Goal: Task Accomplishment & Management: Manage account settings

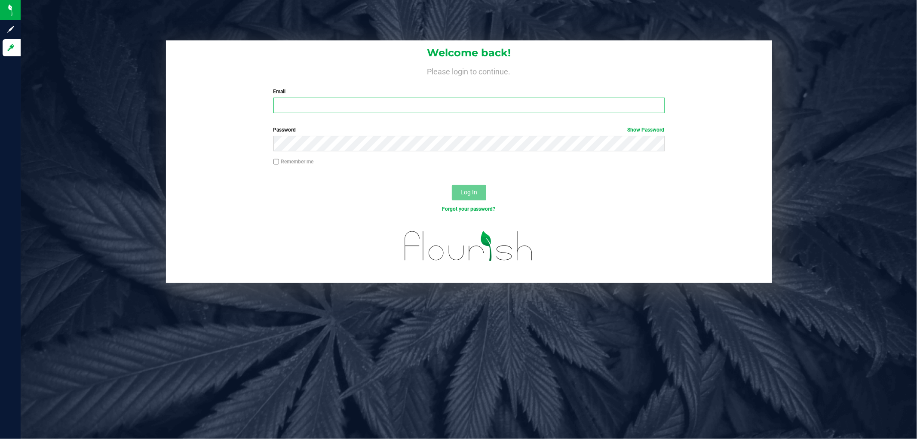
click at [338, 107] on input "Email" at bounding box center [468, 105] width 391 height 15
type input "tsalzlein@liveparallel.com"
click at [452, 185] on button "Log In" at bounding box center [469, 192] width 34 height 15
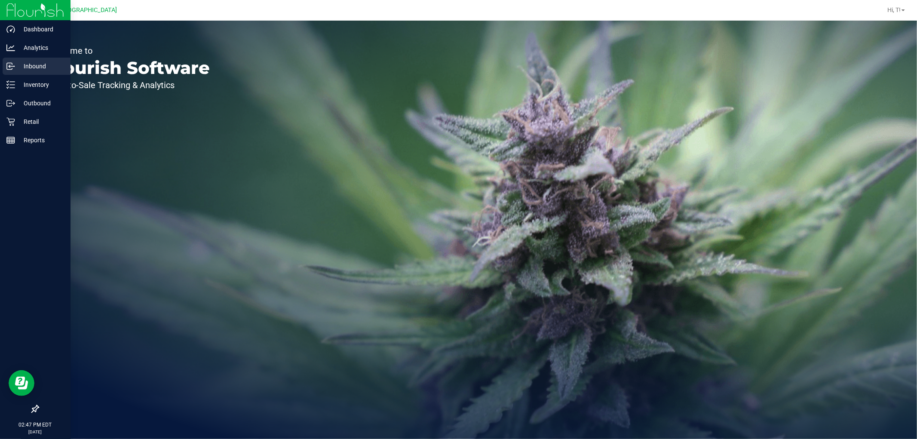
click at [35, 69] on p "Inbound" at bounding box center [41, 66] width 52 height 10
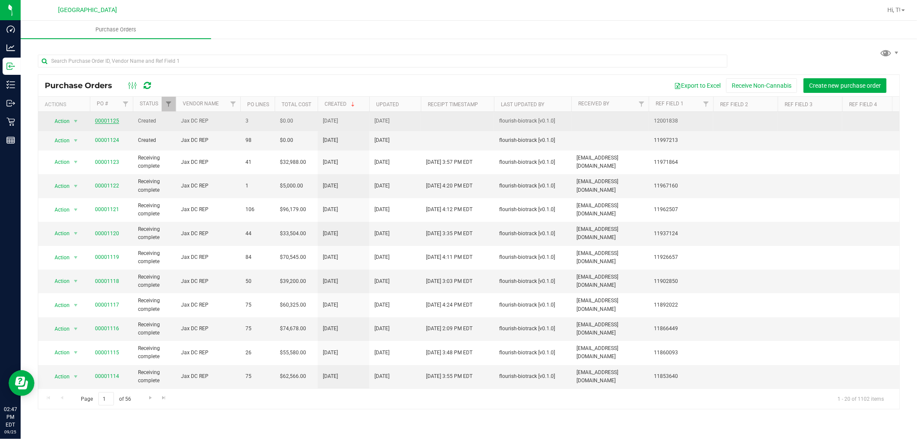
click at [112, 122] on link "00001125" at bounding box center [107, 121] width 24 height 6
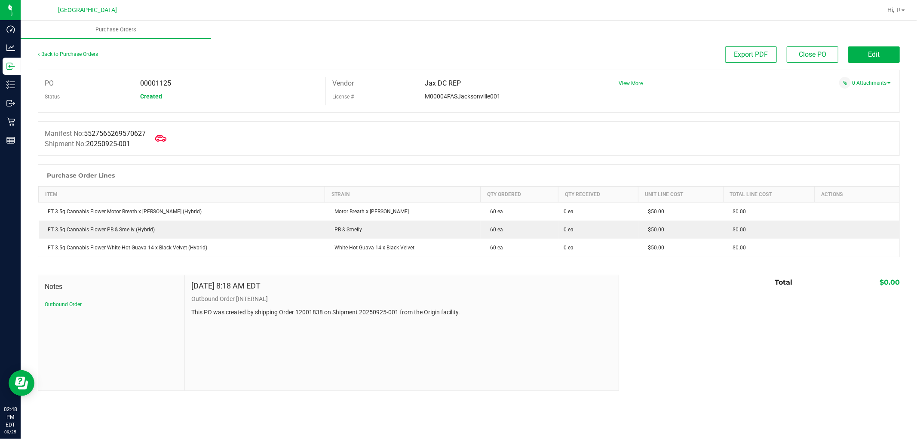
click at [162, 141] on icon at bounding box center [160, 138] width 11 height 6
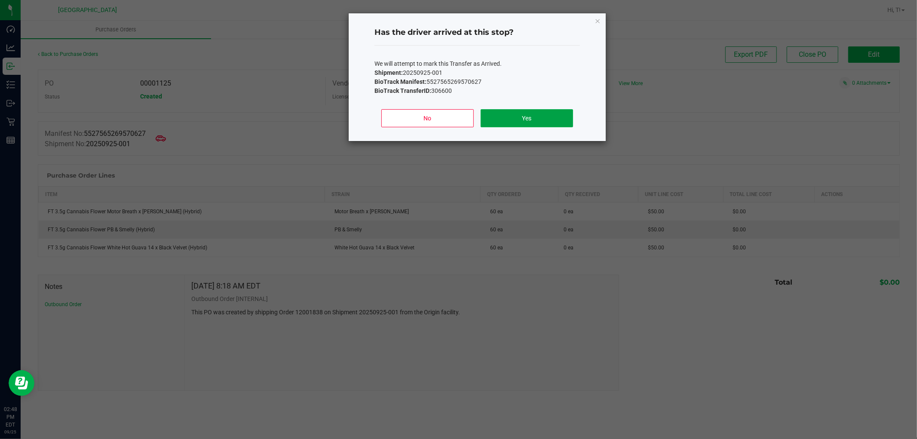
drag, startPoint x: 557, startPoint y: 118, endPoint x: 556, endPoint y: 122, distance: 4.4
click at [557, 119] on button "Yes" at bounding box center [526, 118] width 92 height 18
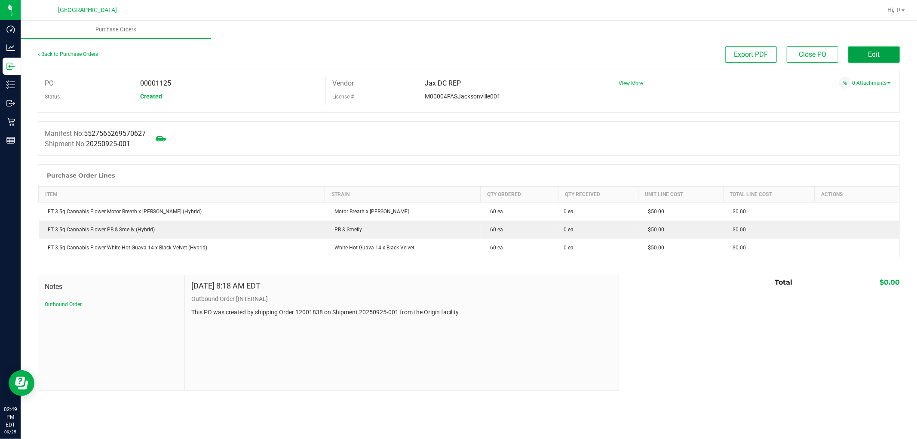
click at [872, 55] on span "Edit" at bounding box center [874, 54] width 12 height 8
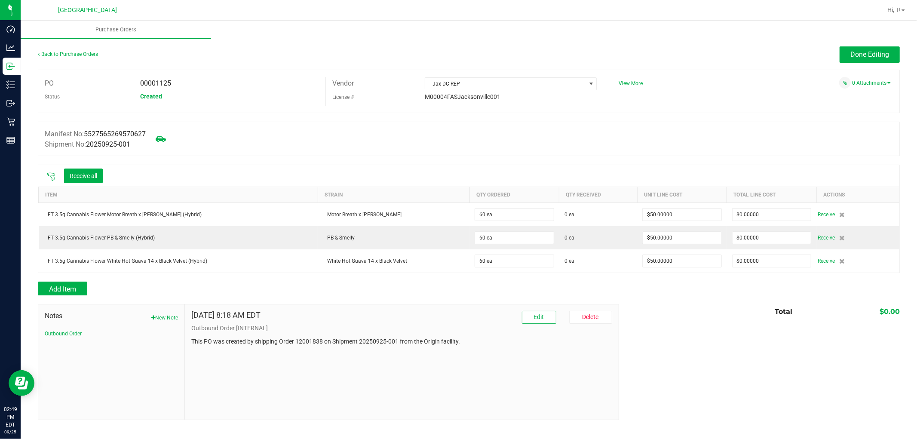
click at [49, 176] on icon at bounding box center [51, 176] width 9 height 9
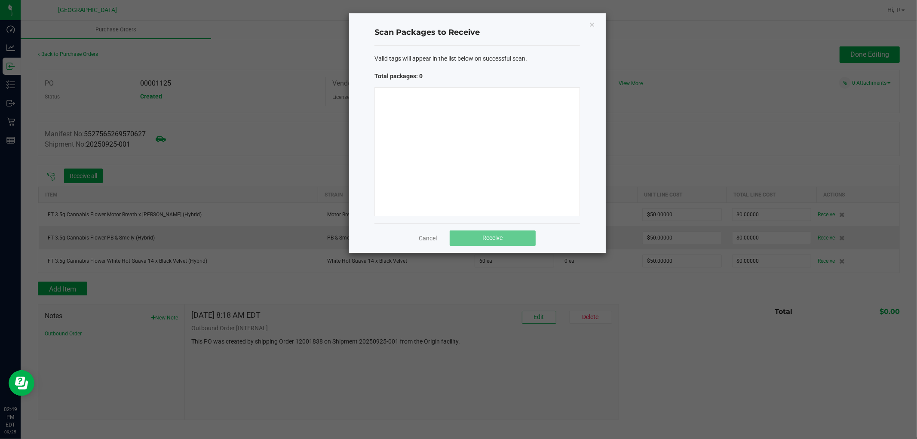
click at [397, 173] on div at bounding box center [476, 151] width 205 height 129
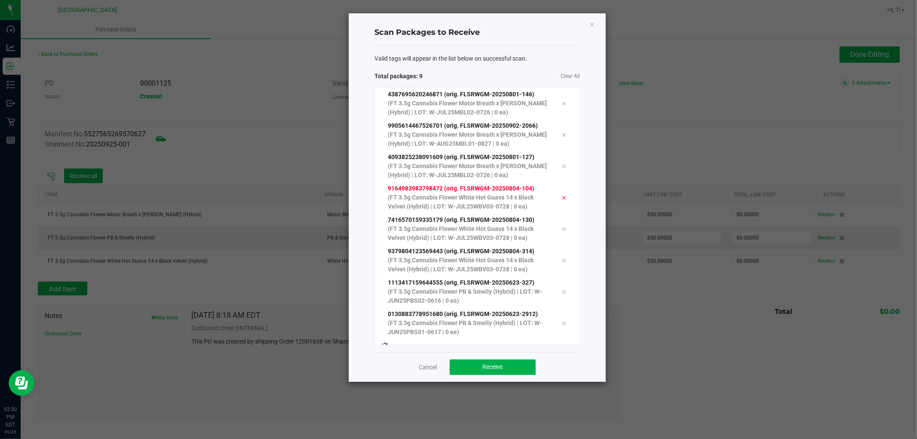
scroll to position [15, 0]
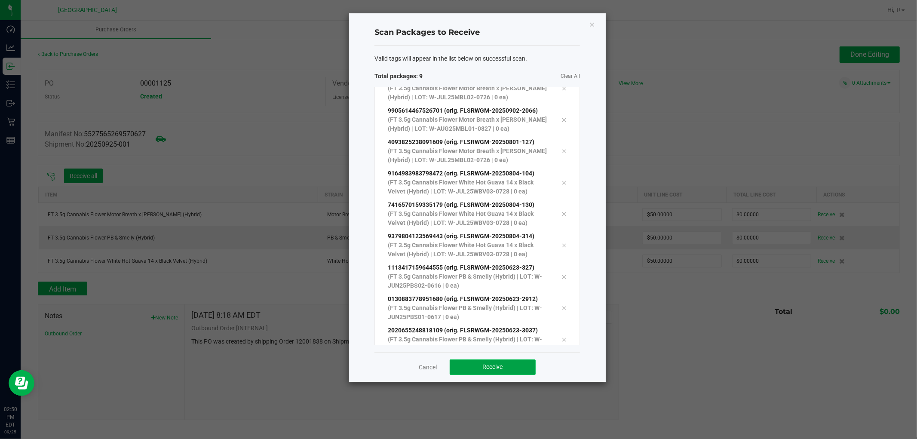
click at [507, 367] on button "Receive" at bounding box center [492, 366] width 86 height 15
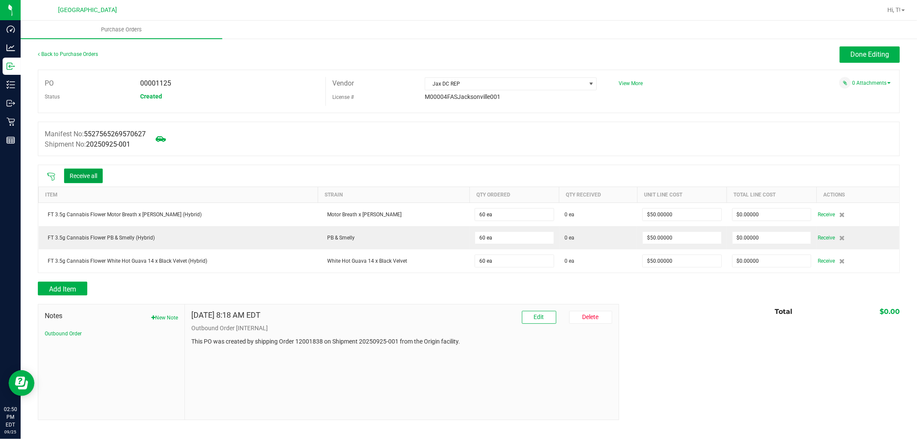
click at [95, 179] on button "Receive all" at bounding box center [83, 175] width 39 height 15
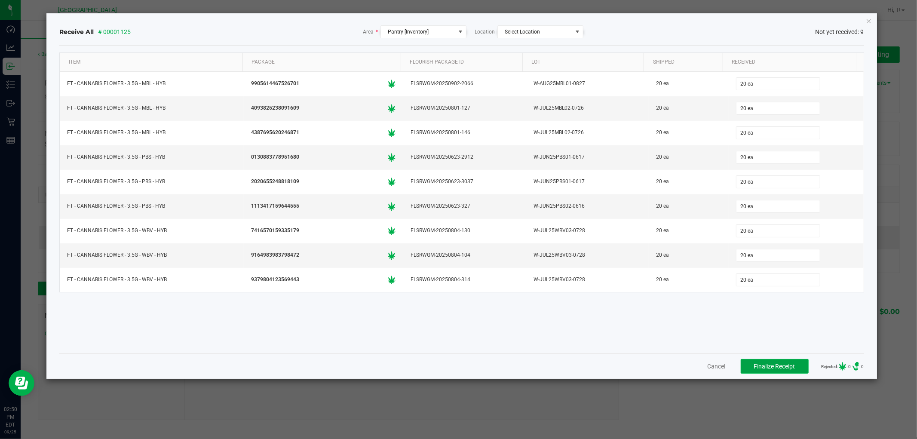
click at [765, 366] on span "Finalize Receipt" at bounding box center [774, 366] width 41 height 7
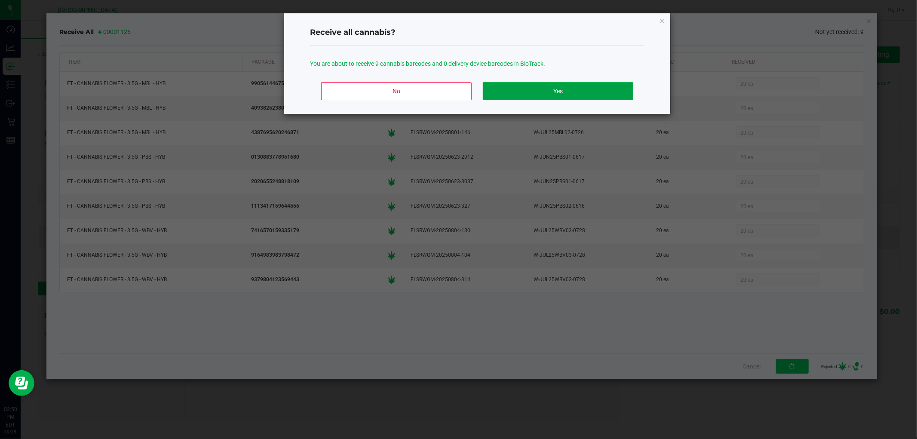
click at [578, 91] on button "Yes" at bounding box center [558, 91] width 150 height 18
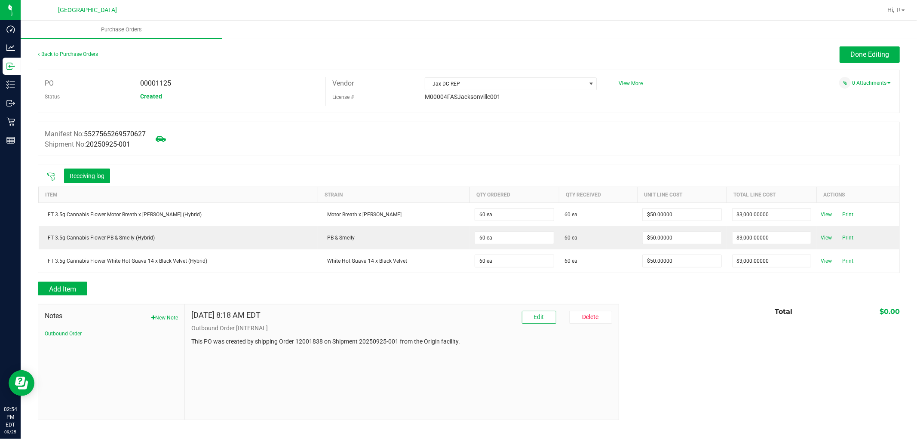
click at [1, 63] on link "Inbound" at bounding box center [10, 67] width 21 height 18
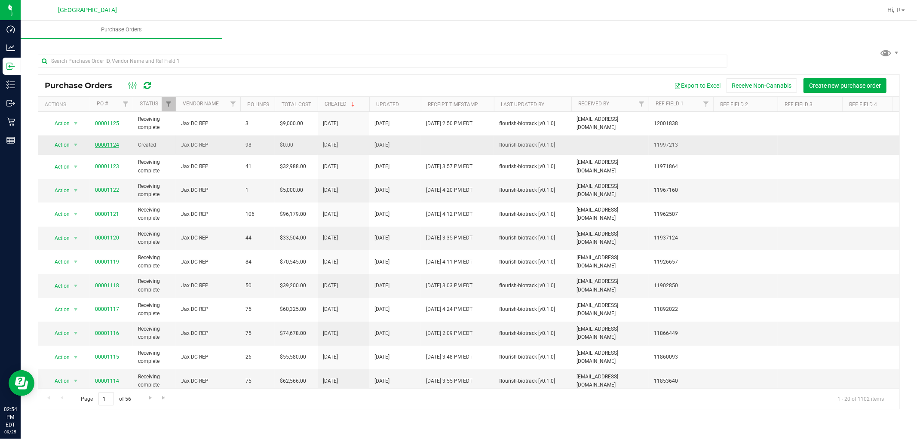
click at [112, 143] on link "00001124" at bounding box center [107, 145] width 24 height 6
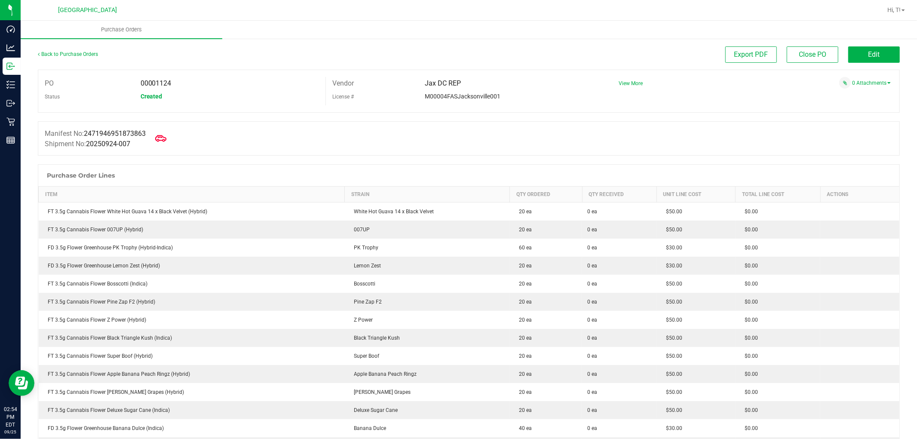
click at [165, 137] on icon at bounding box center [160, 138] width 11 height 11
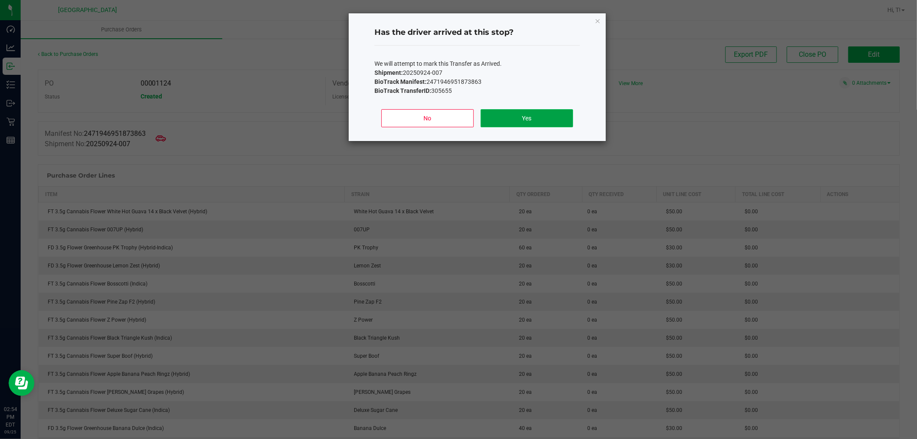
click at [516, 119] on button "Yes" at bounding box center [526, 118] width 92 height 18
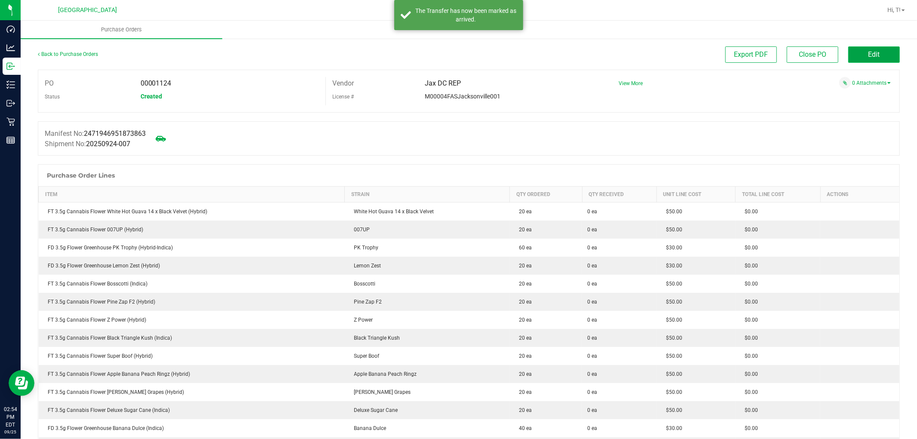
click at [874, 55] on button "Edit" at bounding box center [874, 54] width 52 height 16
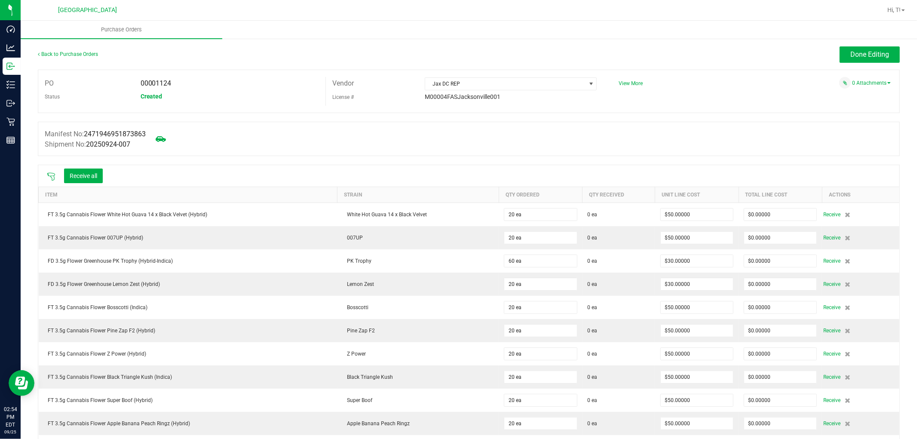
click at [50, 176] on icon at bounding box center [51, 176] width 9 height 9
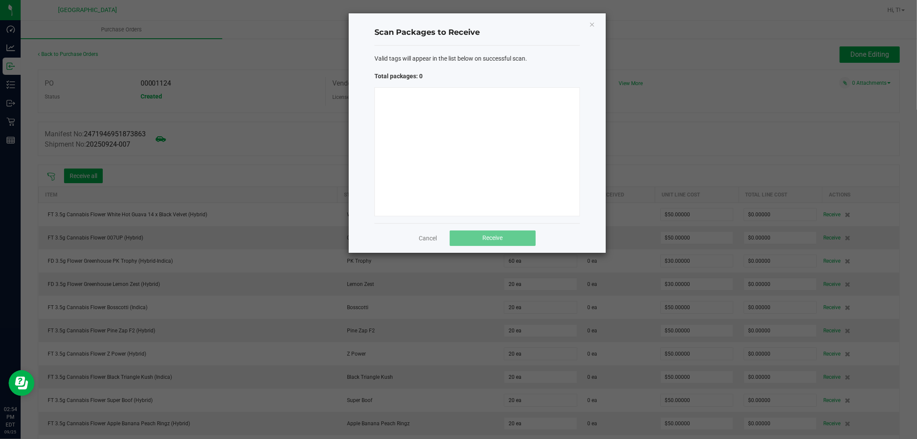
click at [439, 147] on div at bounding box center [476, 151] width 205 height 129
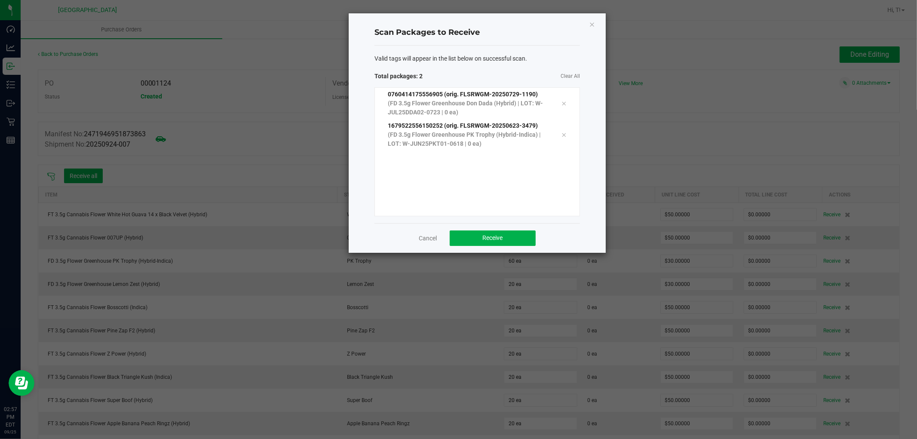
click at [511, 179] on div "0760414175556905 (orig. FLSRWGM-20250729-1190) (FD 3.5g Flower Greenhouse Don D…" at bounding box center [476, 151] width 205 height 129
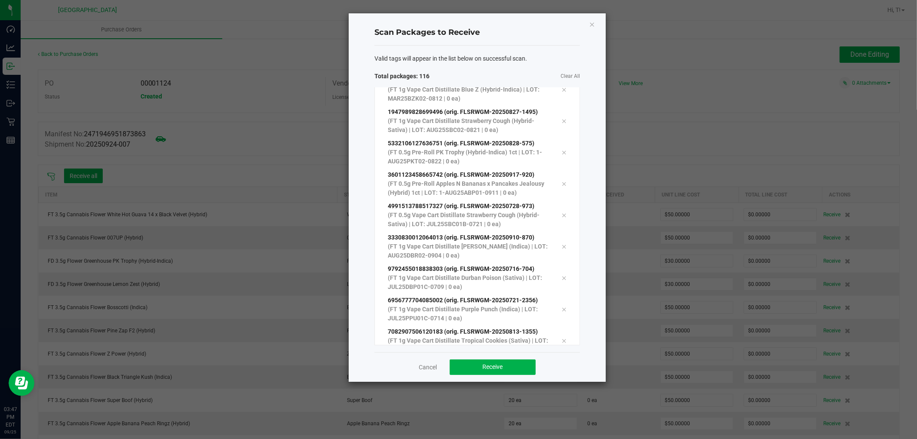
scroll to position [3415, 0]
click at [496, 367] on span "Receive" at bounding box center [493, 366] width 20 height 7
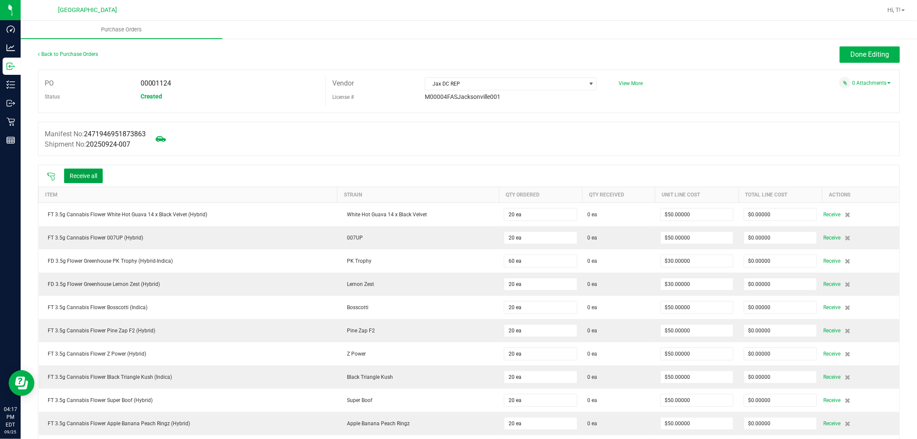
click at [75, 177] on button "Receive all" at bounding box center [83, 175] width 39 height 15
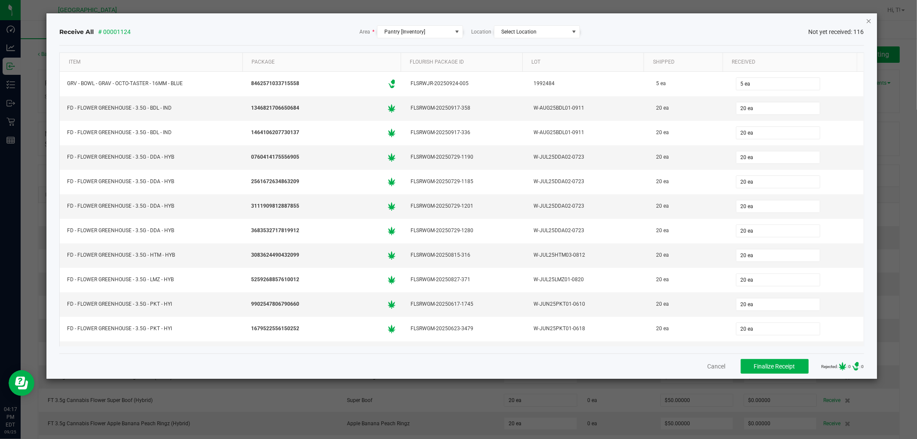
click at [867, 20] on icon "Close" at bounding box center [868, 20] width 6 height 10
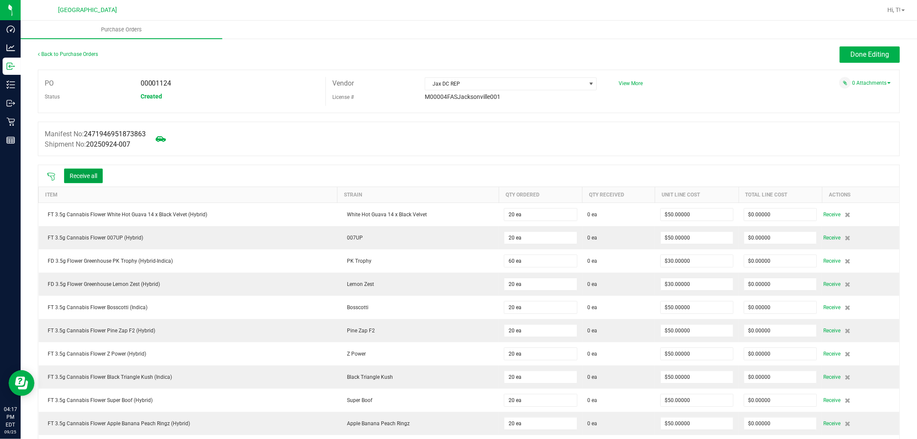
click at [83, 177] on button "Receive all" at bounding box center [83, 175] width 39 height 15
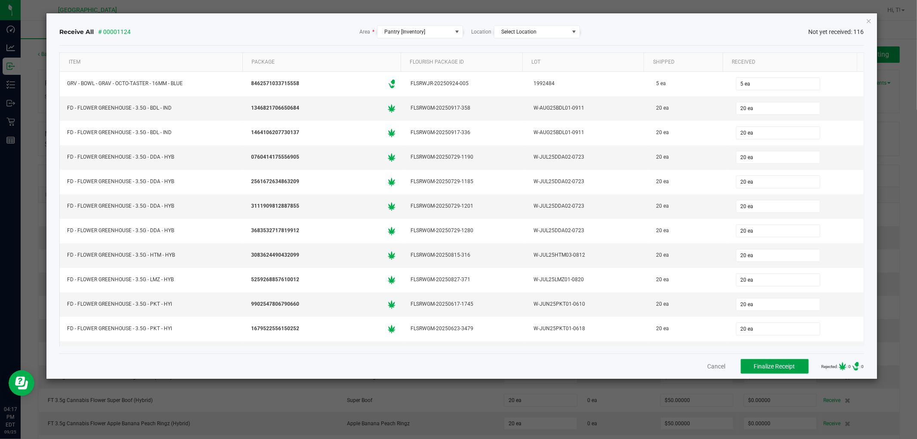
click at [754, 365] on span "Finalize Receipt" at bounding box center [774, 366] width 41 height 7
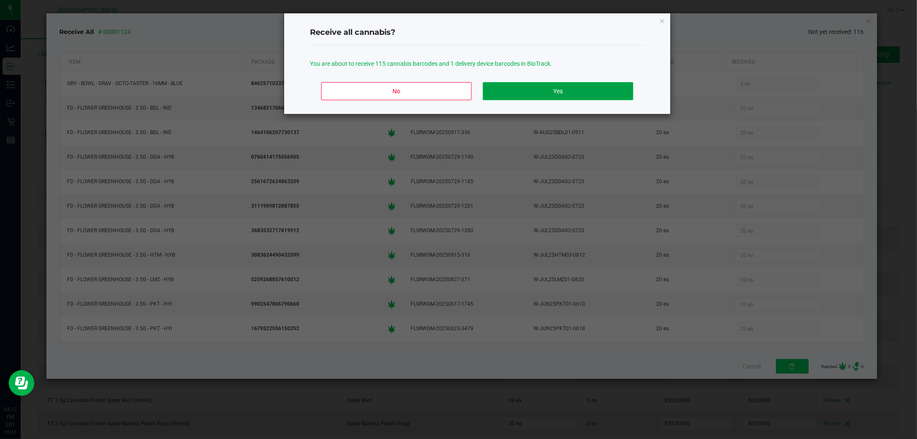
click at [596, 91] on button "Yes" at bounding box center [558, 91] width 150 height 18
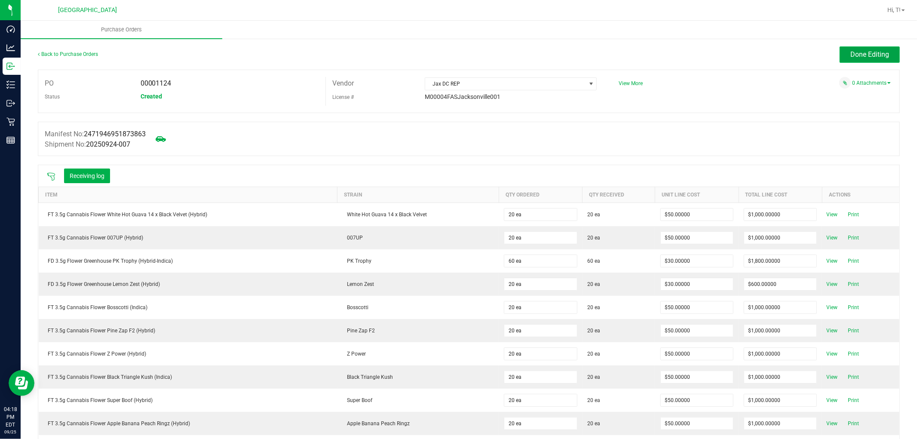
click at [875, 56] on span "Done Editing" at bounding box center [869, 54] width 39 height 8
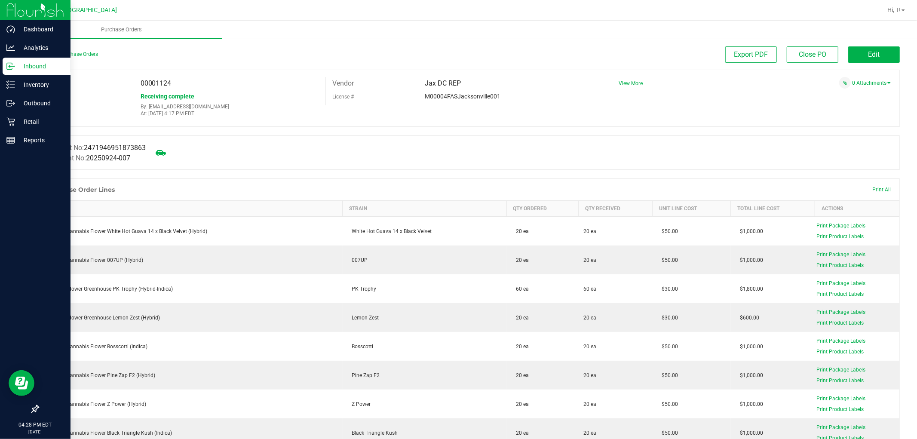
click at [25, 63] on p "Inbound" at bounding box center [41, 66] width 52 height 10
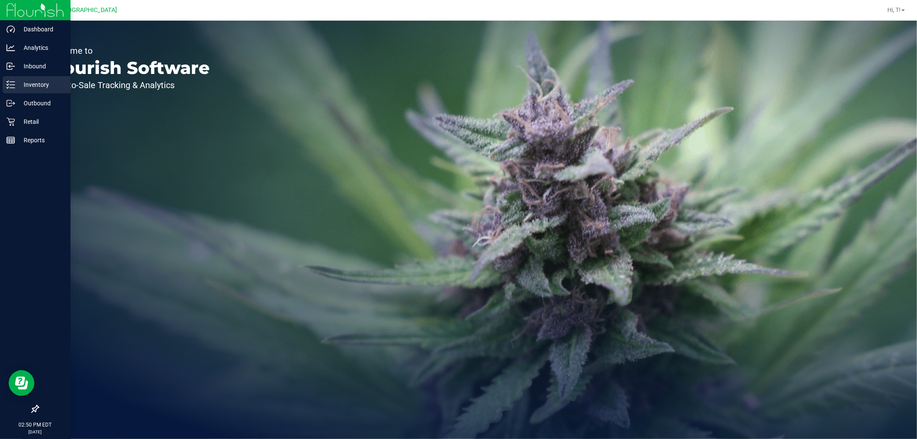
click at [7, 82] on icon at bounding box center [8, 81] width 2 height 1
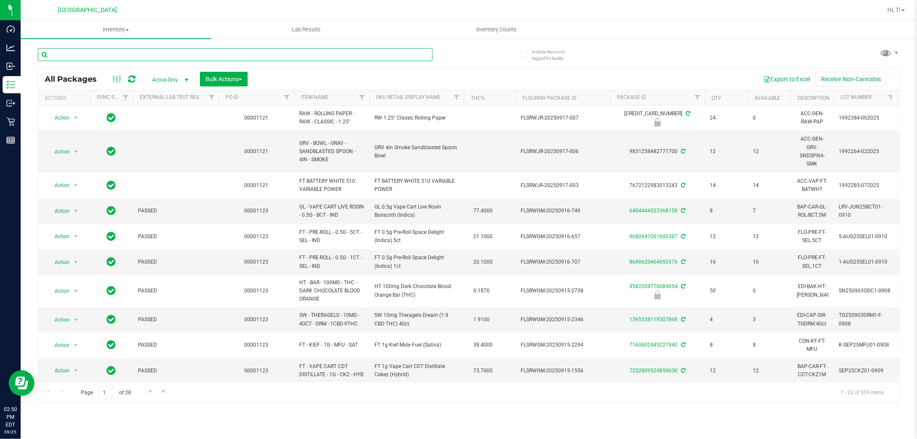
click at [104, 53] on input "text" at bounding box center [235, 54] width 394 height 13
click at [283, 100] on span "Filter" at bounding box center [286, 97] width 7 height 7
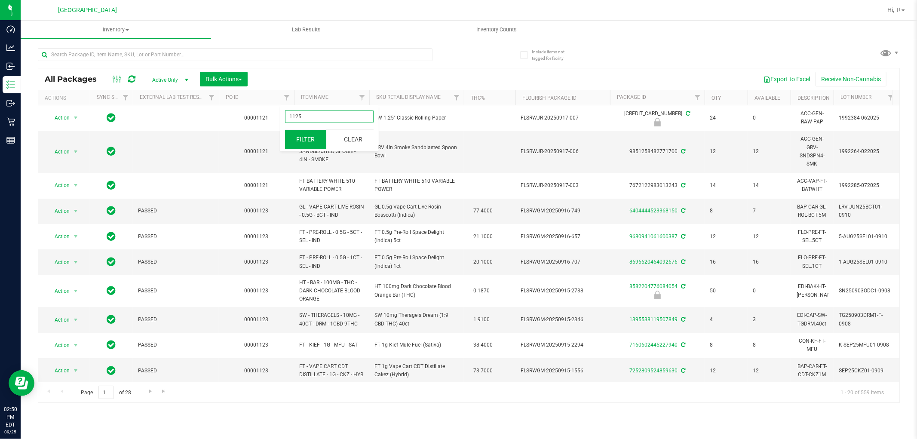
type input "1125"
click at [301, 136] on button "Filter" at bounding box center [305, 139] width 41 height 19
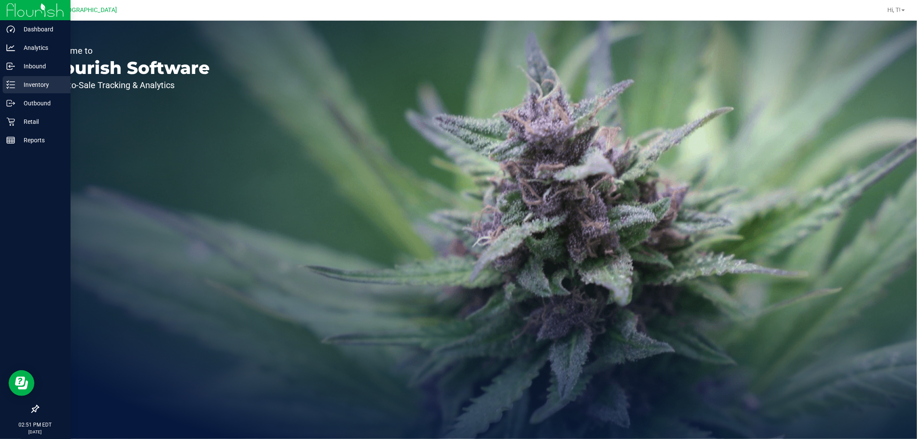
click at [12, 88] on line at bounding box center [12, 88] width 5 height 0
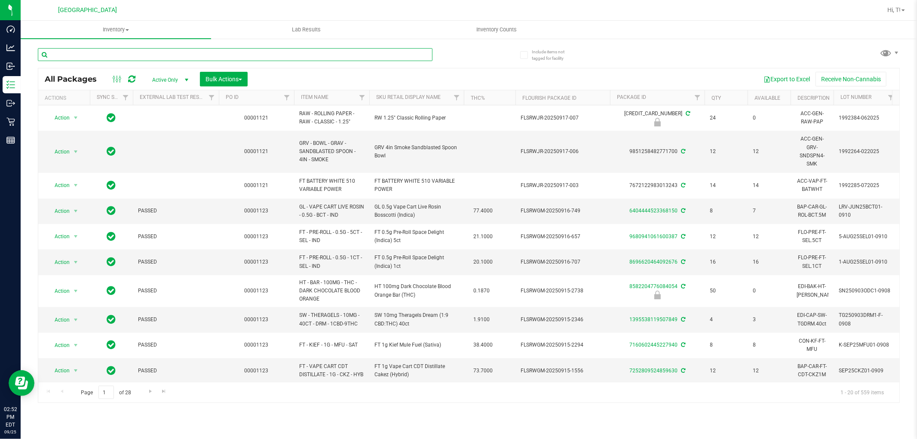
click at [323, 52] on input "text" at bounding box center [235, 54] width 394 height 13
type input "4093825238091609"
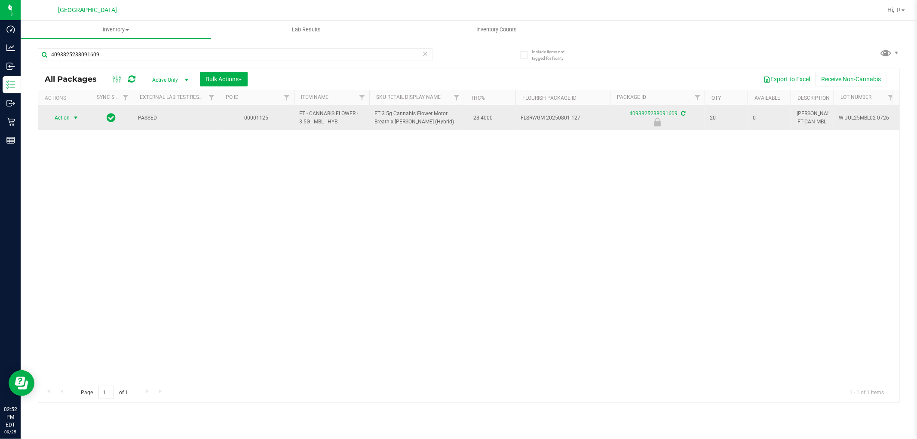
click at [79, 114] on span "select" at bounding box center [75, 117] width 7 height 7
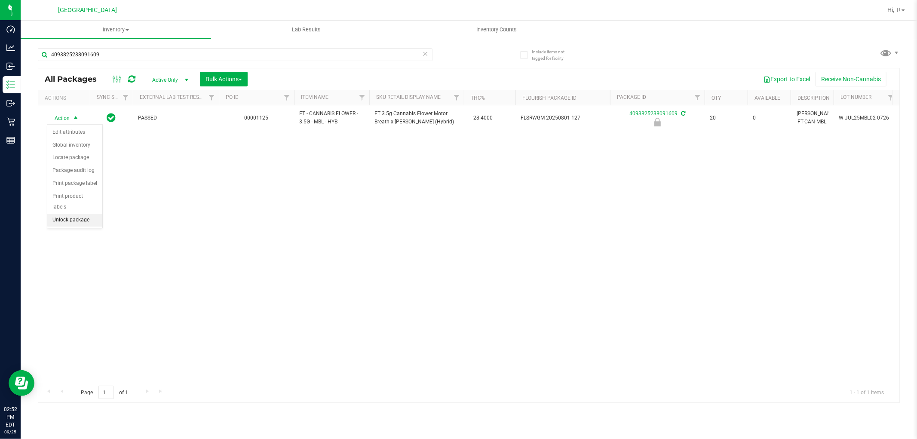
click at [80, 220] on li "Unlock package" at bounding box center [74, 220] width 55 height 13
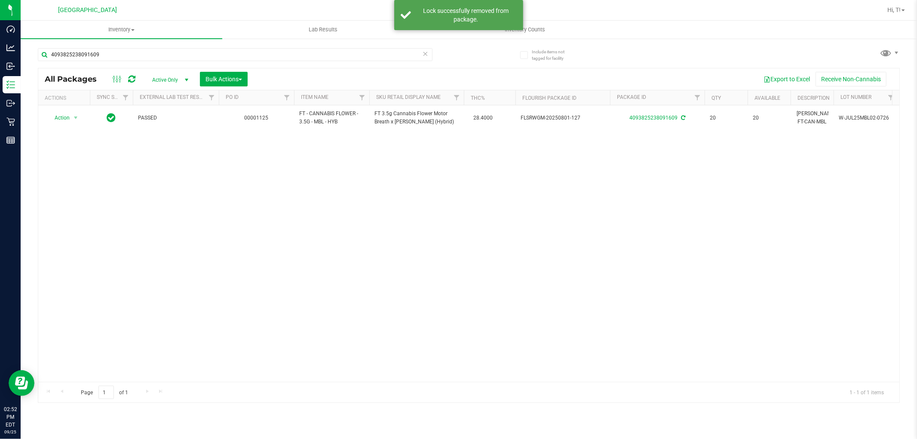
click at [424, 51] on icon at bounding box center [425, 53] width 6 height 10
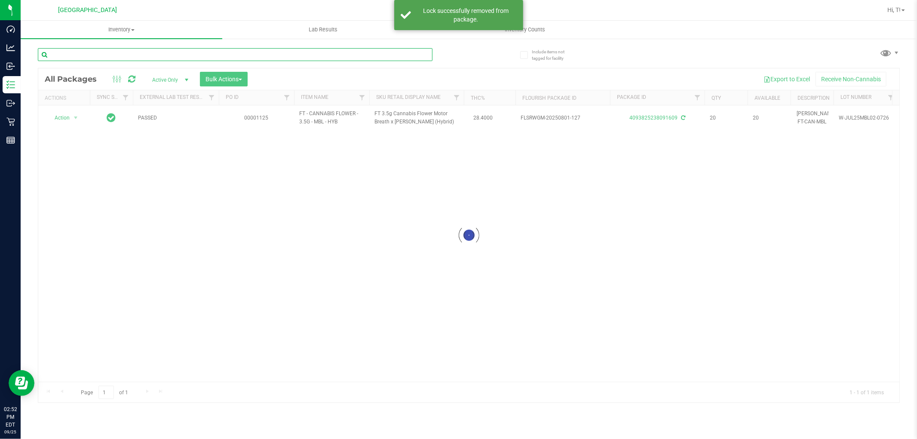
click at [381, 57] on input "text" at bounding box center [235, 54] width 394 height 13
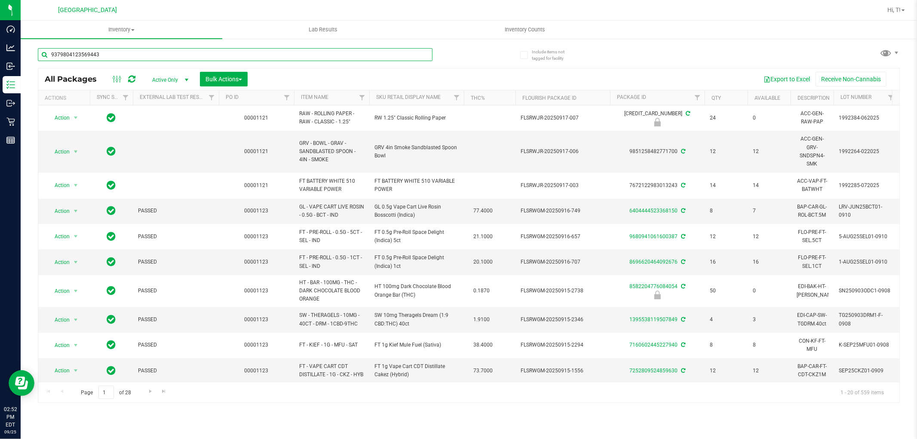
type input "9379804123569443"
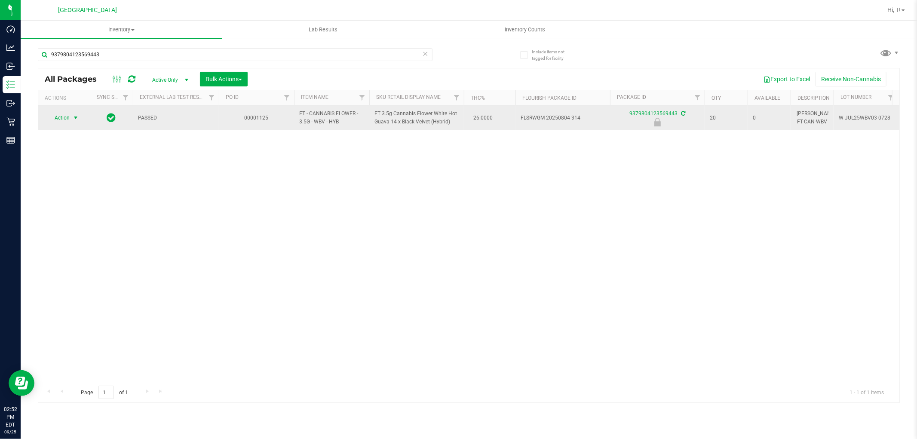
click at [74, 119] on span "select" at bounding box center [75, 117] width 7 height 7
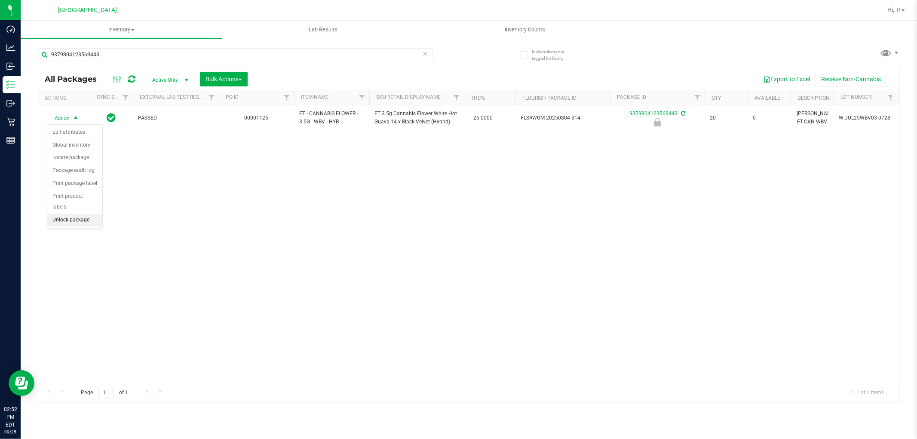
click at [83, 225] on li "Unlock package" at bounding box center [74, 220] width 55 height 13
click at [423, 52] on icon at bounding box center [425, 53] width 6 height 10
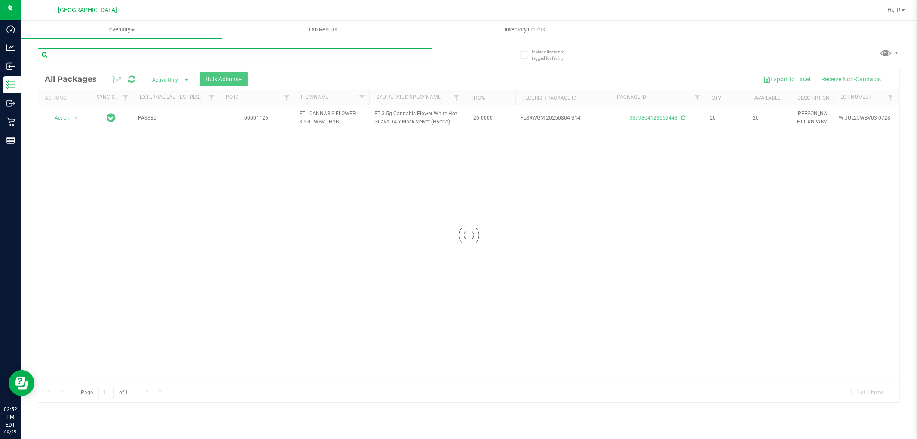
click at [405, 57] on input "text" at bounding box center [235, 54] width 394 height 13
type input "1113417159644555"
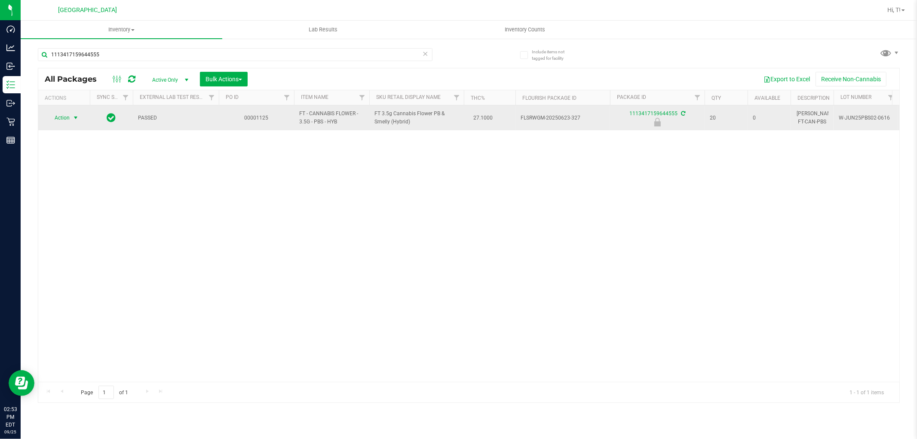
click at [71, 116] on span "select" at bounding box center [75, 118] width 11 height 12
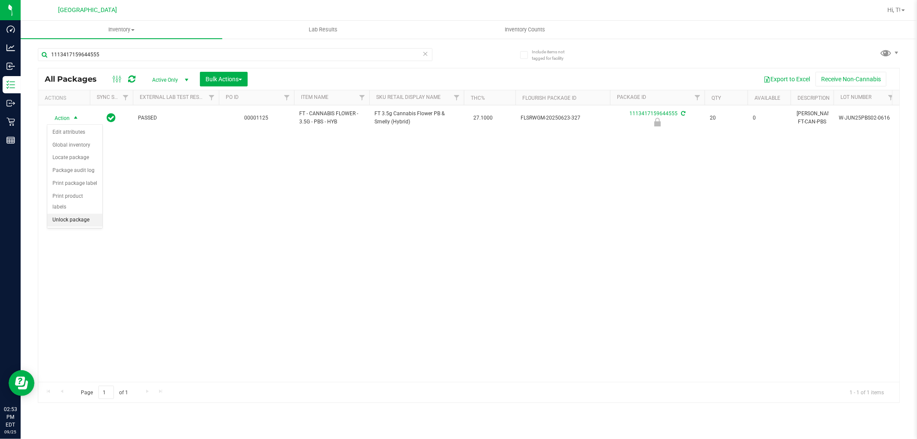
click at [85, 223] on li "Unlock package" at bounding box center [74, 220] width 55 height 13
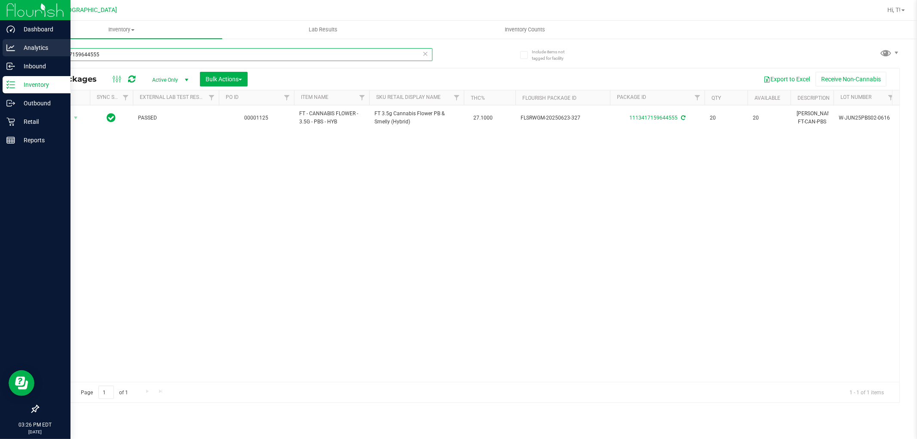
drag, startPoint x: 169, startPoint y: 55, endPoint x: 0, endPoint y: 54, distance: 169.3
click at [0, 54] on div "Dashboard Analytics Inbound Inventory Outbound Retail Reports 03:26 PM EDT [DAT…" at bounding box center [458, 219] width 917 height 439
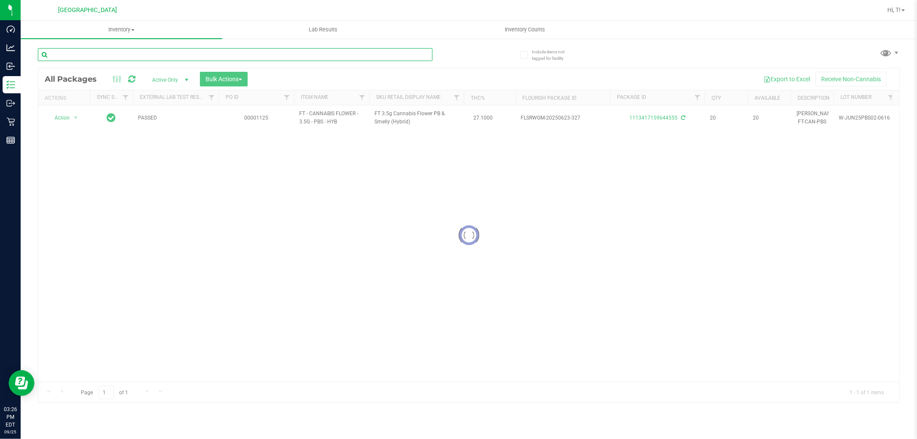
click at [302, 56] on input "text" at bounding box center [235, 54] width 394 height 13
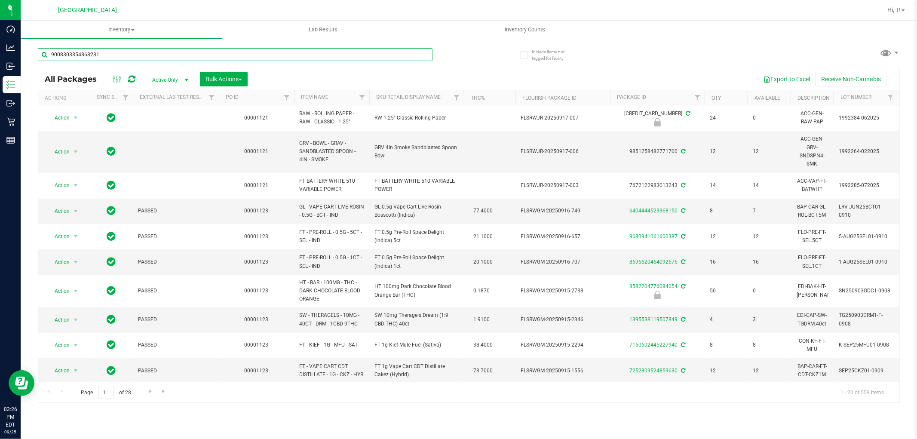
type input "9008303354868231"
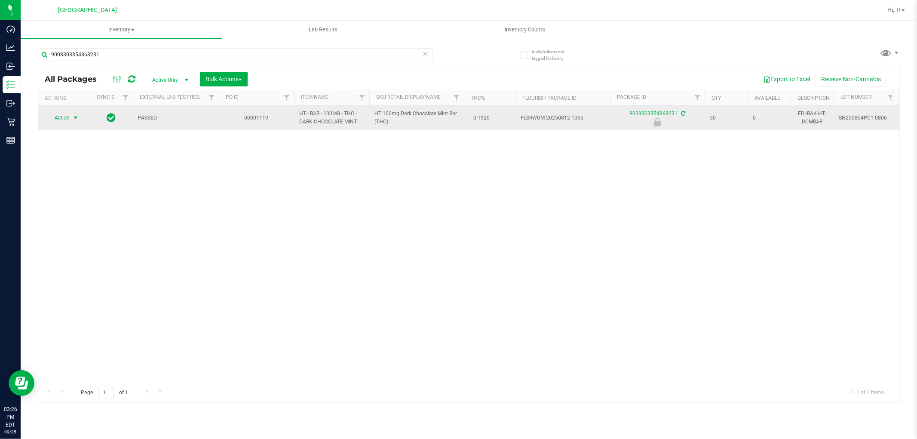
click at [79, 114] on span "select" at bounding box center [75, 117] width 7 height 7
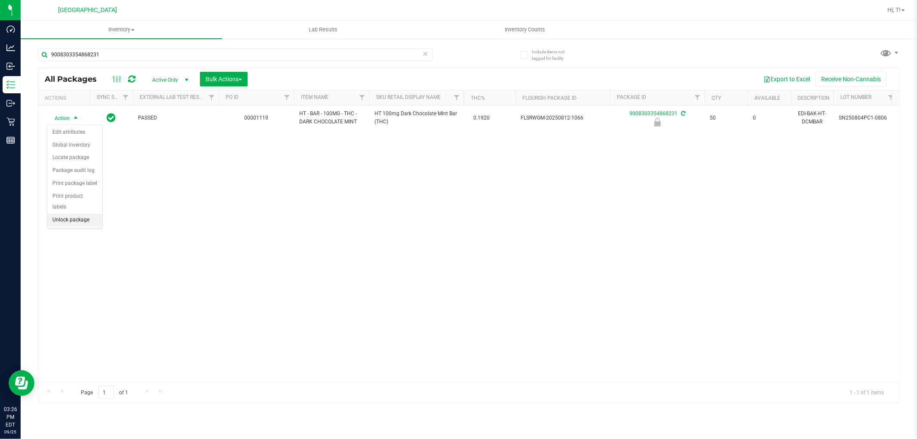
click at [76, 220] on li "Unlock package" at bounding box center [74, 220] width 55 height 13
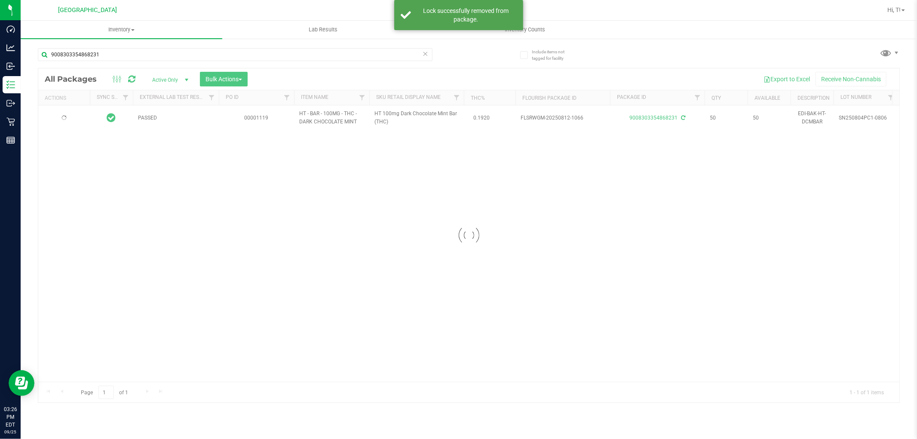
type input "[DATE]"
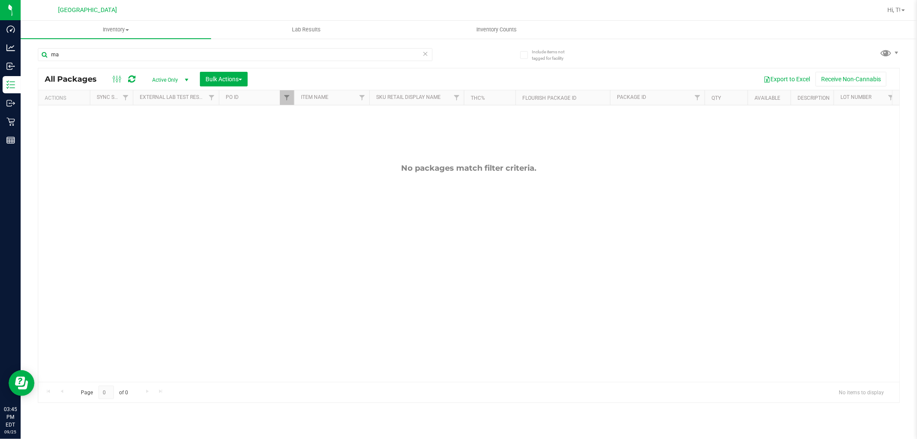
type input "m"
type input "mochi"
type input "1125"
type input "mochi"
click at [286, 101] on span "Filter" at bounding box center [286, 97] width 7 height 7
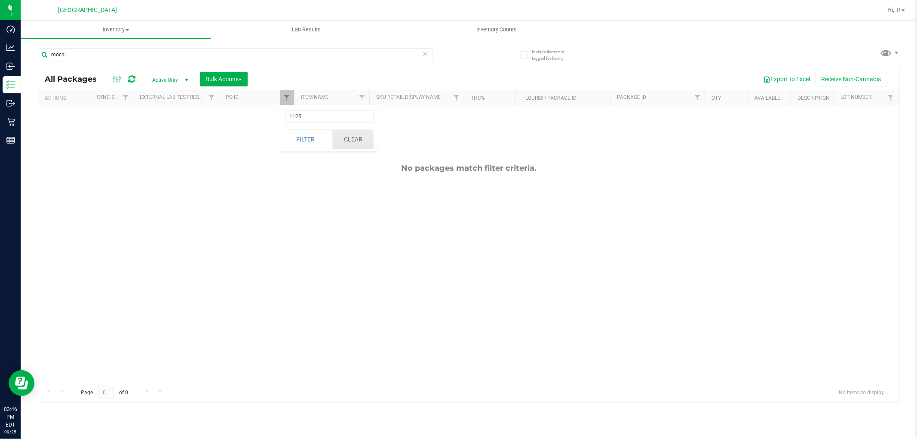
click at [350, 141] on button "Clear" at bounding box center [352, 139] width 41 height 19
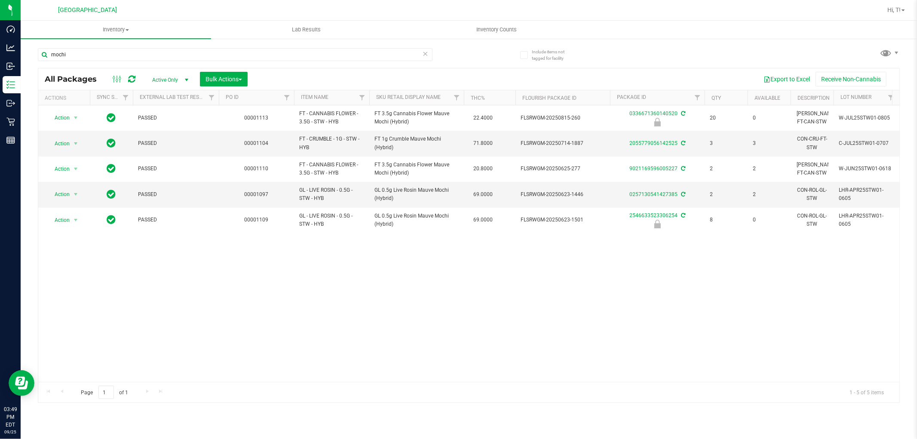
click at [427, 53] on icon at bounding box center [425, 53] width 6 height 10
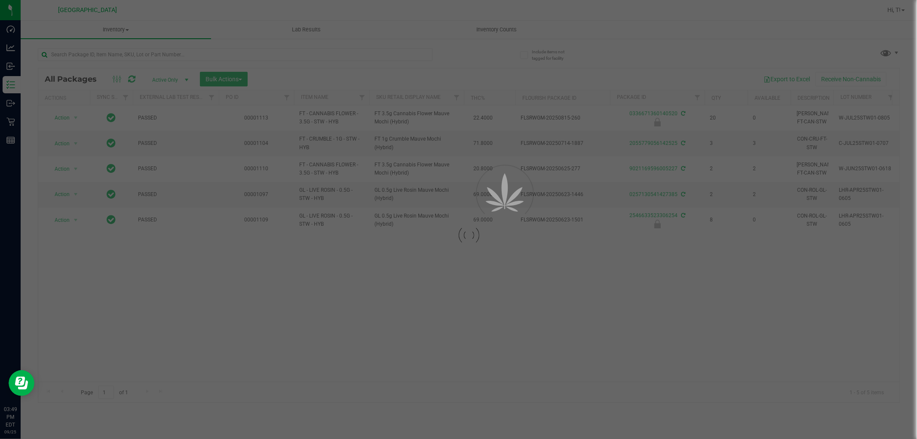
click at [414, 53] on div at bounding box center [458, 219] width 917 height 439
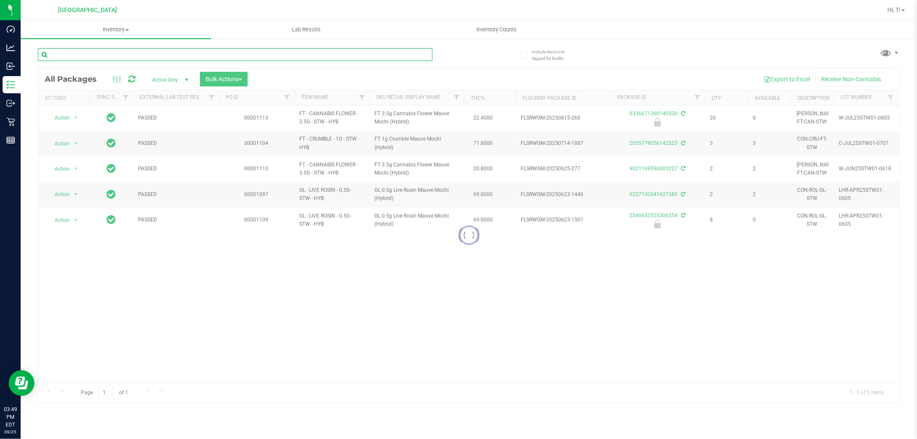
click at [366, 56] on input "text" at bounding box center [235, 54] width 394 height 13
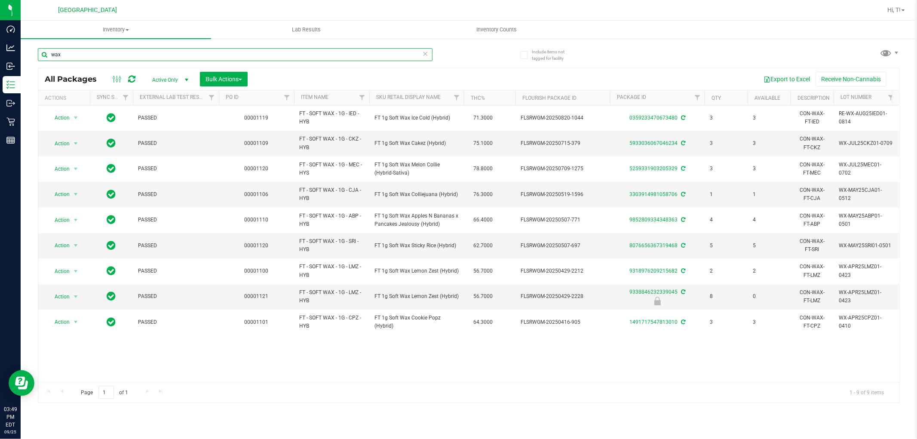
type input "wax"
click at [426, 51] on icon at bounding box center [425, 53] width 6 height 10
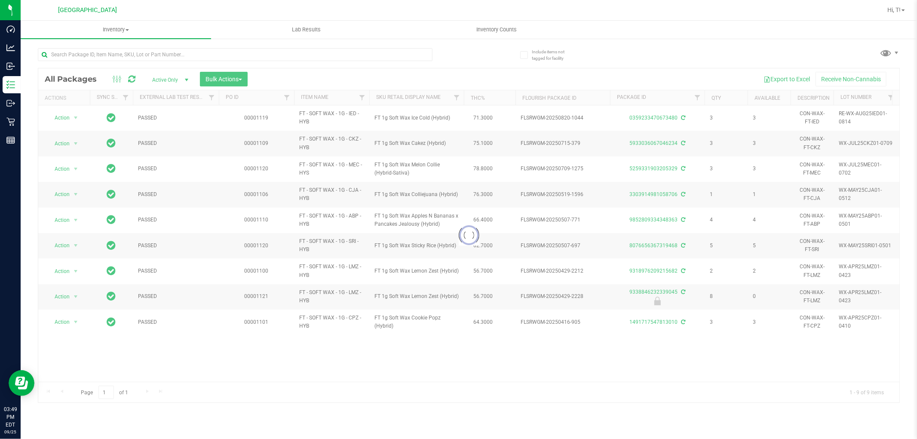
click at [424, 70] on div at bounding box center [468, 235] width 861 height 334
click at [388, 54] on input "text" at bounding box center [235, 54] width 394 height 13
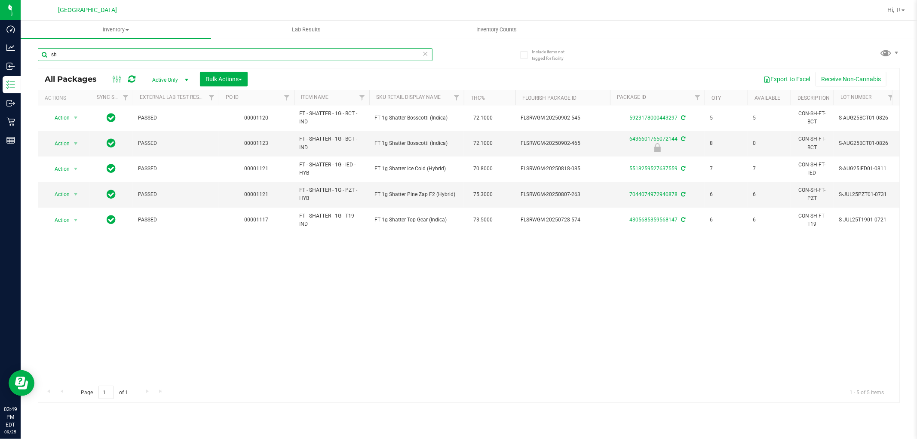
type input "s"
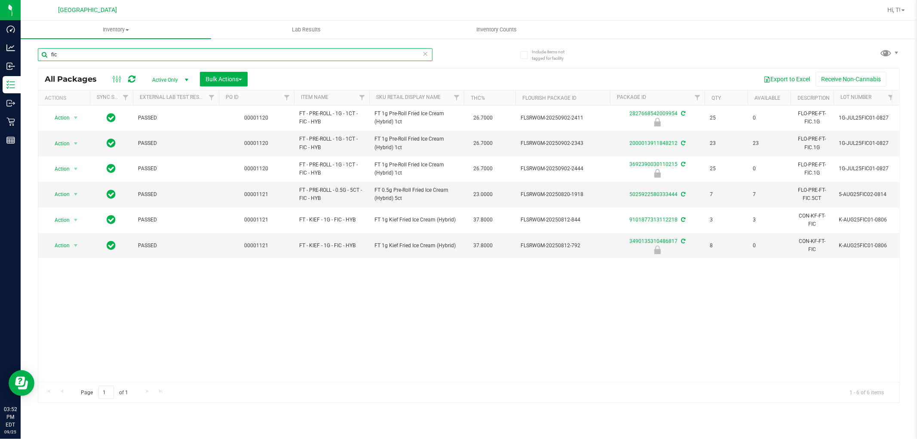
type input "fic"
click at [425, 50] on icon at bounding box center [425, 53] width 6 height 10
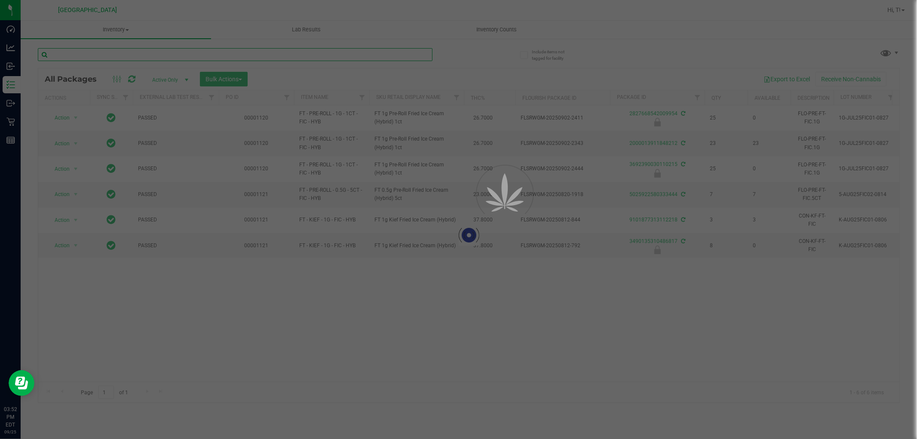
click at [428, 56] on input "text" at bounding box center [235, 54] width 394 height 13
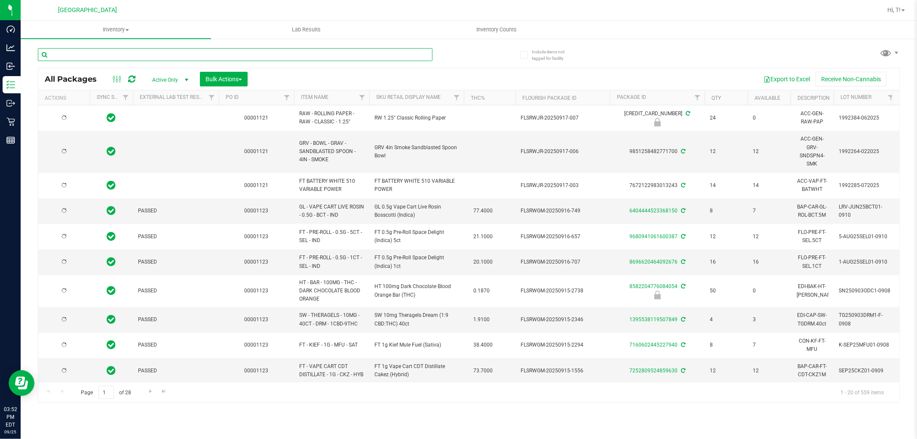
type input "[DATE]"
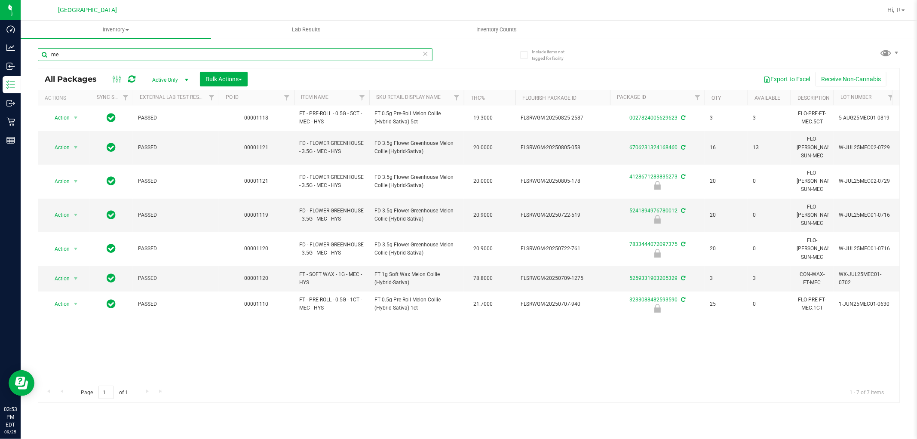
type input "m"
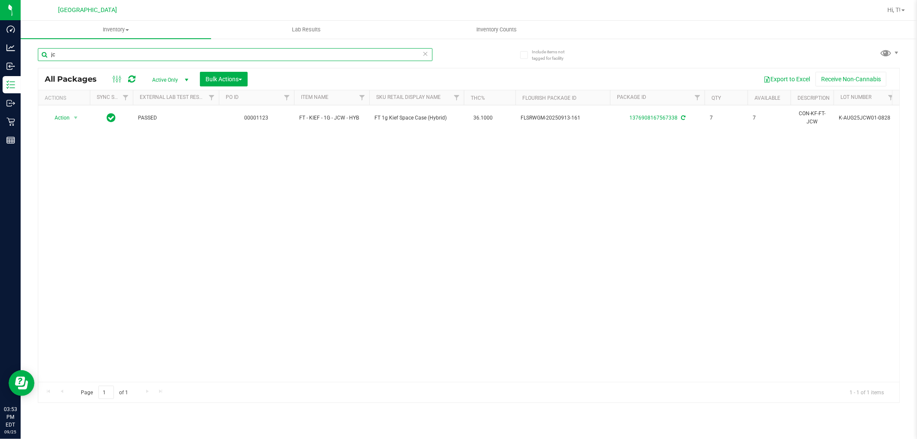
type input "j"
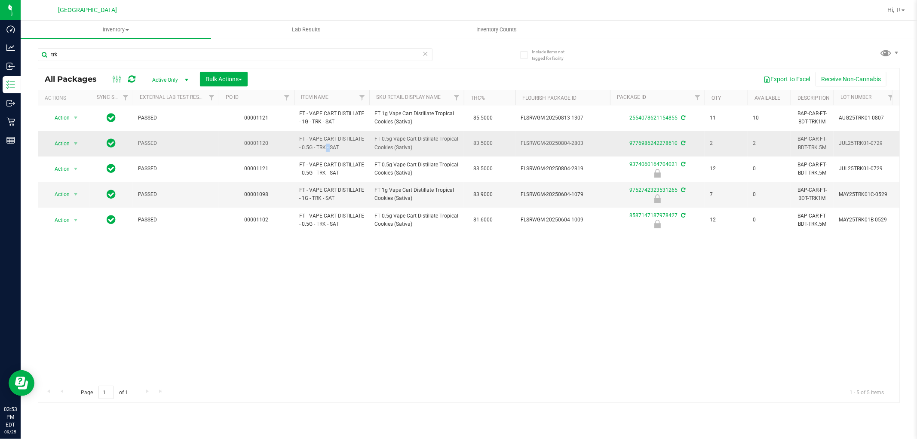
drag, startPoint x: 312, startPoint y: 149, endPoint x: 305, endPoint y: 145, distance: 8.3
click at [305, 145] on span "FT - VAPE CART DISTILLATE - 0.5G - TRK - SAT" at bounding box center [331, 143] width 65 height 16
click at [320, 148] on span "FT - VAPE CART DISTILLATE - 0.5G - TRK - SAT" at bounding box center [331, 143] width 65 height 16
drag, startPoint x: 325, startPoint y: 147, endPoint x: 298, endPoint y: 137, distance: 29.1
click at [298, 137] on td "FT - VAPE CART DISTILLATE - 0.5G - TRK - SAT" at bounding box center [331, 143] width 75 height 25
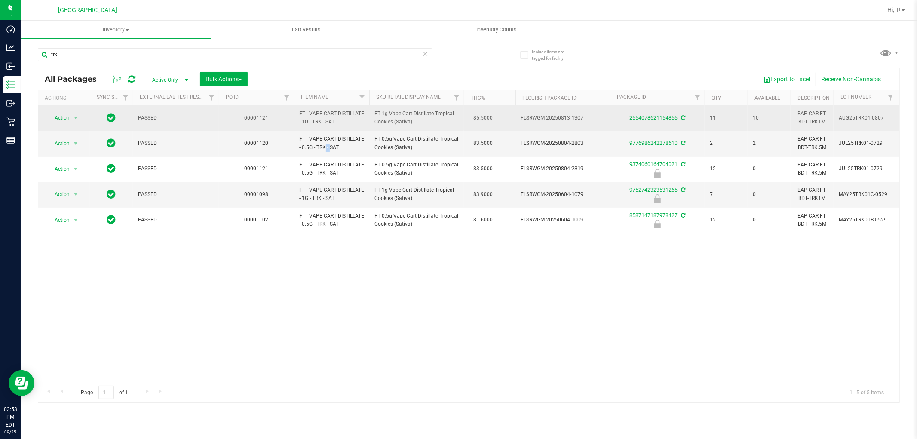
copy span "FT - VAPE CART DISTILLATE - 0.5G - TRK"
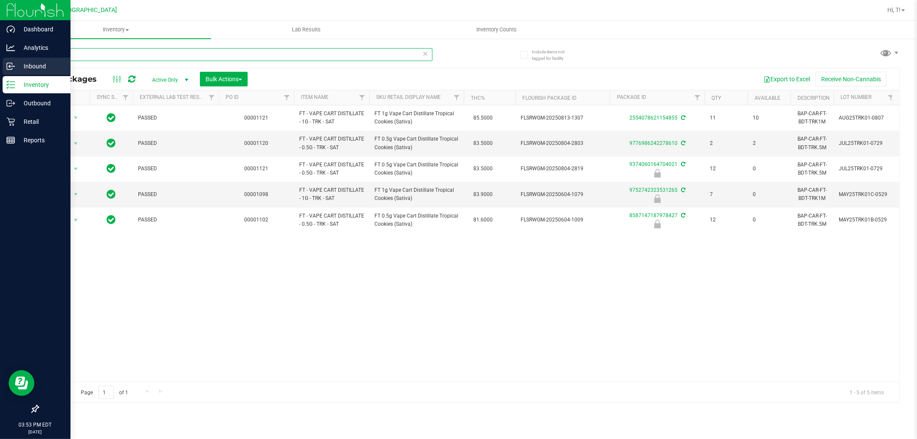
drag, startPoint x: 173, startPoint y: 53, endPoint x: 0, endPoint y: 66, distance: 173.7
click at [0, 66] on div "Dashboard Analytics Inbound Inventory Outbound Retail Reports 03:53 PM EDT [DAT…" at bounding box center [458, 219] width 917 height 439
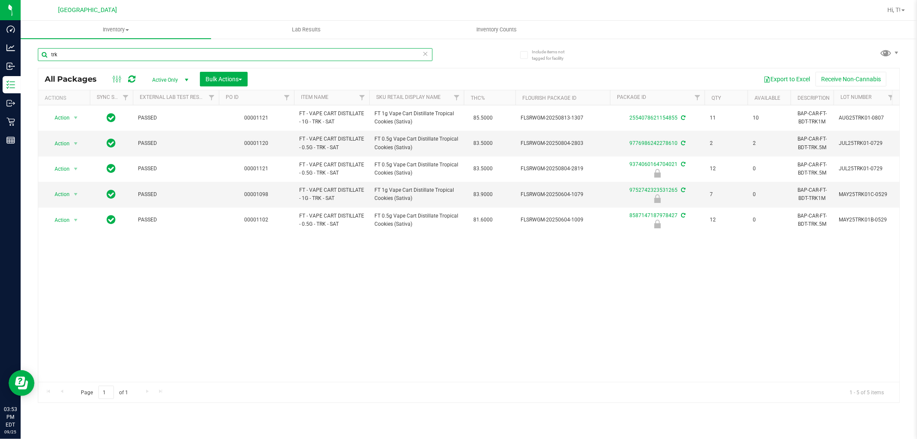
paste input "FT - VAPE CART DISTILLATE - 0.5G - TRK"
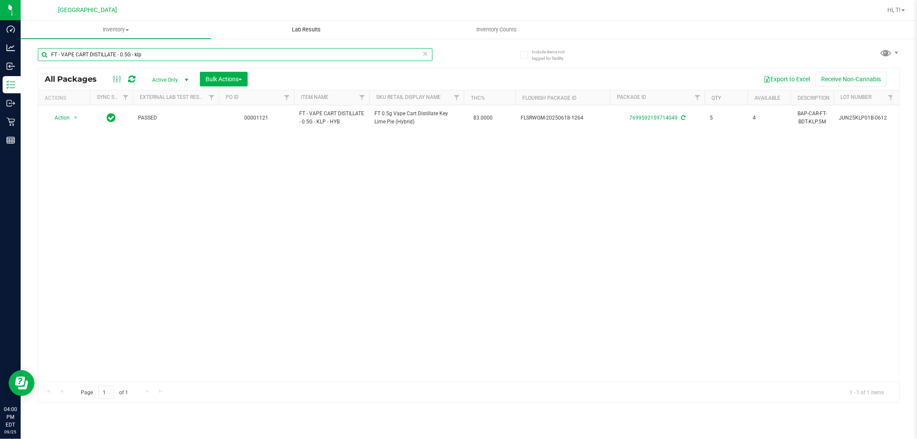
click at [123, 51] on input "FT - VAPE CART DISTILLATE - 0.5G - klp" at bounding box center [235, 54] width 394 height 13
click at [154, 53] on input "FT - VAPE CART DISTILLATE - 1G - klp" at bounding box center [235, 54] width 394 height 13
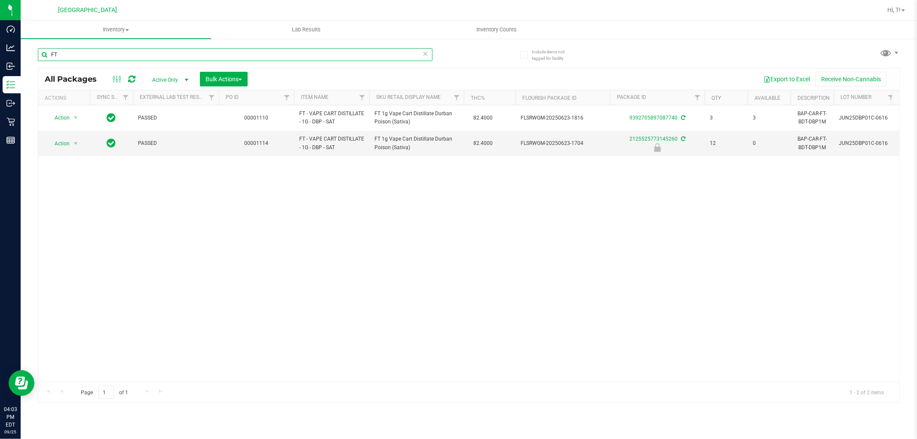
type input "F"
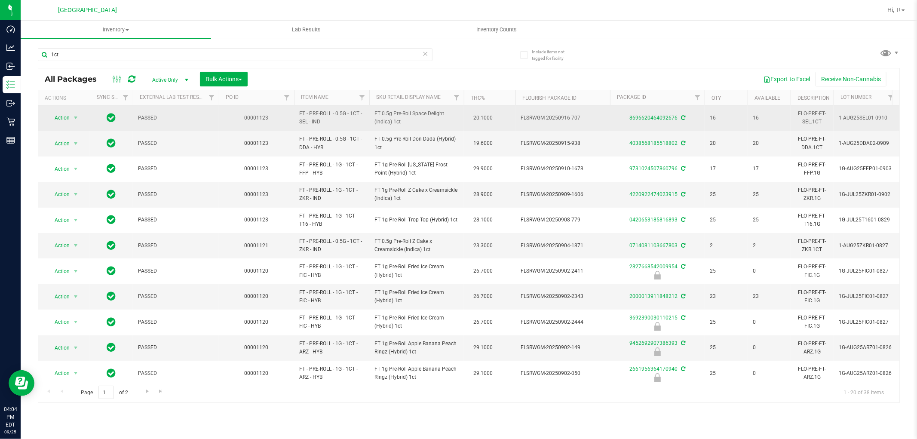
drag, startPoint x: 307, startPoint y: 122, endPoint x: 296, endPoint y: 115, distance: 13.3
click at [296, 115] on td "FT - PRE-ROLL - 0.5G - 1CT - SEL - IND" at bounding box center [331, 117] width 75 height 25
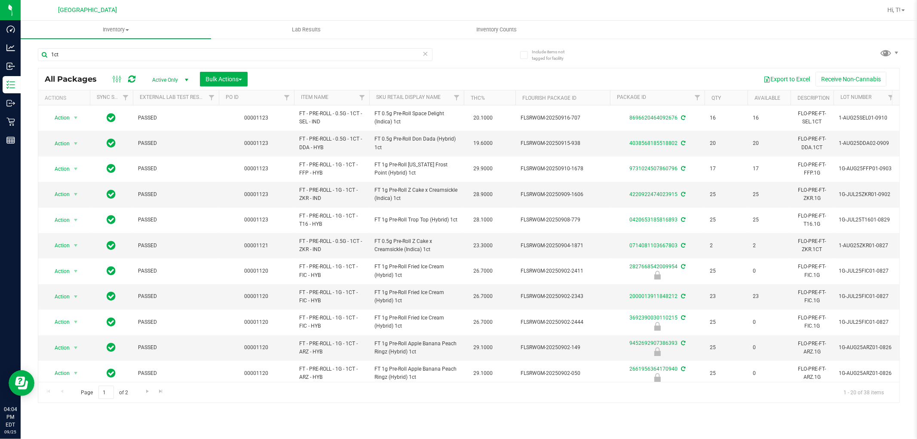
copy span "FT - PRE-ROLL - 0.5G - 1CT - SEL"
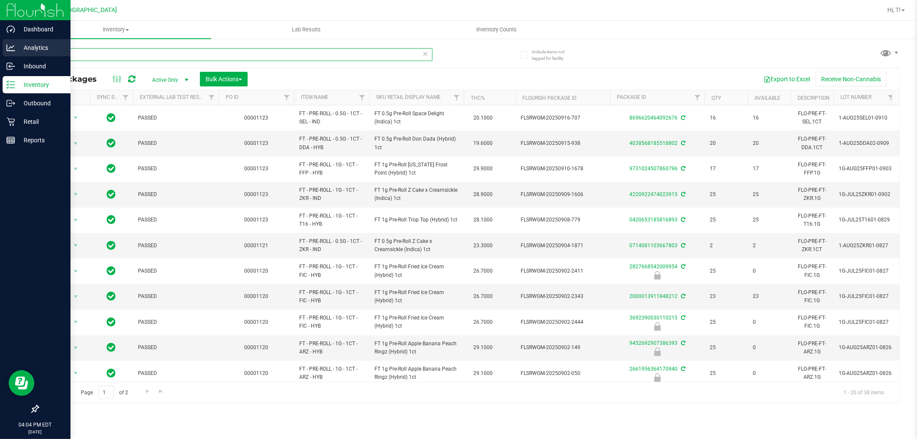
drag, startPoint x: 185, startPoint y: 55, endPoint x: 0, endPoint y: 55, distance: 185.2
click at [0, 55] on div "Dashboard Analytics Inbound Inventory Outbound Retail Reports 04:04 PM EDT [DAT…" at bounding box center [458, 219] width 917 height 439
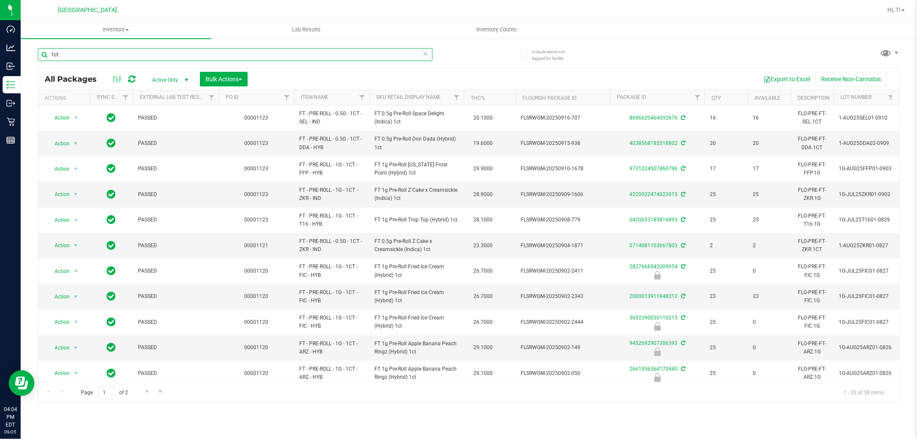
paste input "FT - PRE-ROLL - 0.5G - 1CT - SEL"
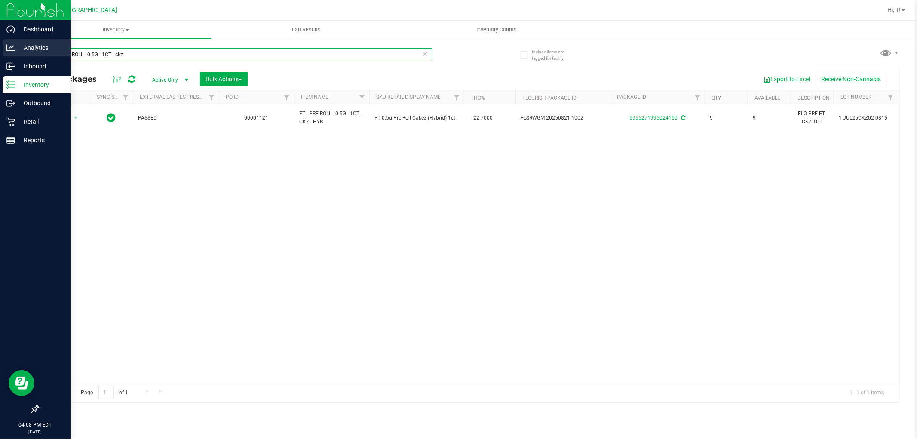
drag, startPoint x: 129, startPoint y: 55, endPoint x: 0, endPoint y: 55, distance: 128.9
click at [0, 55] on div "Dashboard Analytics Inbound Inventory Outbound Retail Reports 04:08 PM EDT [DAT…" at bounding box center [458, 219] width 917 height 439
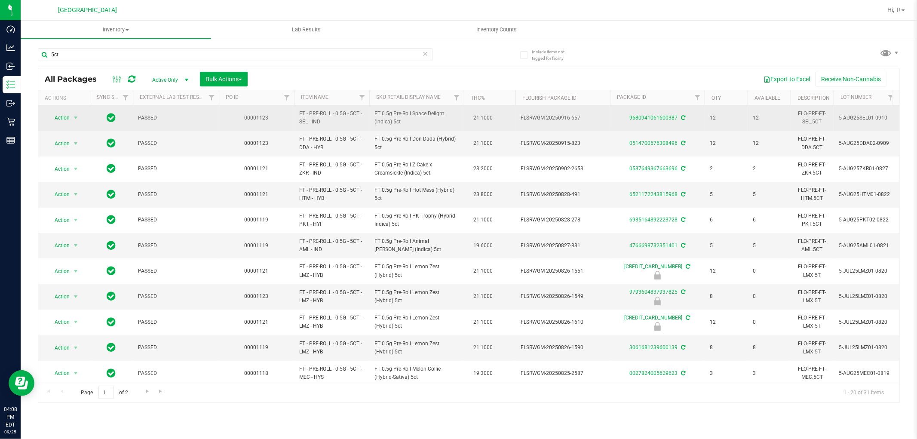
drag, startPoint x: 306, startPoint y: 120, endPoint x: 295, endPoint y: 114, distance: 12.9
click at [295, 114] on td "FT - PRE-ROLL - 0.5G - 5CT - SEL - IND" at bounding box center [331, 117] width 75 height 25
click at [306, 121] on span "FT - PRE-ROLL - 0.5G - 5CT - SEL - IND" at bounding box center [331, 118] width 65 height 16
drag, startPoint x: 306, startPoint y: 122, endPoint x: 296, endPoint y: 115, distance: 12.5
click at [296, 115] on td "FT - PRE-ROLL - 0.5G - 5CT - SEL - IND" at bounding box center [331, 117] width 75 height 25
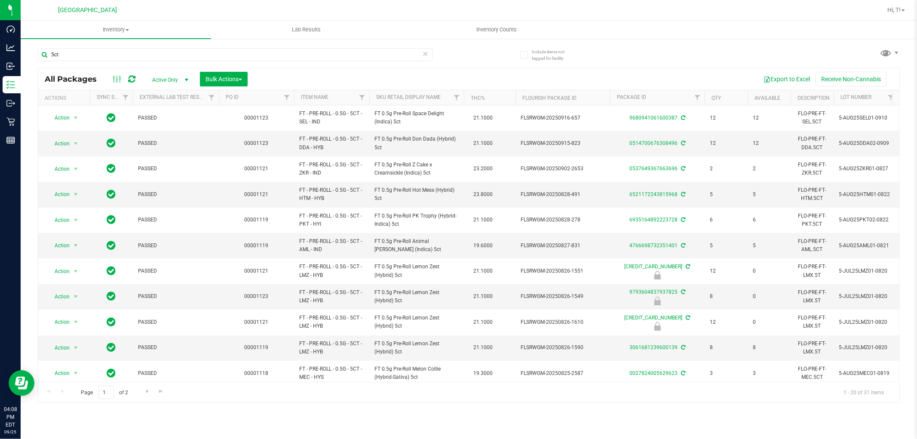
copy span "FT - PRE-ROLL - 0.5G - 5CT - SEL"
drag, startPoint x: 214, startPoint y: 55, endPoint x: 30, endPoint y: 76, distance: 185.2
click at [31, 76] on div "Include items not tagged for facility 5ct All Packages Active Only Active Only …" at bounding box center [469, 169] width 896 height 262
paste input "FT - PRE-ROLL - 0.5G - 5CT - SEL"
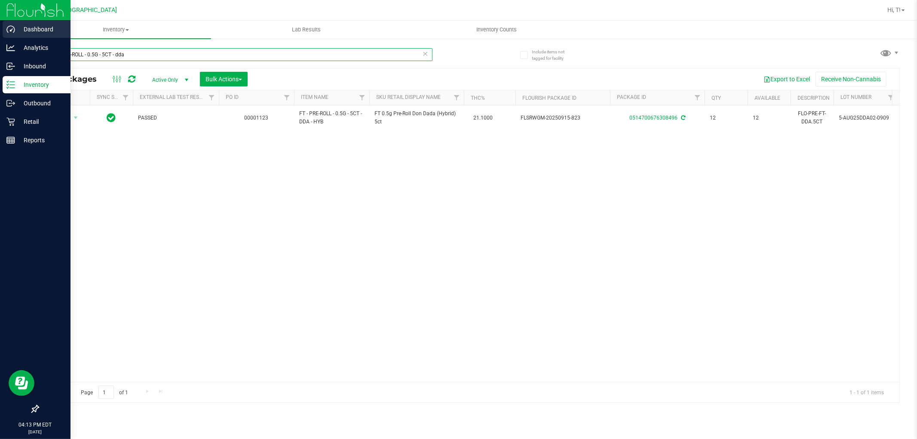
drag, startPoint x: 153, startPoint y: 58, endPoint x: 0, endPoint y: 23, distance: 157.4
click at [0, 23] on div "Dashboard Analytics Inbound Inventory Outbound Retail Reports 04:13 PM EDT [DAT…" at bounding box center [458, 219] width 917 height 439
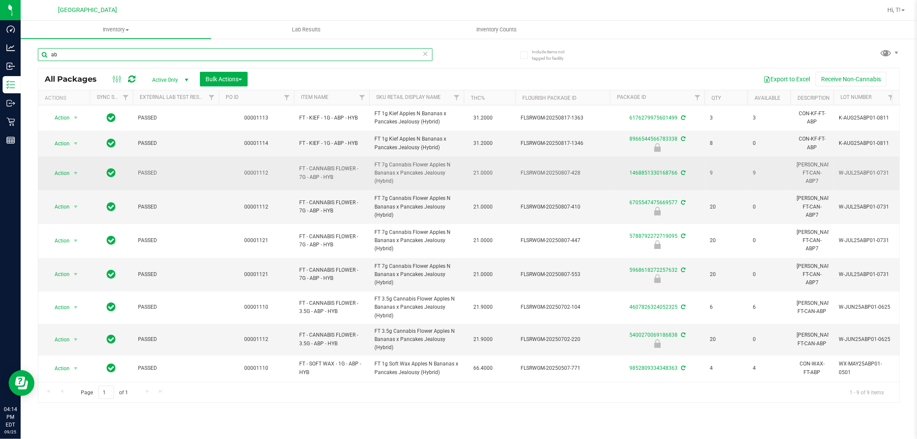
type input "a"
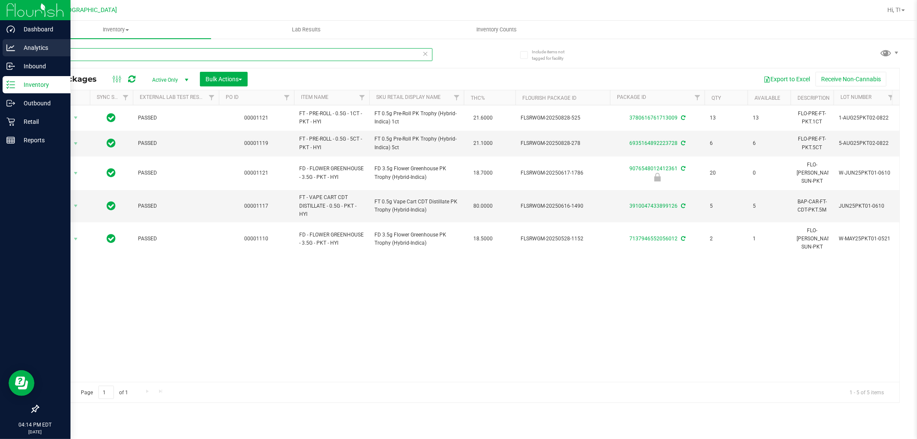
drag, startPoint x: 113, startPoint y: 51, endPoint x: 0, endPoint y: 50, distance: 113.0
click at [0, 50] on div "Dashboard Analytics Inbound Inventory Outbound Retail Reports 04:14 PM EDT [DAT…" at bounding box center [458, 219] width 917 height 439
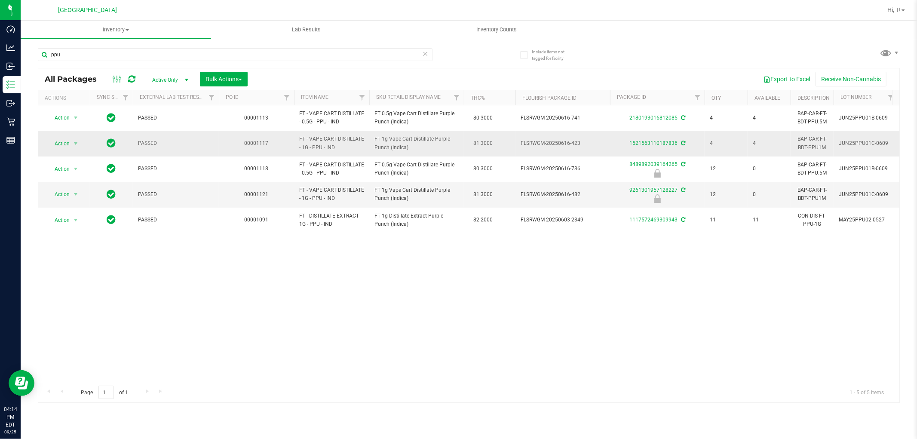
drag, startPoint x: 321, startPoint y: 148, endPoint x: 295, endPoint y: 135, distance: 29.2
click at [297, 136] on td "FT - VAPE CART DISTILLATE - 1G - PPU - IND" at bounding box center [331, 143] width 75 height 25
copy span "FT - VAPE CART DISTILLATE - 1G - PPU"
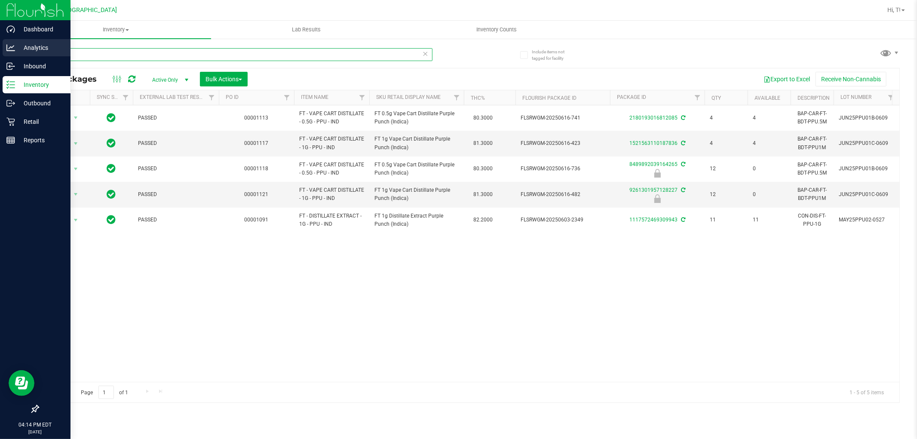
drag, startPoint x: 177, startPoint y: 54, endPoint x: 0, endPoint y: 52, distance: 177.1
click at [0, 52] on div "Dashboard Analytics Inbound Inventory Outbound Retail Reports 04:14 PM EDT [DAT…" at bounding box center [458, 219] width 917 height 439
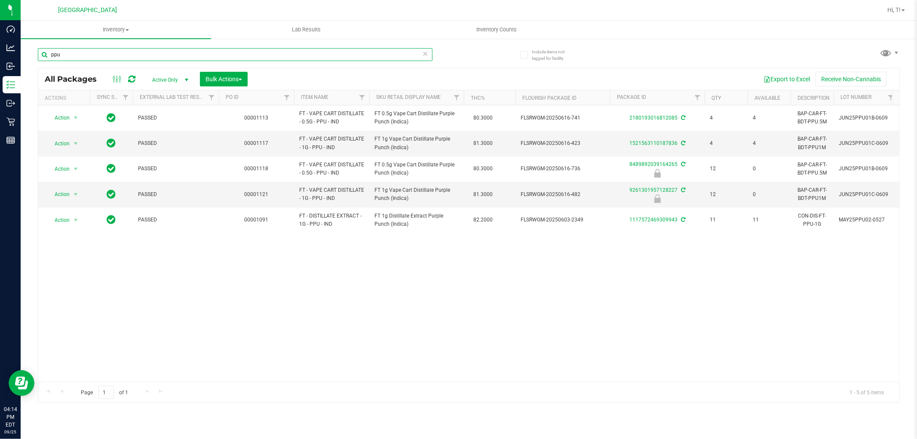
paste input "FT - VAPE CART DISTILLATE - 1G - PPU"
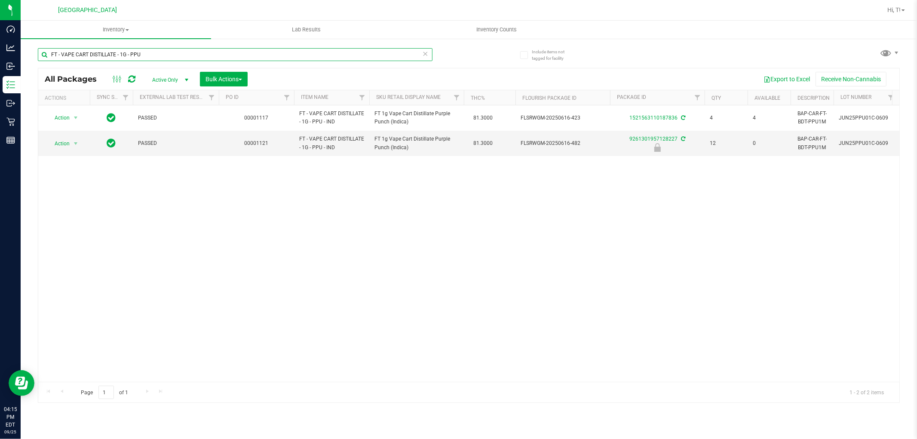
click at [200, 55] on input "FT - VAPE CART DISTILLATE - 1G - PPU" at bounding box center [235, 54] width 394 height 13
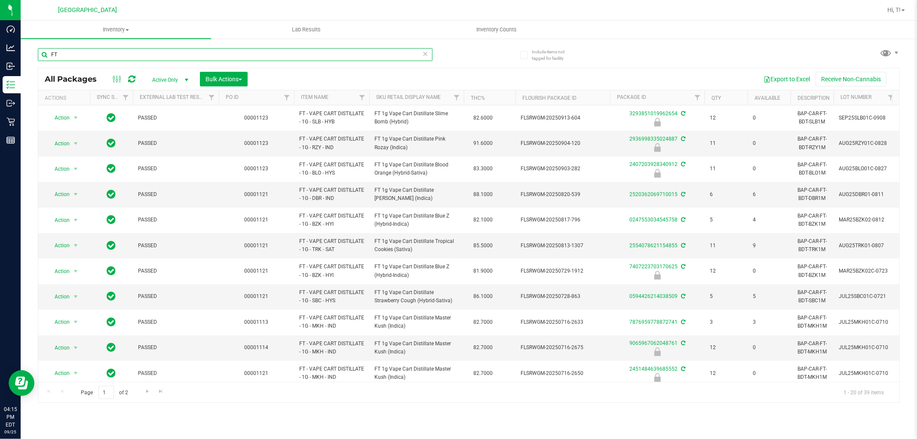
type input "F"
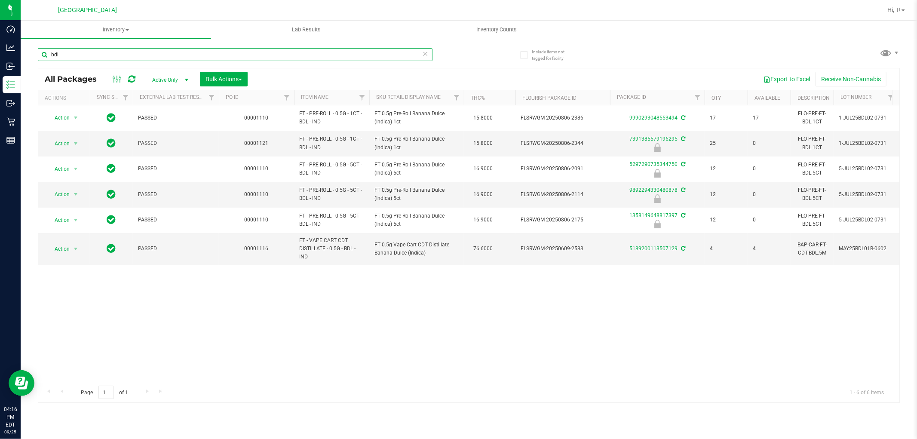
type input "bdl"
click at [423, 53] on icon at bounding box center [425, 53] width 6 height 10
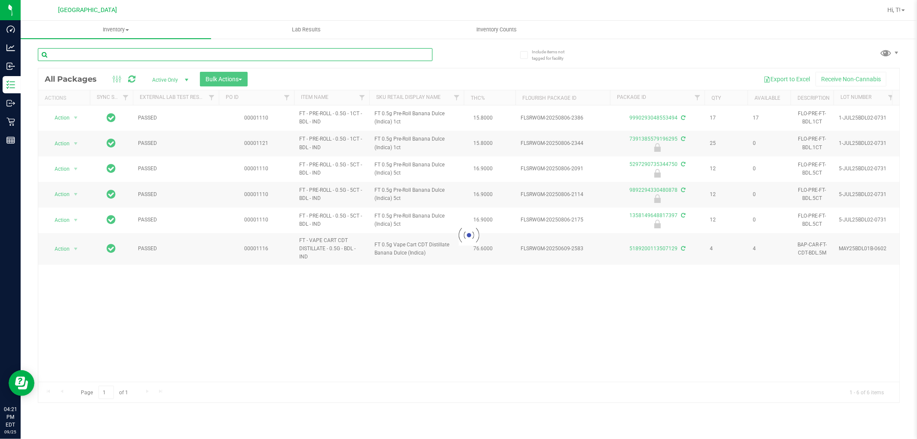
click at [399, 56] on input "text" at bounding box center [235, 54] width 394 height 13
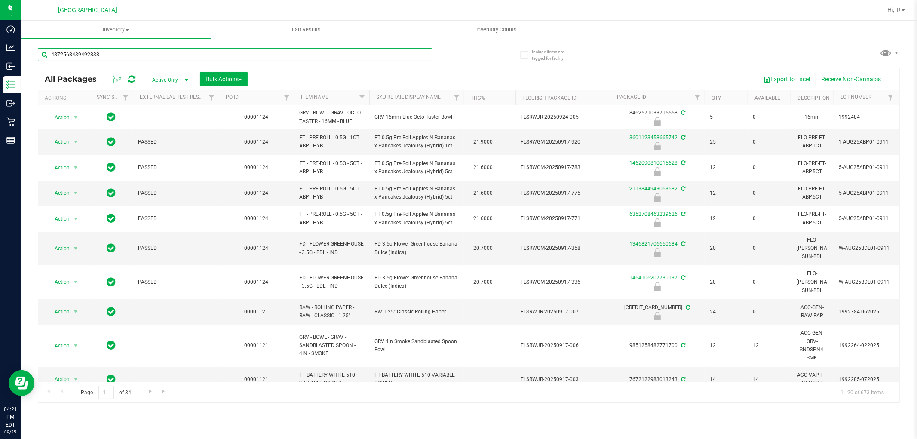
type input "4872568439492838"
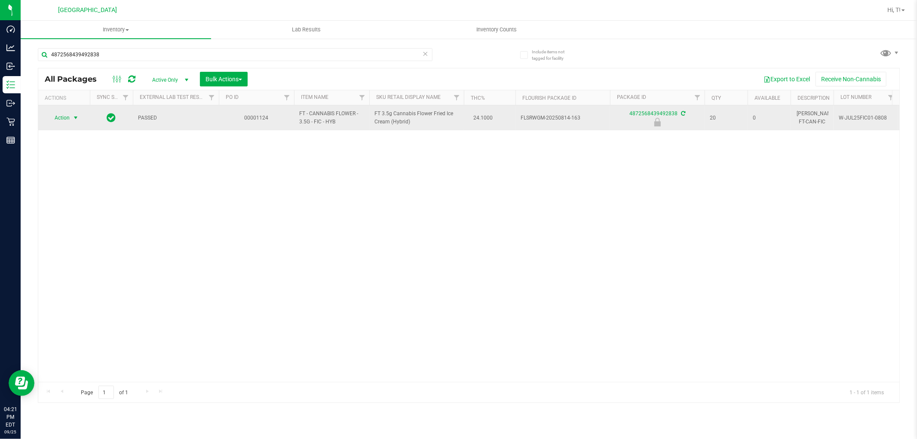
click at [75, 118] on span "select" at bounding box center [75, 117] width 7 height 7
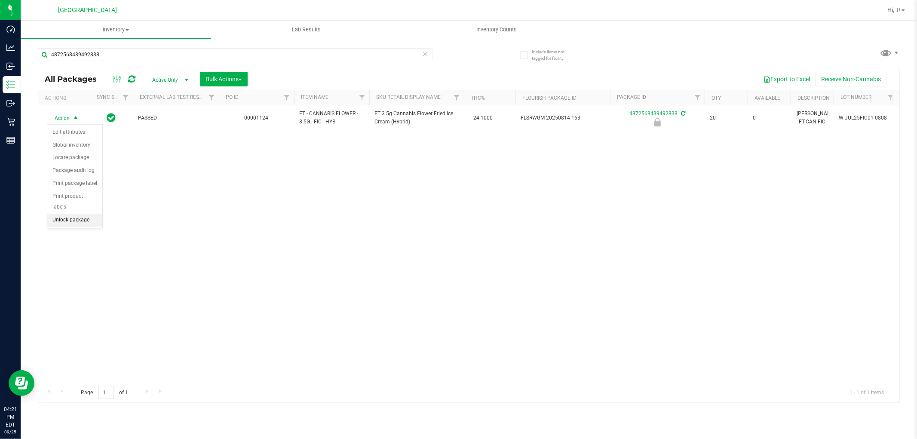
click at [83, 224] on li "Unlock package" at bounding box center [74, 220] width 55 height 13
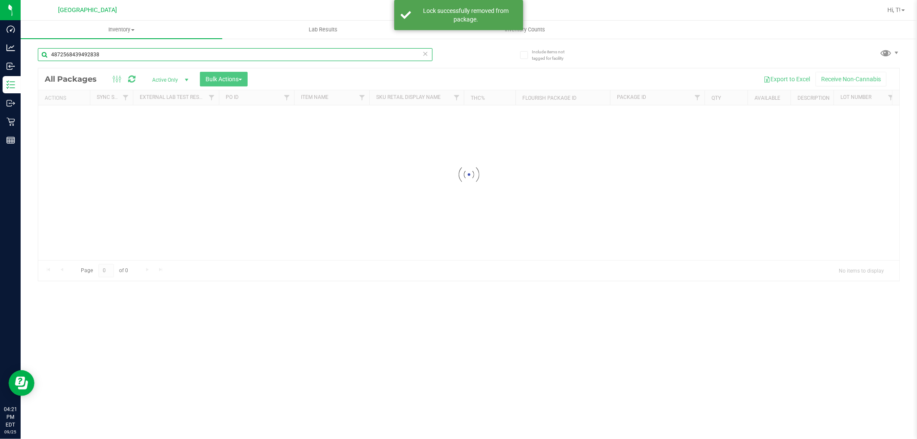
click at [153, 57] on input "4872568439492838" at bounding box center [235, 54] width 394 height 13
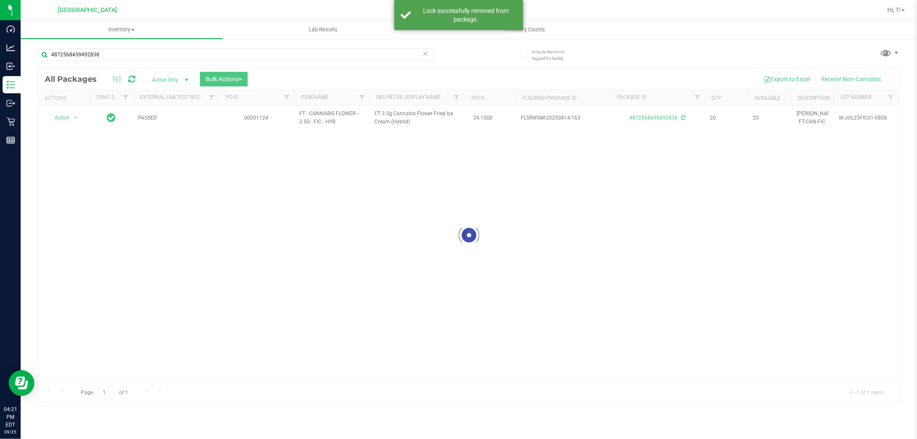
click at [426, 51] on icon at bounding box center [425, 53] width 6 height 10
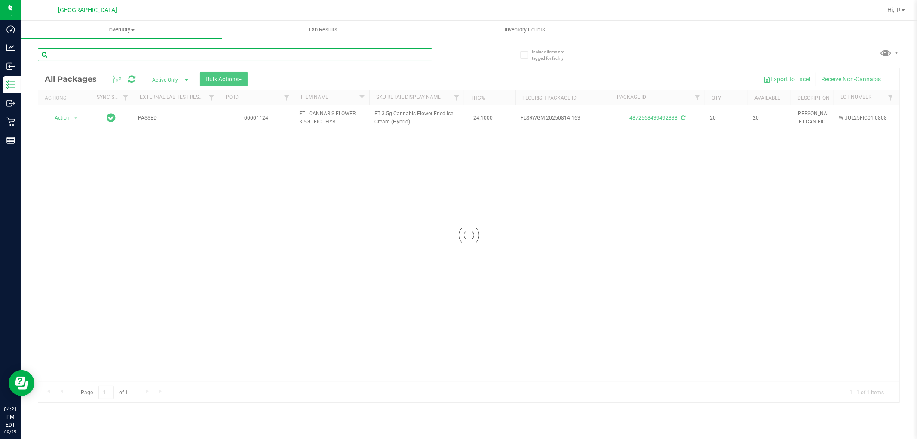
click at [403, 57] on input "text" at bounding box center [235, 54] width 394 height 13
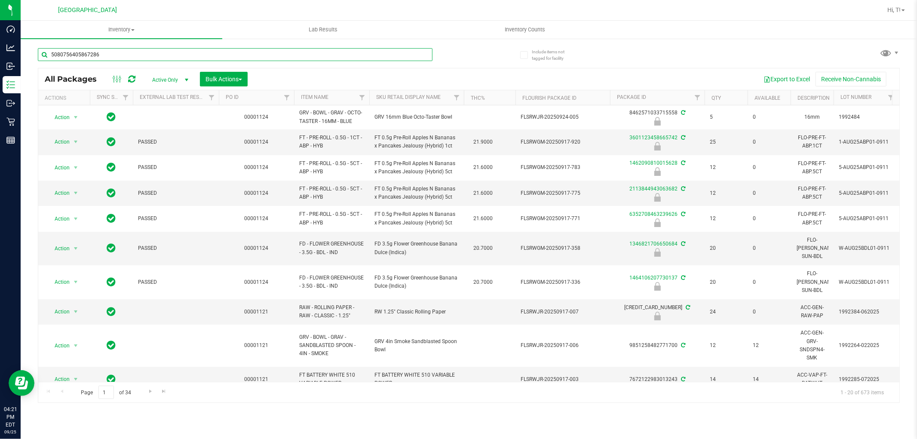
type input "5080756405867286"
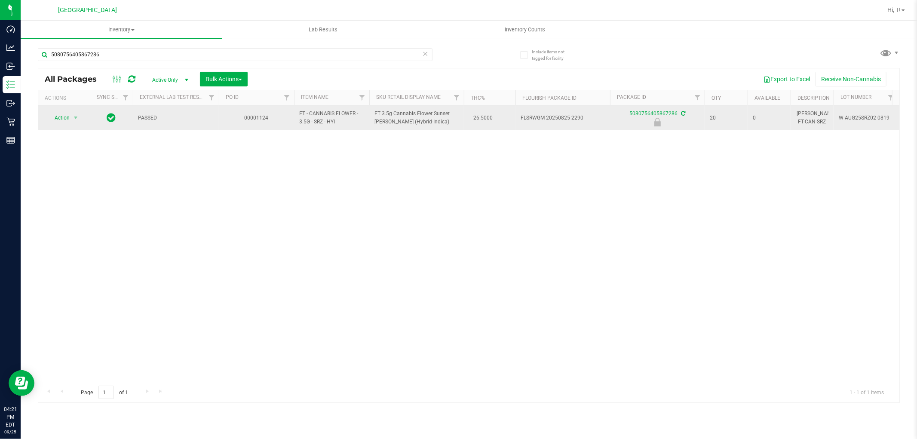
click at [62, 128] on td "Action Action Edit attributes Global inventory Locate package Package audit log…" at bounding box center [64, 117] width 52 height 25
click at [72, 121] on span "select" at bounding box center [75, 117] width 7 height 7
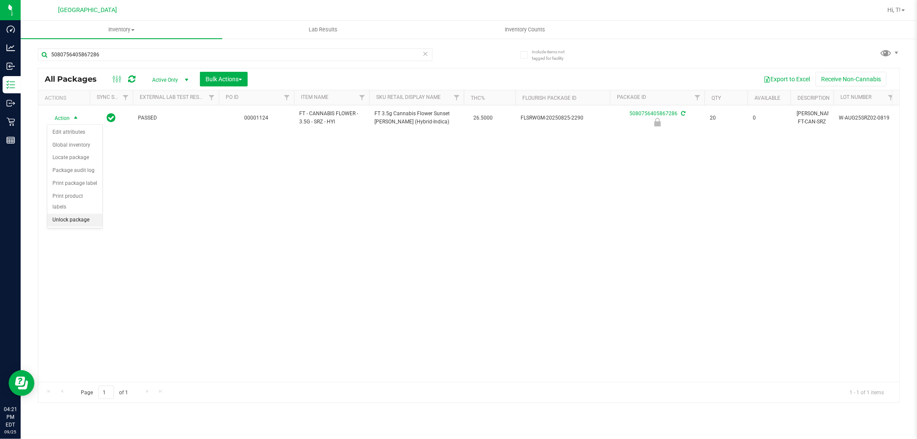
click at [74, 220] on li "Unlock package" at bounding box center [74, 220] width 55 height 13
click at [425, 53] on icon at bounding box center [425, 53] width 6 height 10
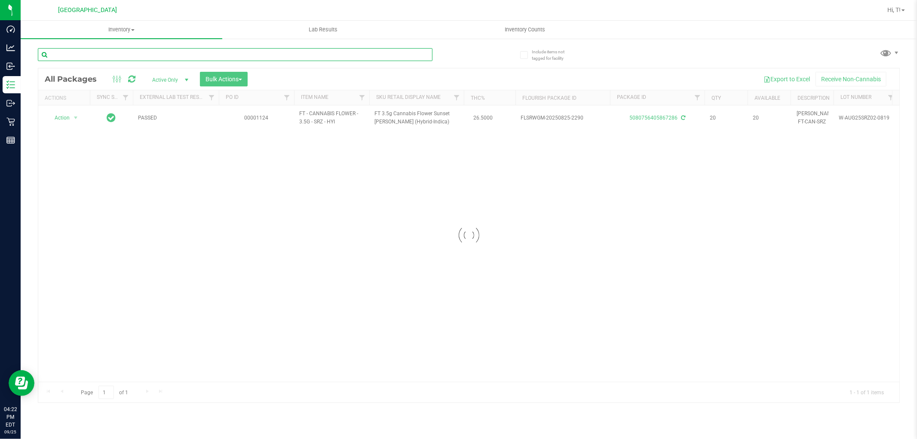
click at [388, 53] on input "text" at bounding box center [235, 54] width 394 height 13
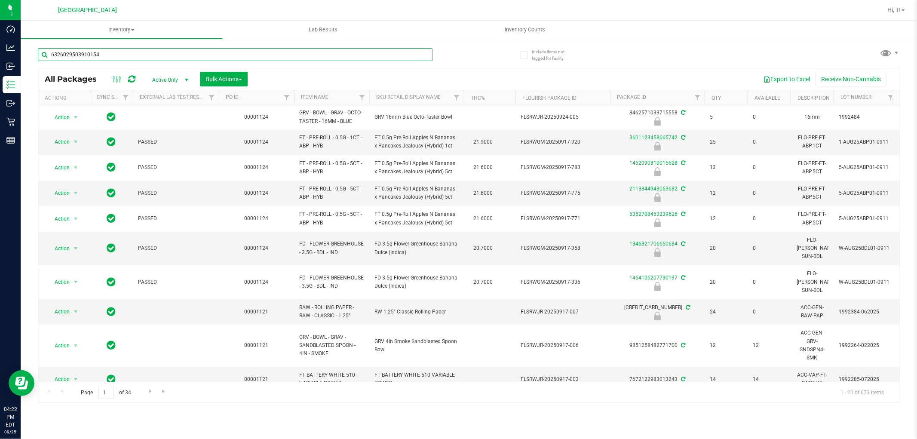
type input "6326029503910154"
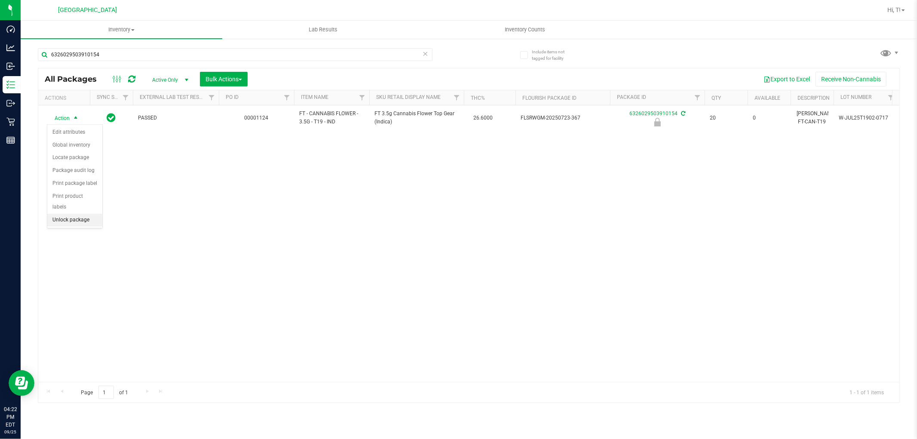
click at [87, 224] on li "Unlock package" at bounding box center [74, 220] width 55 height 13
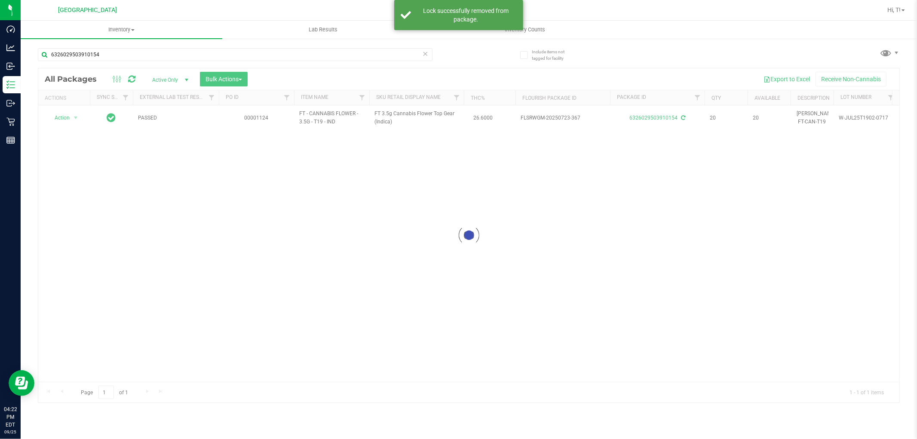
click at [427, 52] on icon at bounding box center [425, 53] width 6 height 10
click at [368, 55] on input "text" at bounding box center [235, 54] width 394 height 13
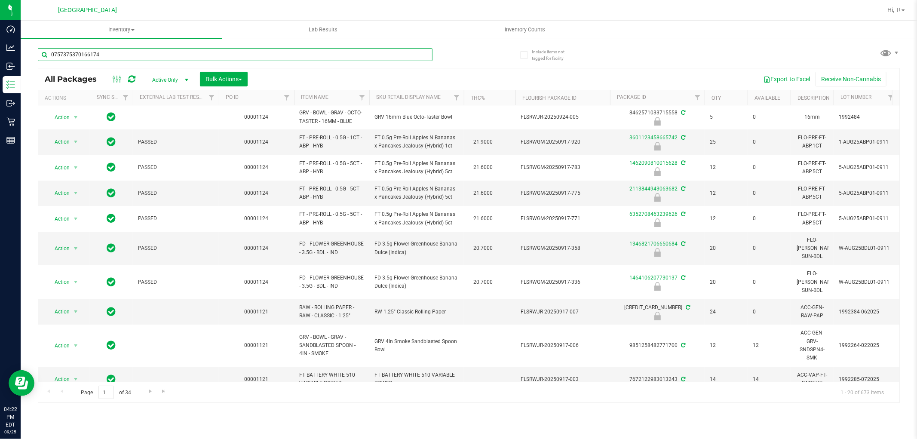
type input "0757375370166174"
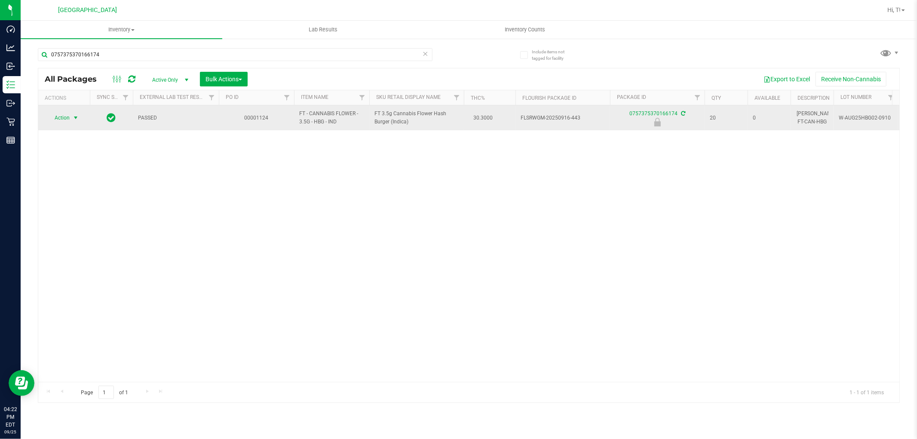
click at [70, 114] on span "select" at bounding box center [75, 118] width 11 height 12
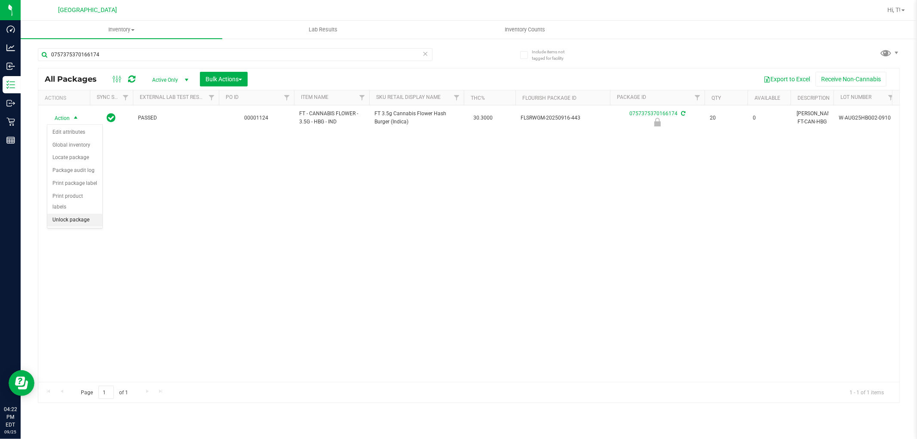
click at [82, 220] on li "Unlock package" at bounding box center [74, 220] width 55 height 13
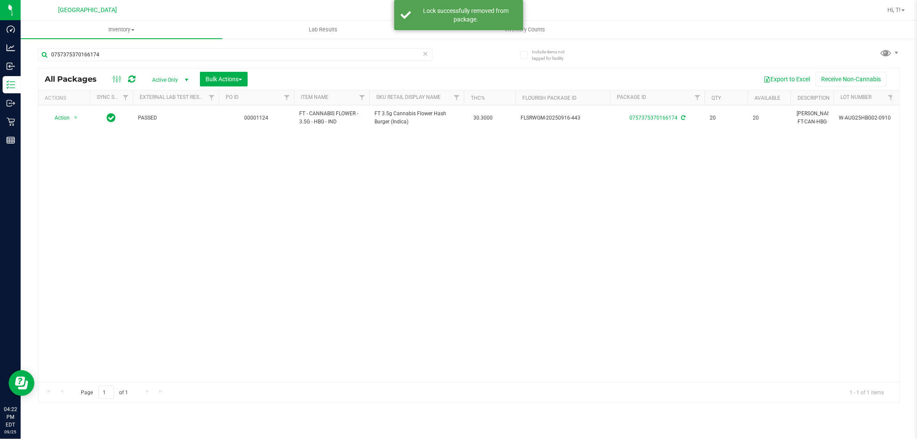
click at [424, 55] on icon at bounding box center [425, 53] width 6 height 10
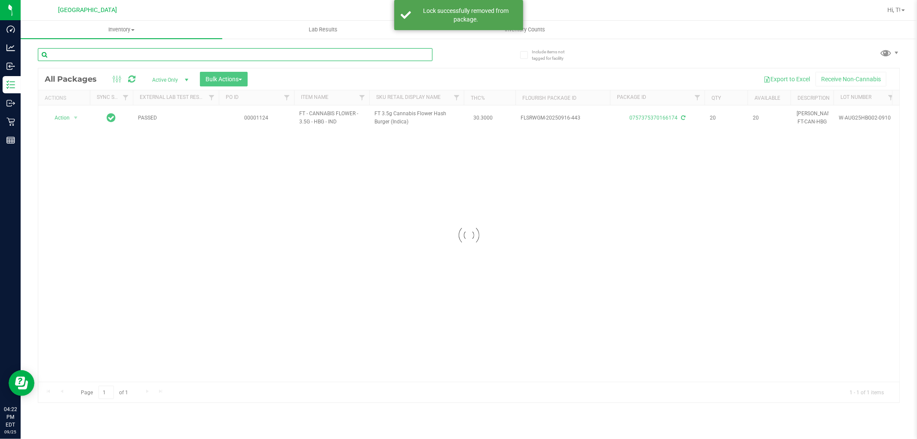
click at [388, 52] on input "text" at bounding box center [235, 54] width 394 height 13
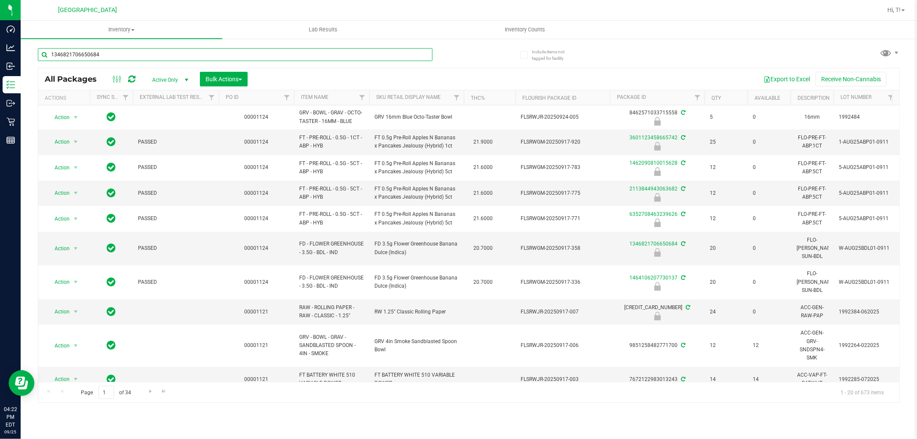
type input "1346821706650684"
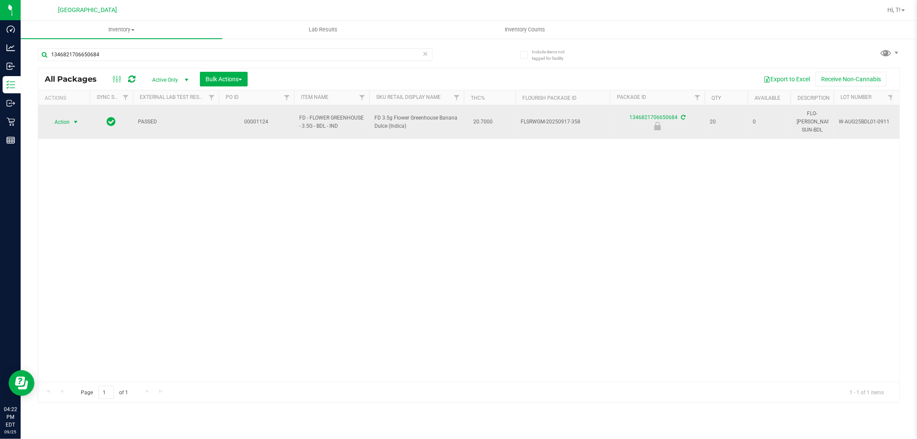
click at [58, 116] on span "Action" at bounding box center [58, 122] width 23 height 12
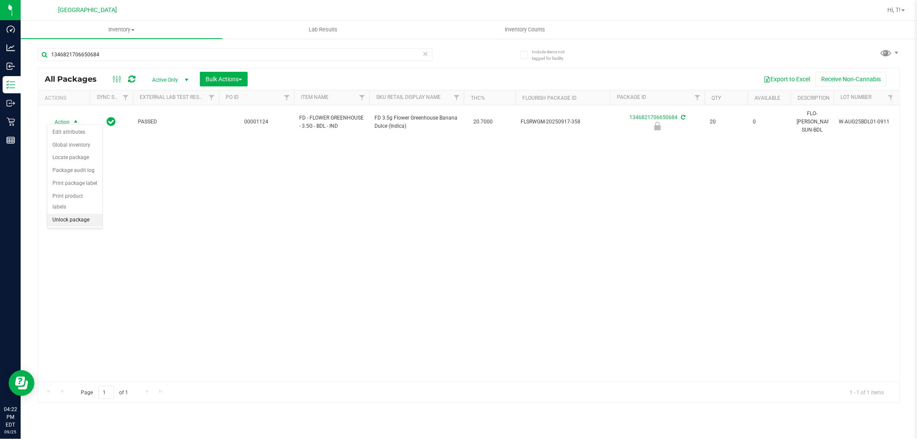
click at [78, 221] on li "Unlock package" at bounding box center [74, 220] width 55 height 13
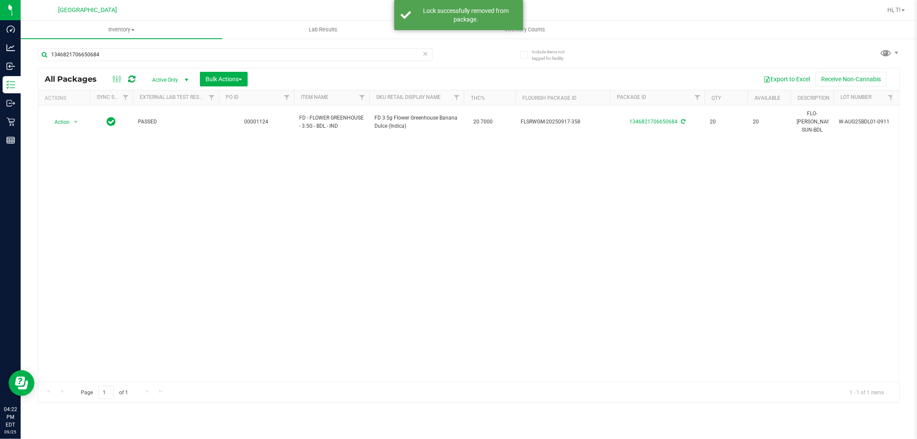
click at [424, 50] on icon at bounding box center [425, 53] width 6 height 10
click at [396, 56] on input "text" at bounding box center [235, 54] width 394 height 13
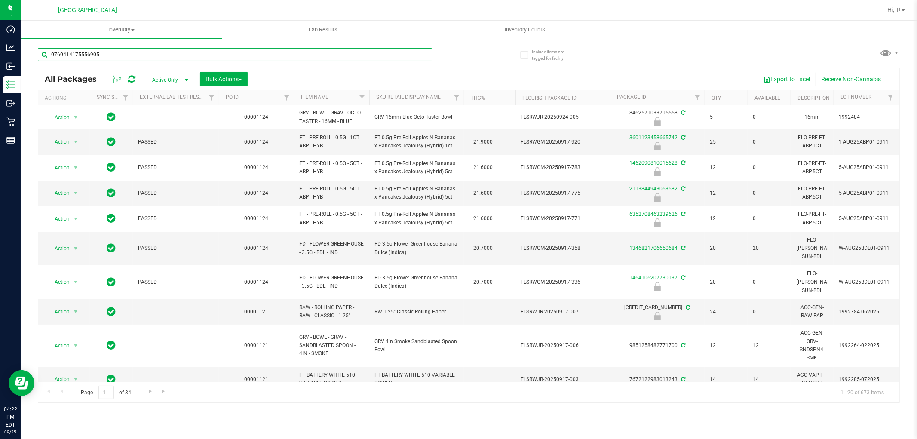
type input "0760414175556905"
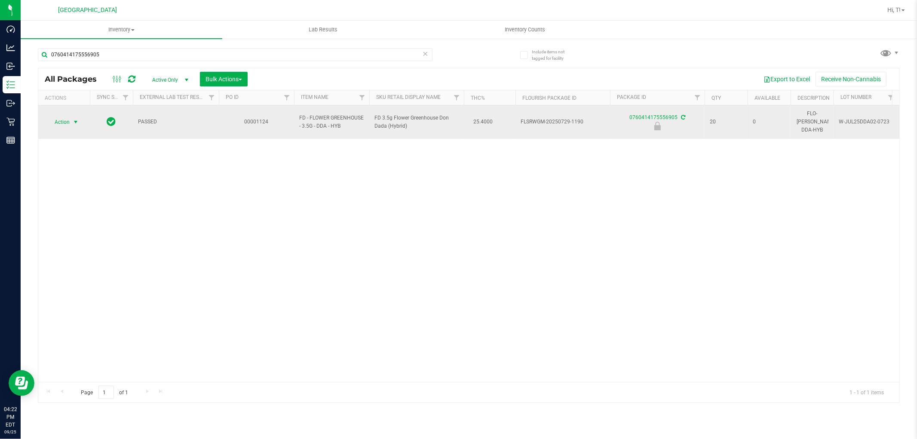
click at [66, 116] on span "Action" at bounding box center [58, 122] width 23 height 12
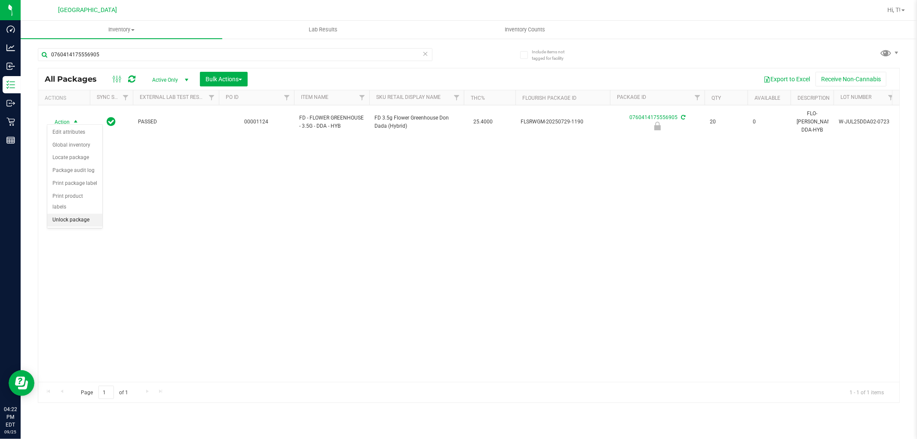
click at [88, 224] on li "Unlock package" at bounding box center [74, 220] width 55 height 13
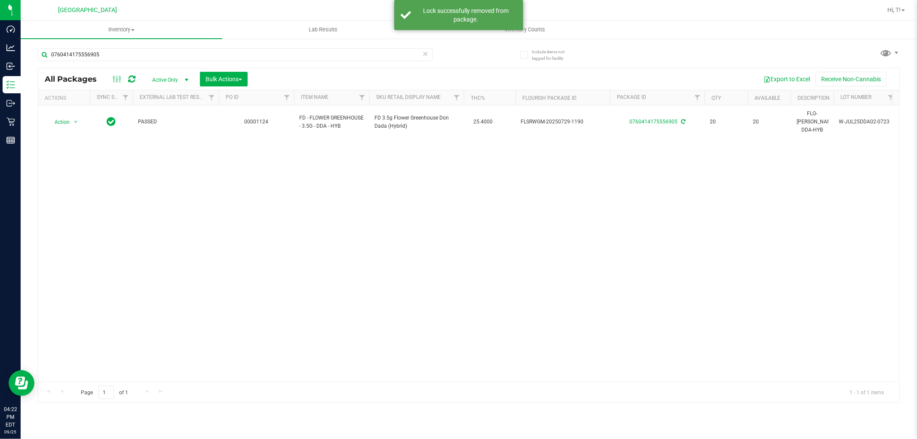
click at [425, 54] on icon at bounding box center [425, 53] width 6 height 10
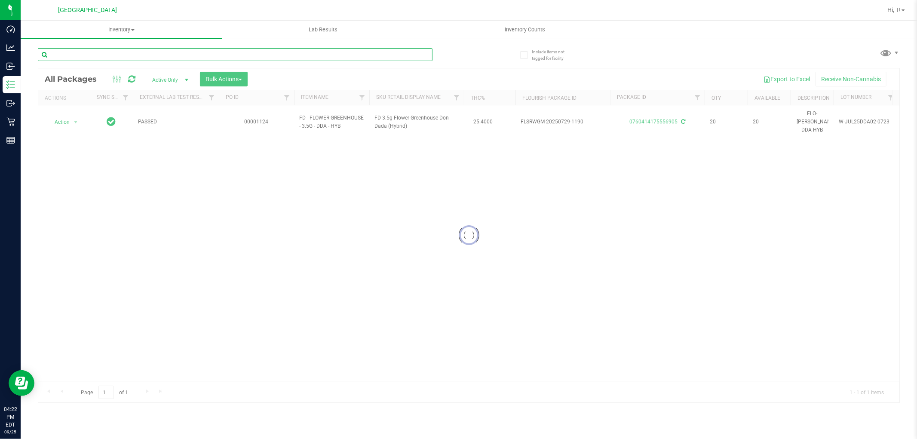
click at [409, 56] on input "text" at bounding box center [235, 54] width 394 height 13
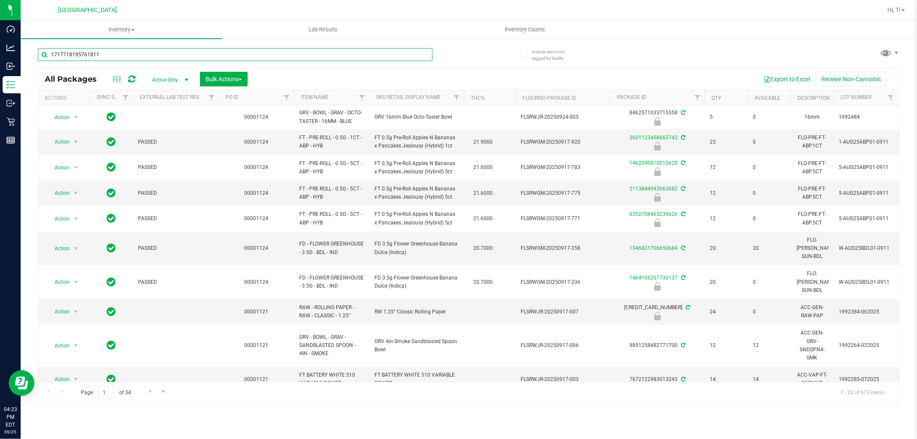
type input "1717718195761811"
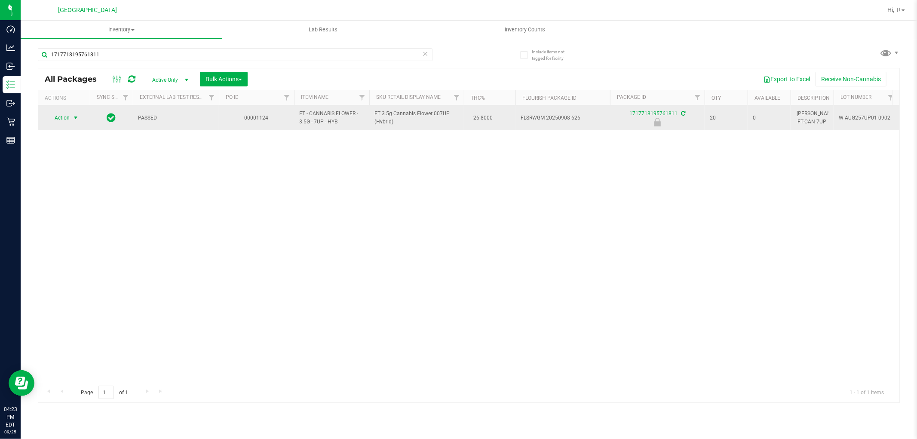
click at [79, 119] on span "select" at bounding box center [75, 117] width 7 height 7
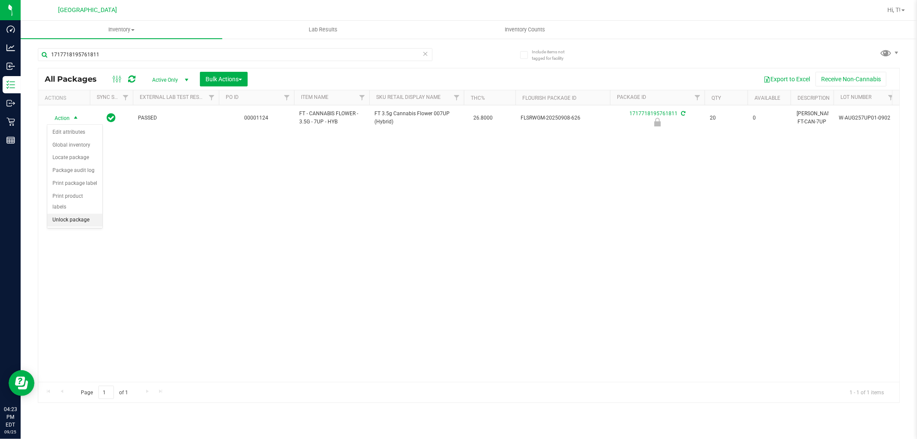
click at [84, 225] on li "Unlock package" at bounding box center [74, 220] width 55 height 13
click at [425, 54] on icon at bounding box center [425, 53] width 6 height 10
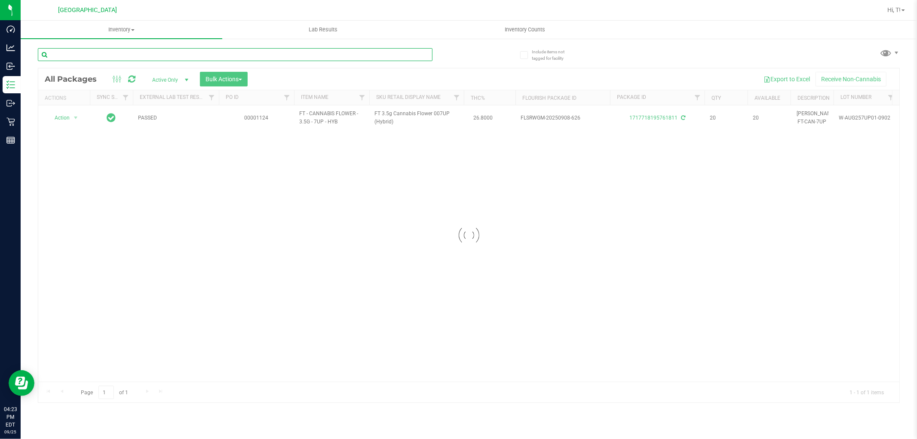
click at [410, 57] on input "text" at bounding box center [235, 54] width 394 height 13
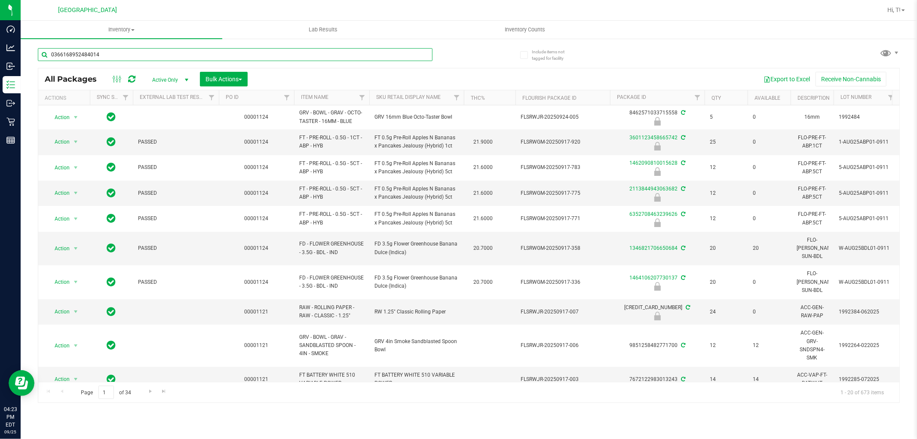
type input "0366168952484014"
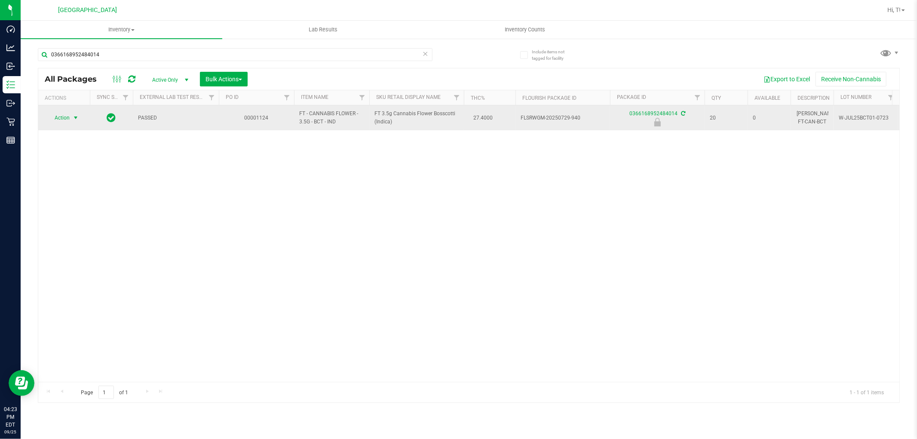
click at [71, 121] on span "select" at bounding box center [75, 118] width 11 height 12
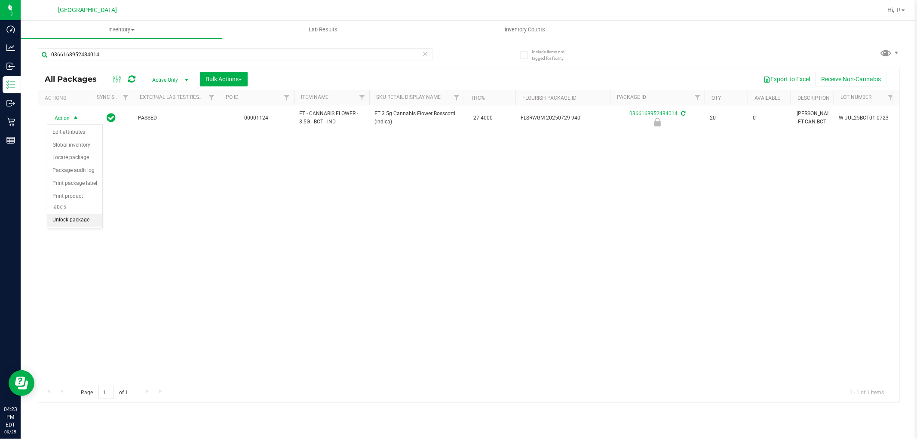
click at [80, 225] on li "Unlock package" at bounding box center [74, 220] width 55 height 13
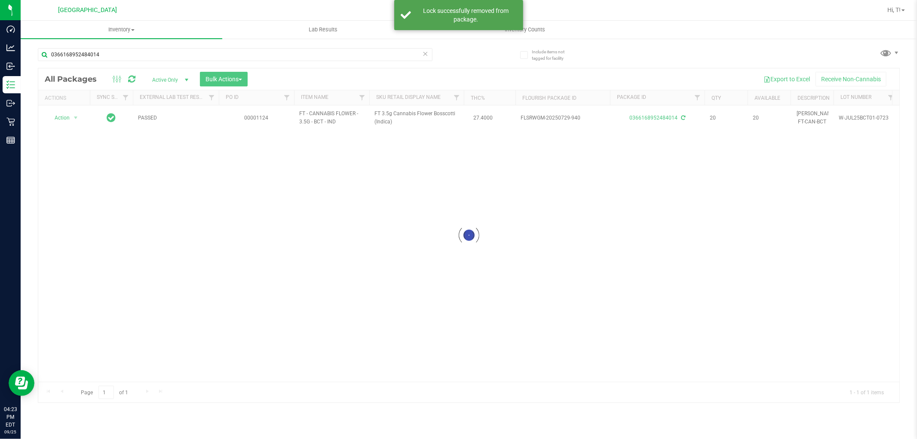
click at [423, 56] on icon at bounding box center [425, 53] width 6 height 10
click at [404, 55] on input "text" at bounding box center [235, 54] width 394 height 13
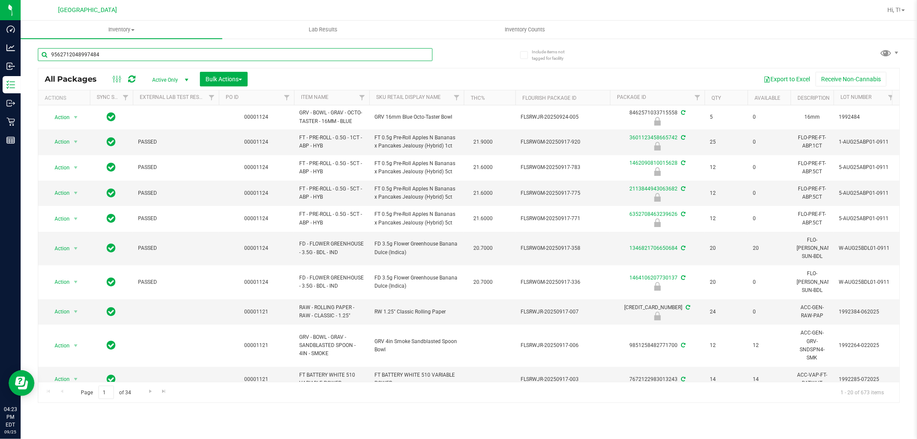
type input "9562712048997484"
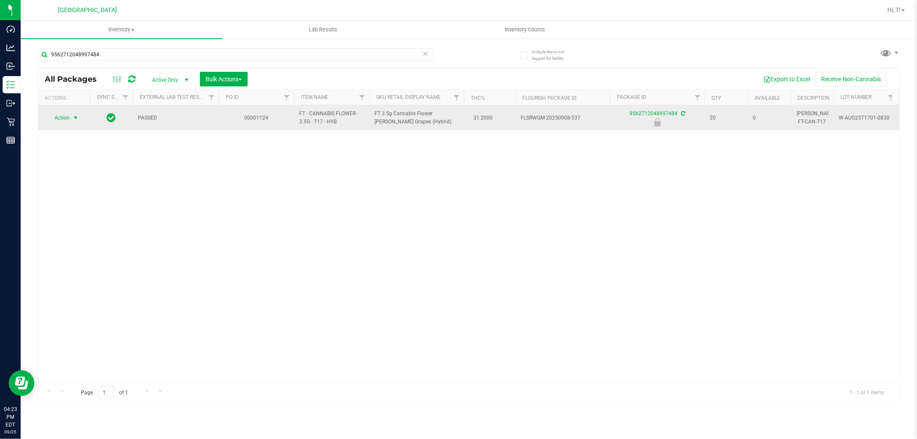
click at [69, 118] on span "Action" at bounding box center [58, 118] width 23 height 12
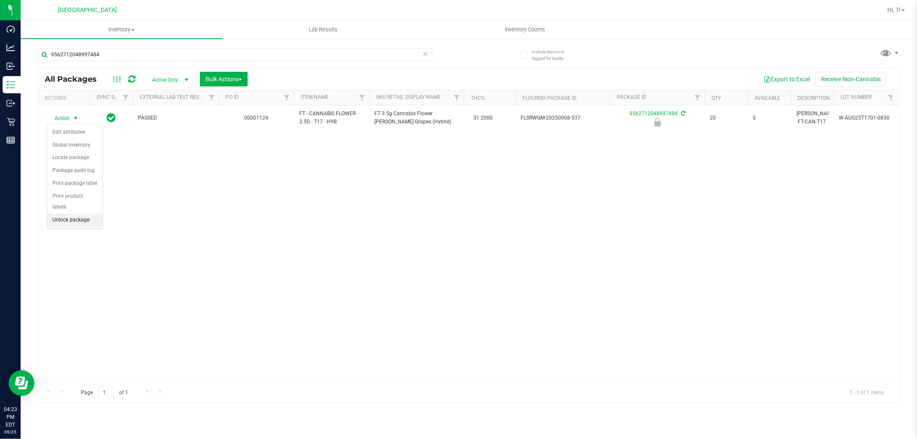
click at [87, 220] on li "Unlock package" at bounding box center [74, 220] width 55 height 13
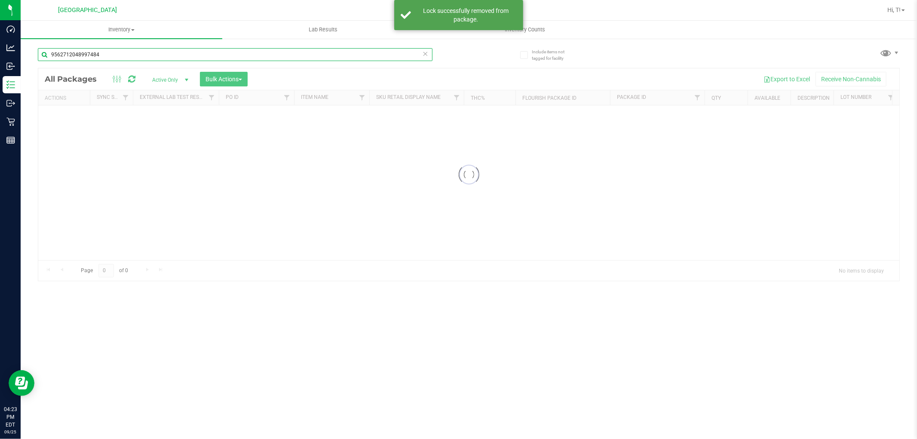
click at [261, 54] on input "9562712048997484" at bounding box center [235, 54] width 394 height 13
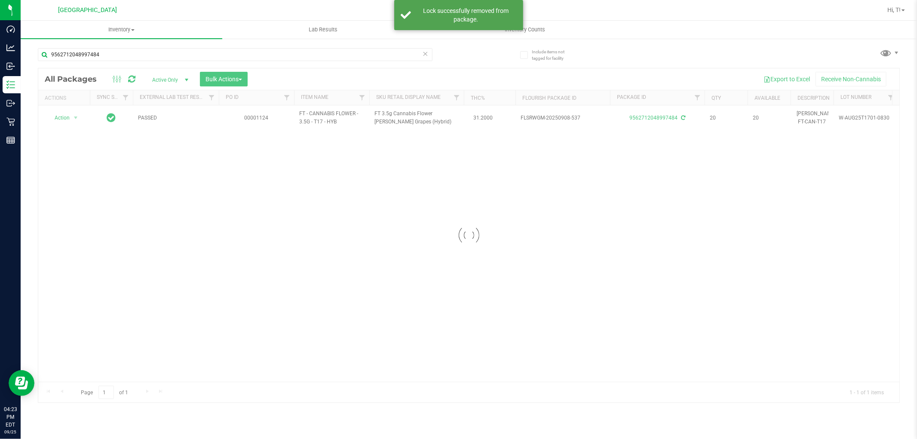
click at [422, 52] on icon at bounding box center [425, 53] width 6 height 10
click at [397, 54] on input "text" at bounding box center [235, 54] width 394 height 13
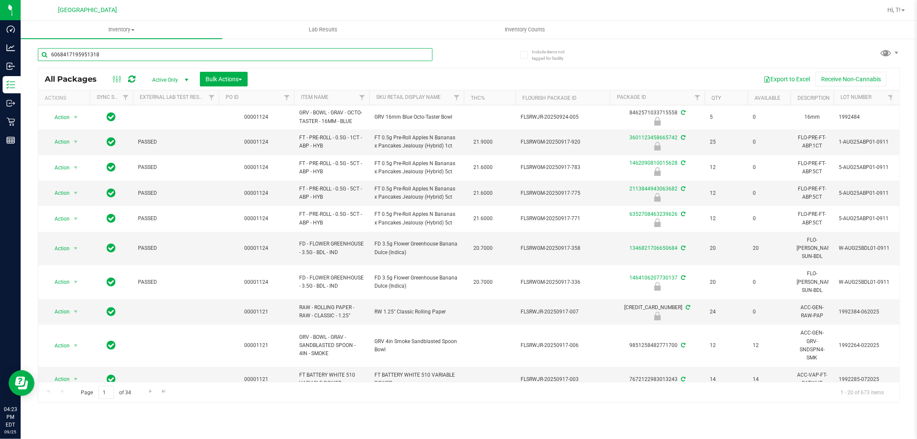
type input "6068417195951318"
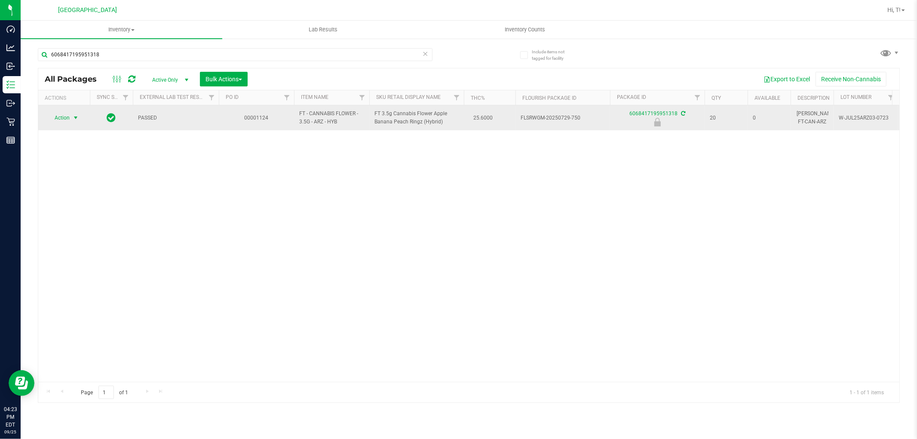
click at [75, 122] on span "select" at bounding box center [75, 118] width 11 height 12
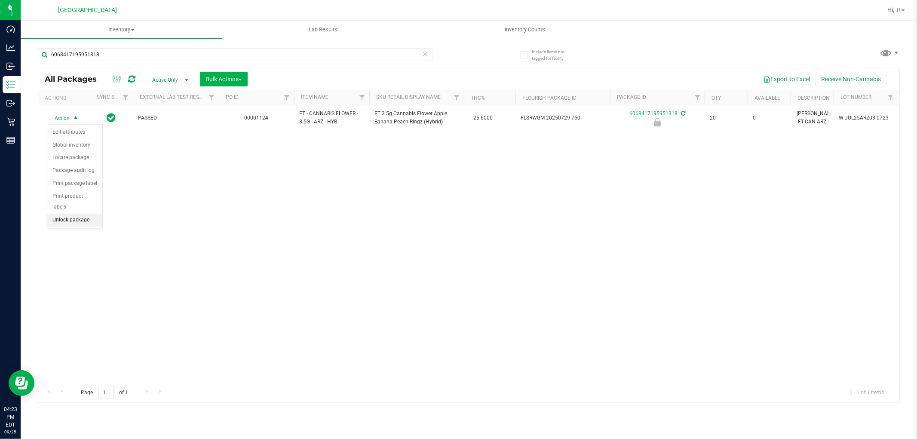
click at [71, 223] on li "Unlock package" at bounding box center [74, 220] width 55 height 13
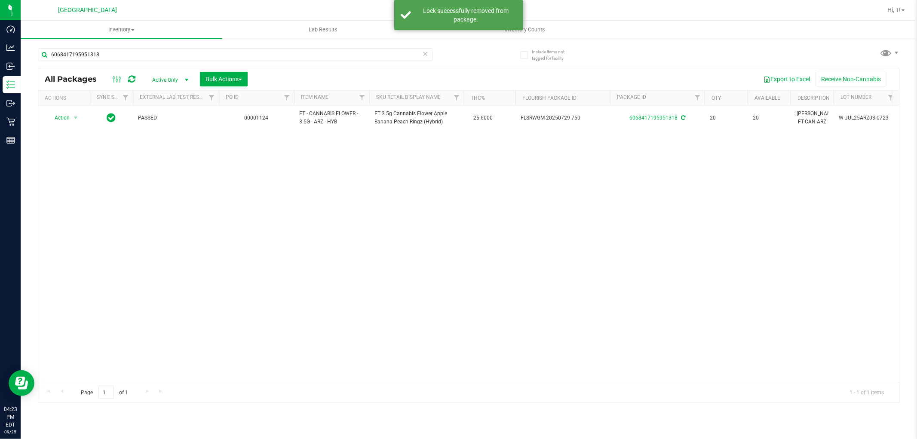
click at [425, 52] on icon at bounding box center [425, 53] width 6 height 10
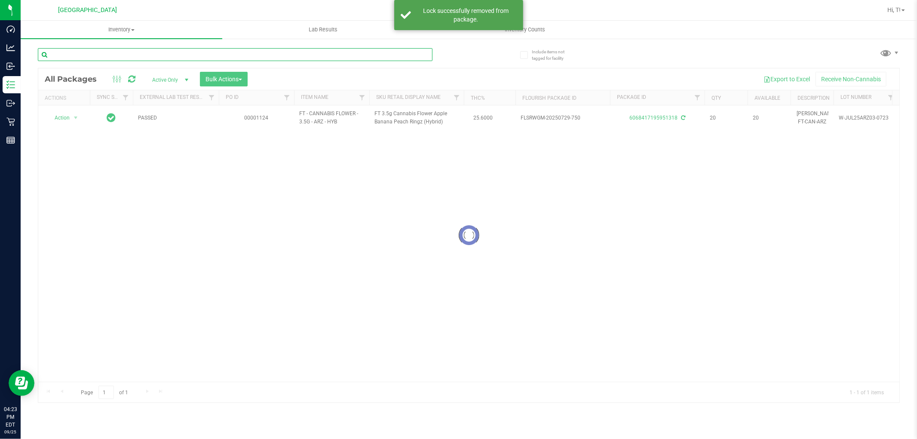
click at [375, 58] on input "text" at bounding box center [235, 54] width 394 height 13
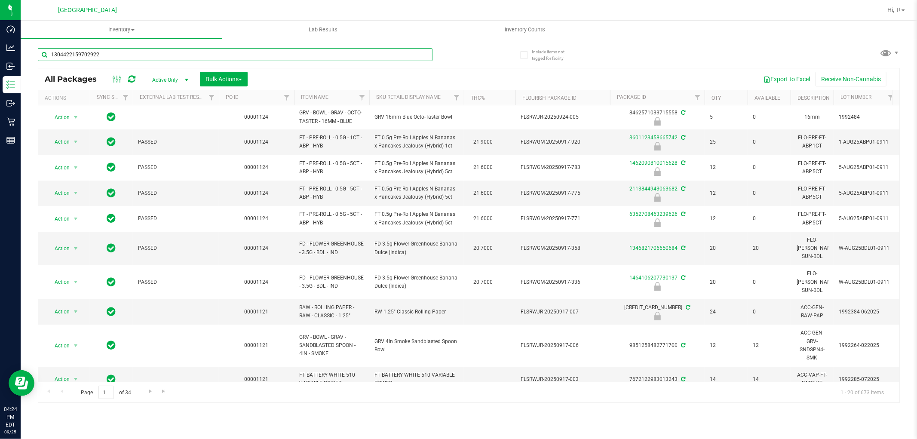
type input "1304422159702922"
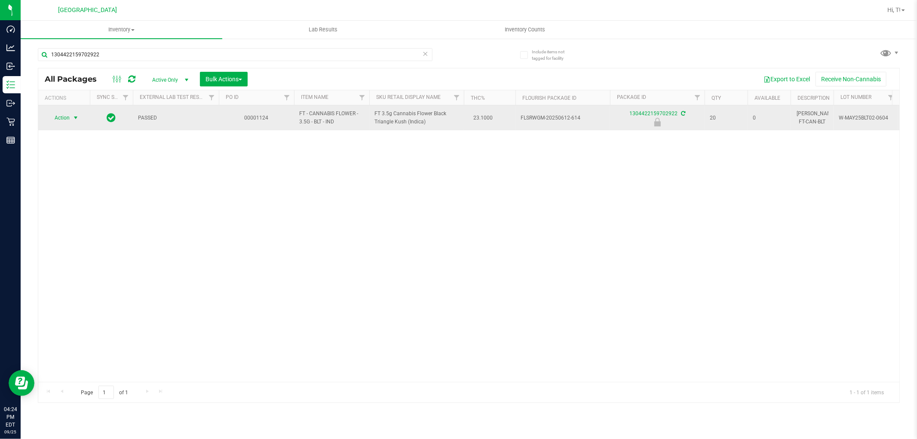
click at [69, 121] on span "Action" at bounding box center [58, 118] width 23 height 12
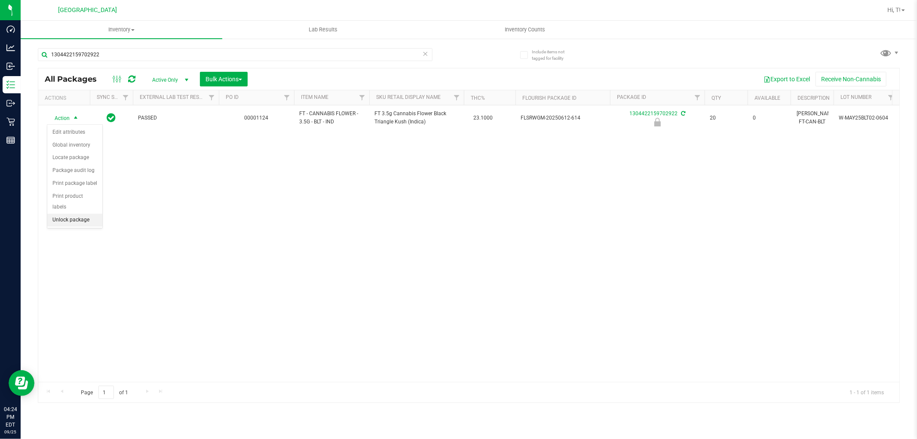
click at [86, 218] on li "Unlock package" at bounding box center [74, 220] width 55 height 13
click at [425, 50] on icon at bounding box center [425, 53] width 6 height 10
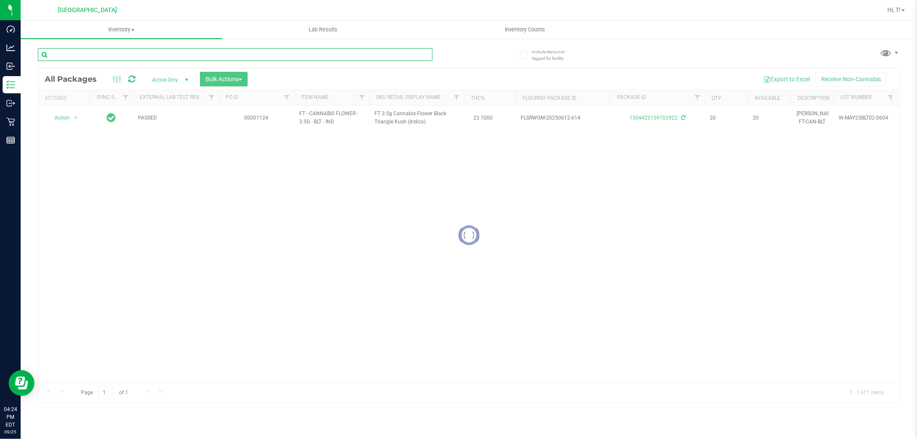
click at [419, 53] on input "text" at bounding box center [235, 54] width 394 height 13
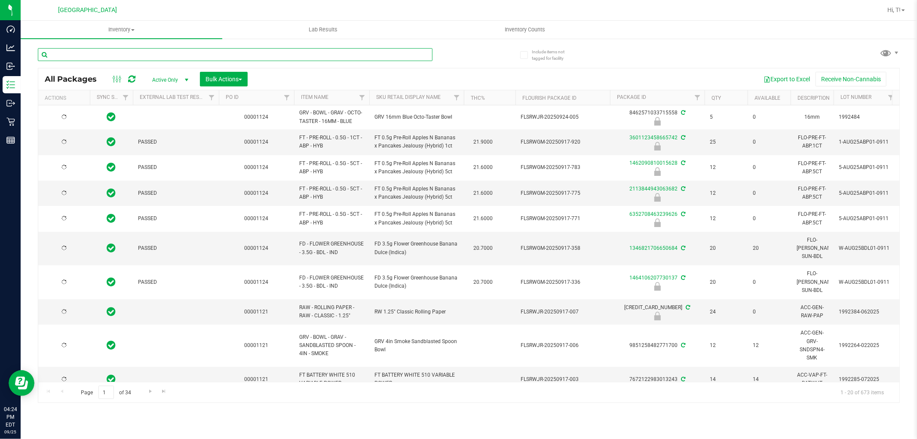
type input "[DATE]"
type input "7861244286976128"
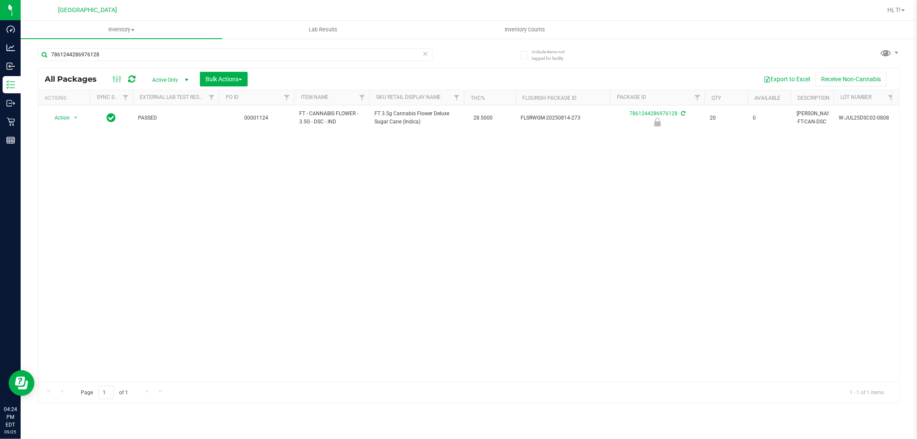
click at [426, 55] on icon at bounding box center [425, 53] width 6 height 10
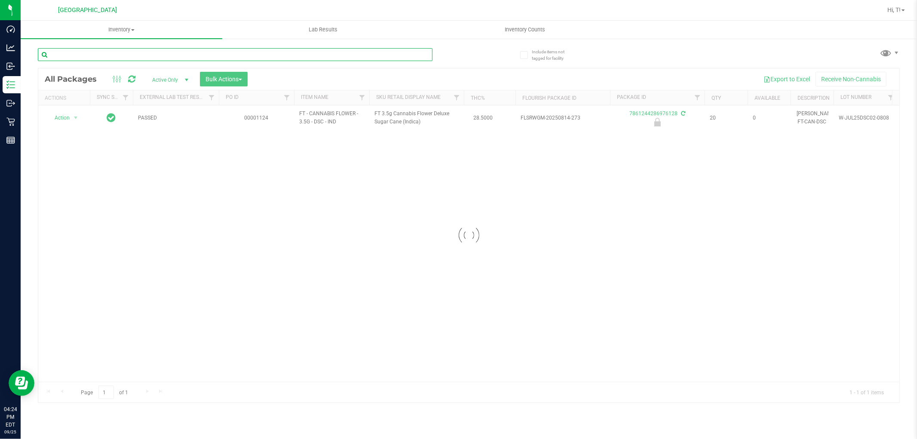
click at [419, 55] on input "text" at bounding box center [235, 54] width 394 height 13
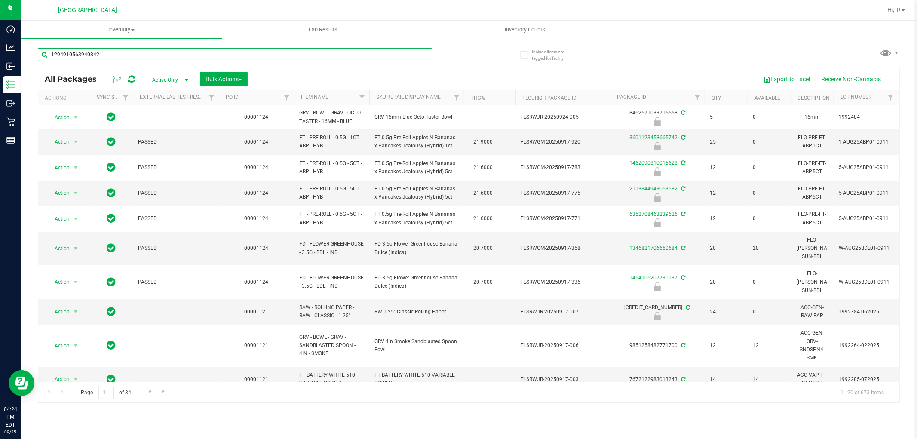
type input "1294910563940842"
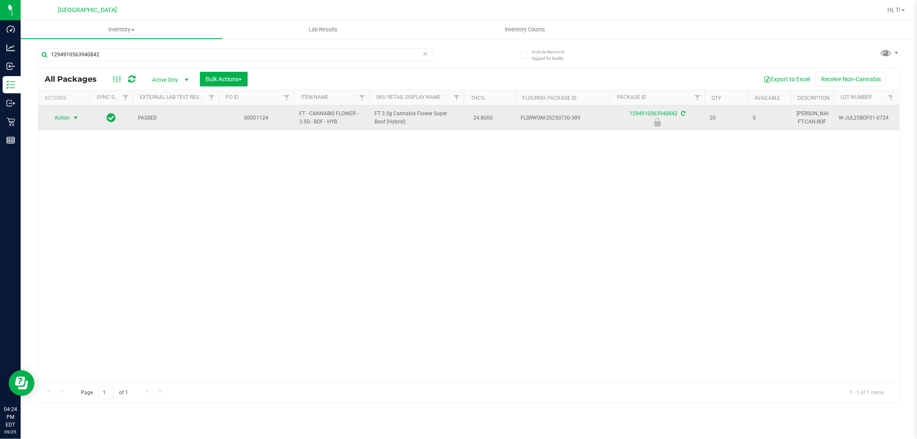
click at [64, 123] on span "Action" at bounding box center [58, 118] width 23 height 12
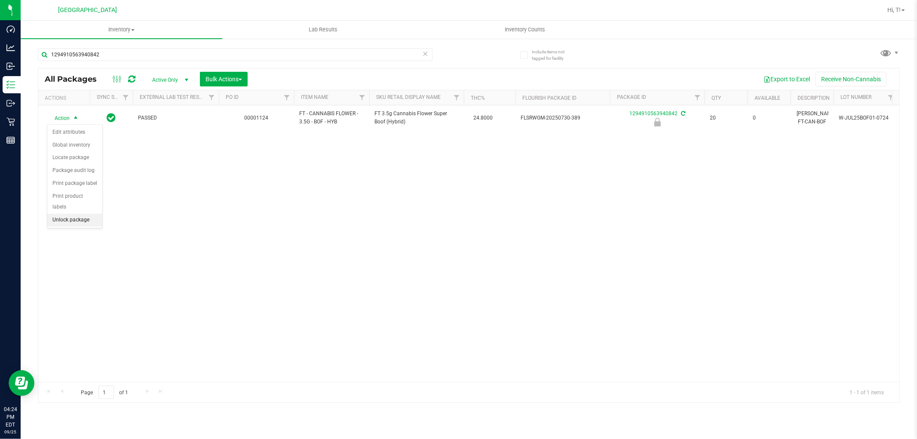
click at [82, 214] on li "Unlock package" at bounding box center [74, 220] width 55 height 13
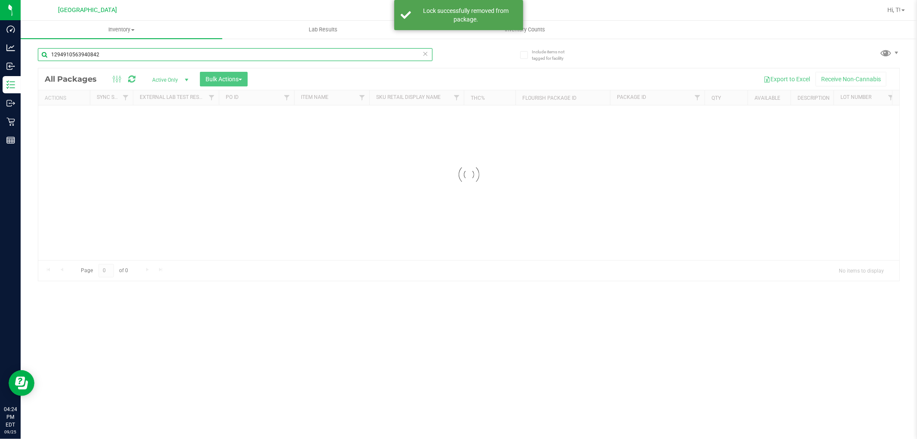
click at [310, 56] on input "1294910563940842" at bounding box center [235, 54] width 394 height 13
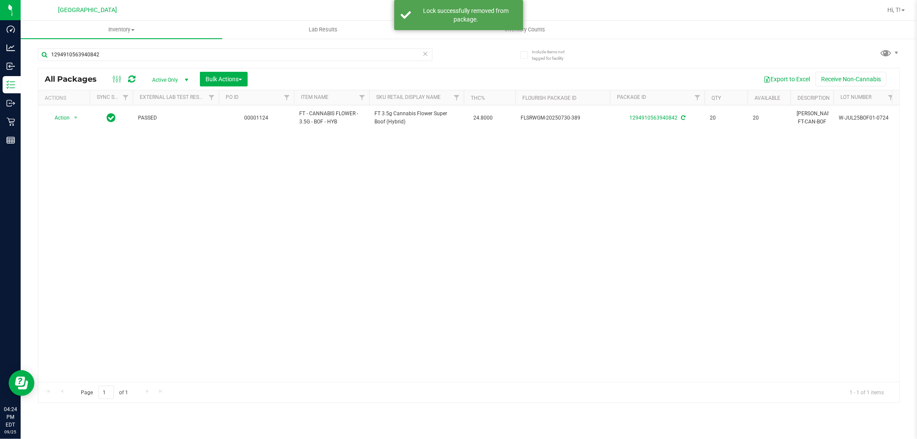
click at [424, 53] on icon at bounding box center [425, 53] width 6 height 10
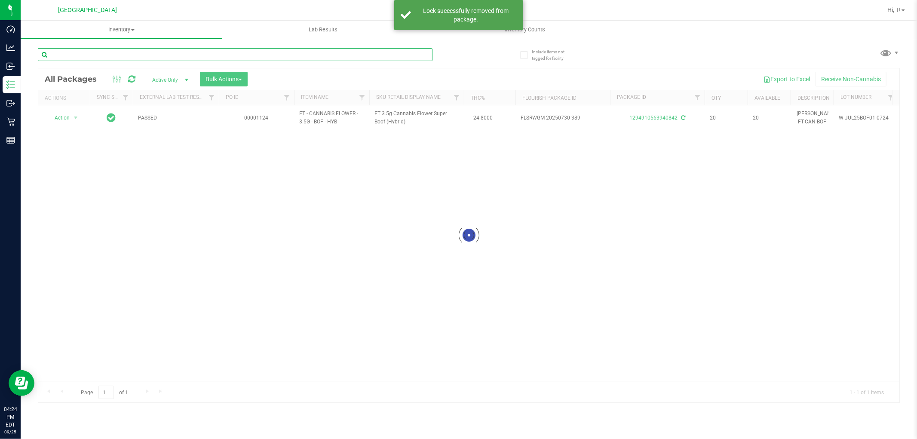
click at [369, 56] on input "text" at bounding box center [235, 54] width 394 height 13
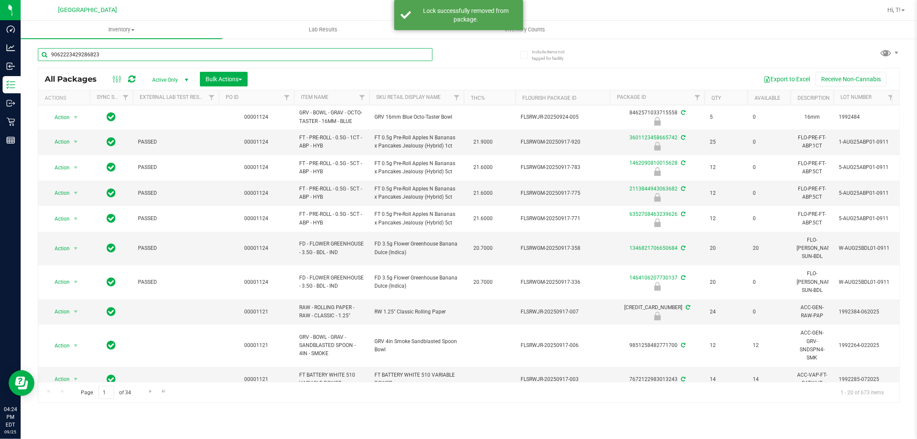
type input "9062223429286823"
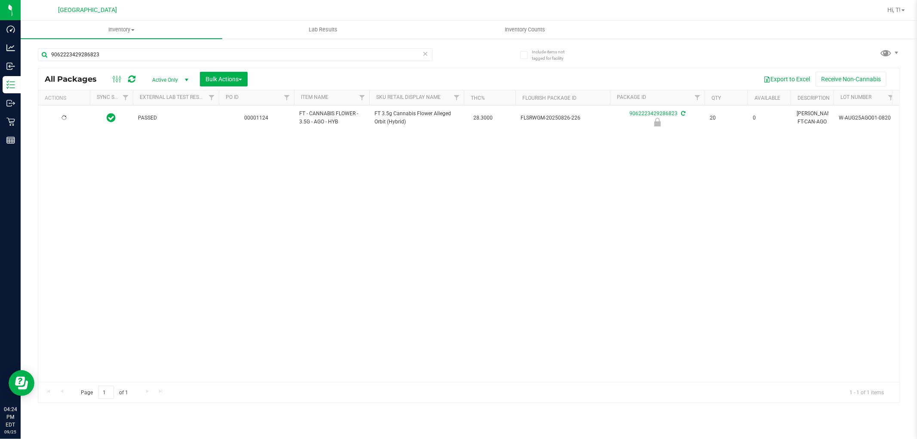
click at [59, 123] on td at bounding box center [64, 117] width 52 height 25
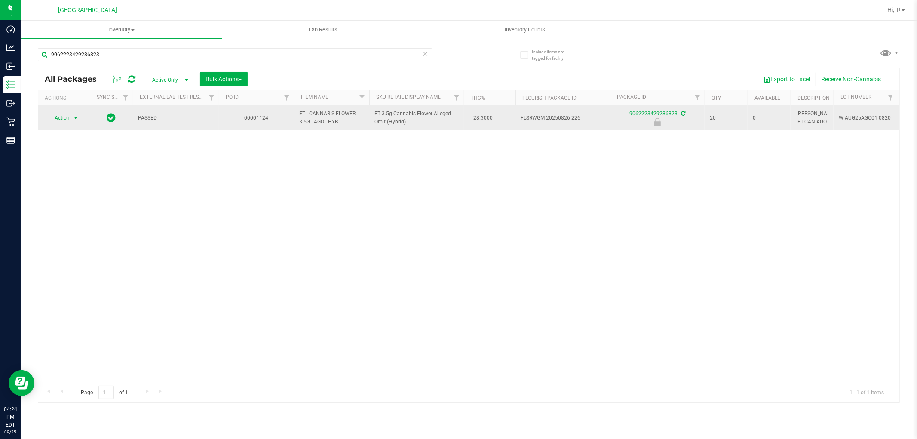
click at [61, 123] on span "Action" at bounding box center [58, 118] width 23 height 12
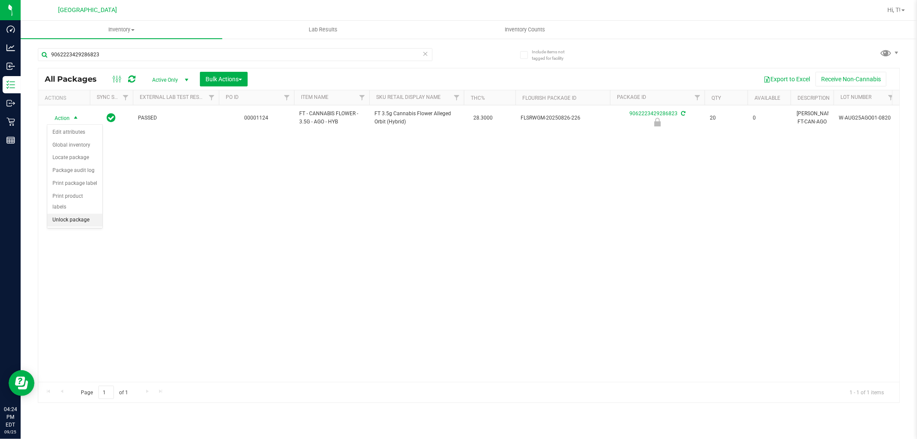
click at [78, 223] on li "Unlock package" at bounding box center [74, 220] width 55 height 13
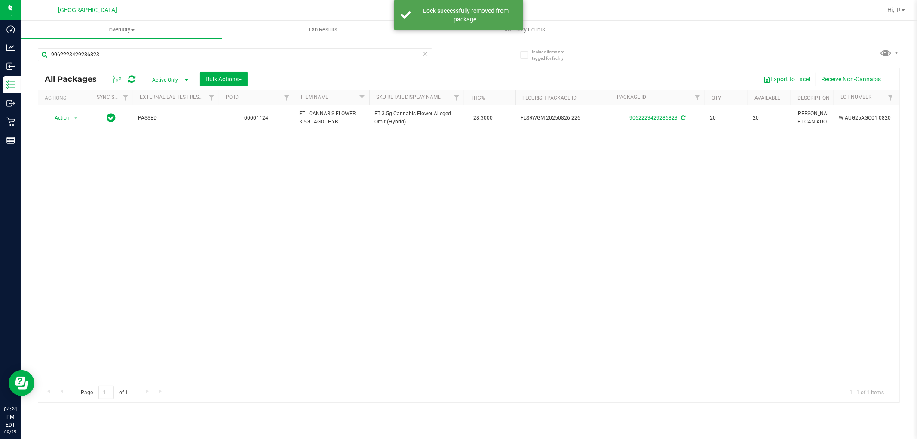
click at [426, 55] on icon at bounding box center [425, 53] width 6 height 10
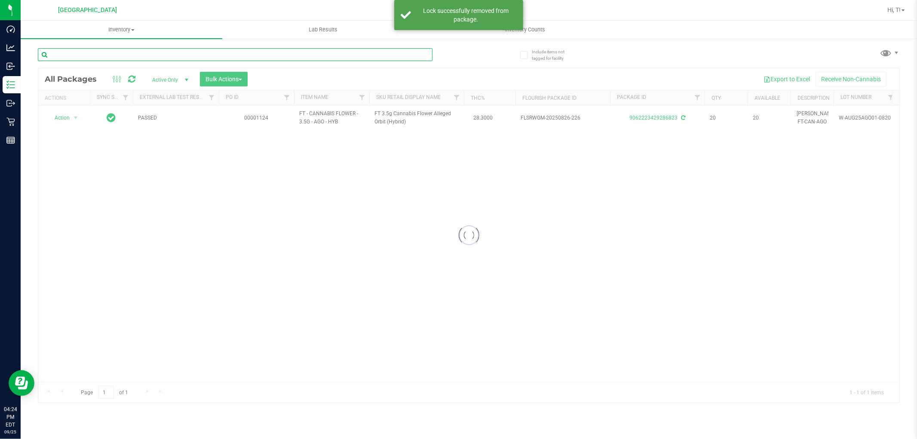
click at [382, 56] on input "text" at bounding box center [235, 54] width 394 height 13
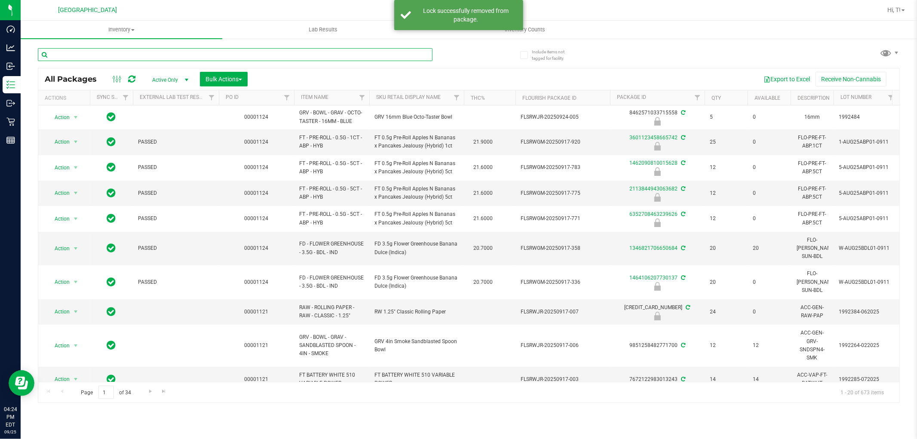
click at [371, 56] on input "text" at bounding box center [235, 54] width 394 height 13
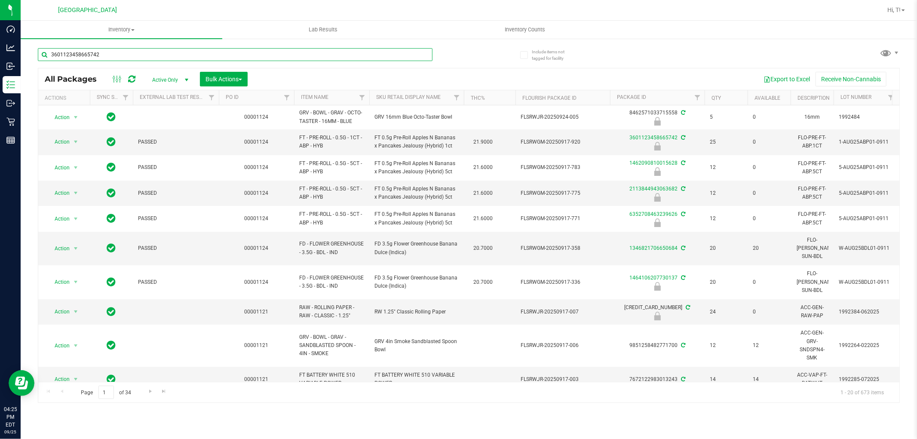
type input "3601123458665742"
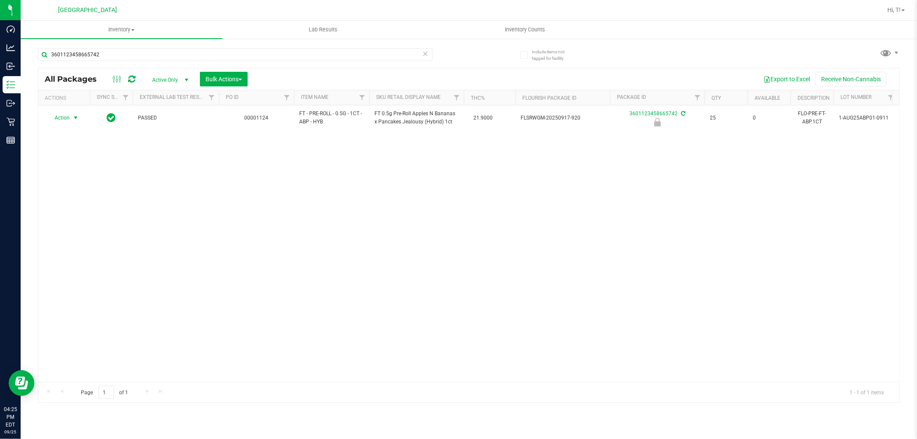
click at [73, 120] on span "select" at bounding box center [75, 117] width 7 height 7
click at [56, 238] on li "Unlock package" at bounding box center [64, 241] width 34 height 24
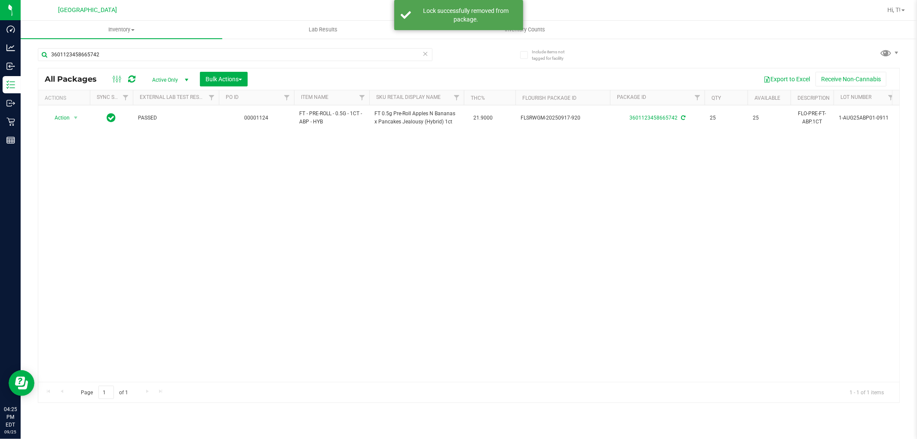
click at [426, 51] on icon at bounding box center [425, 53] width 6 height 10
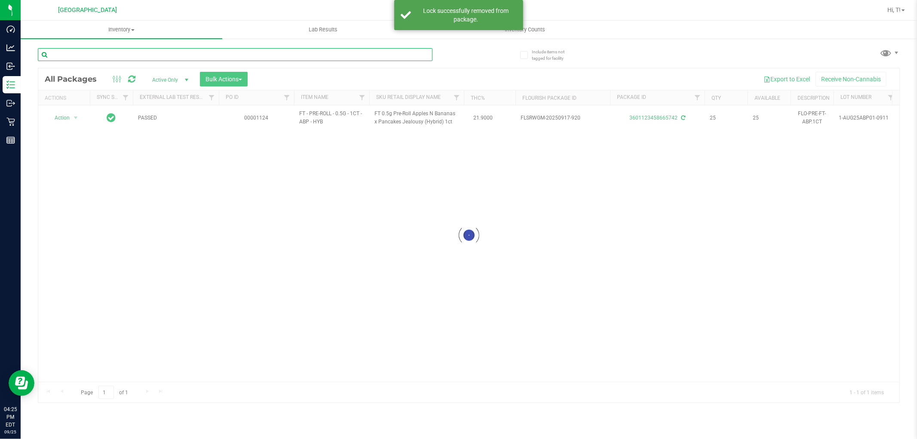
click at [391, 56] on input "text" at bounding box center [235, 54] width 394 height 13
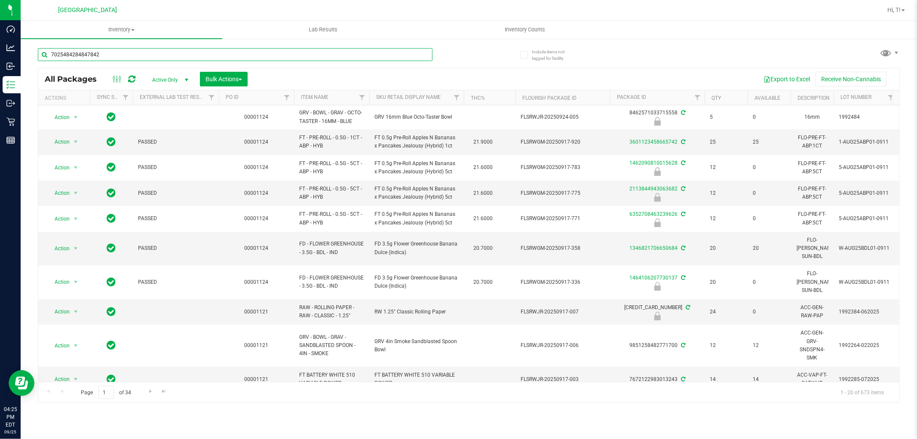
type input "7025484284847842"
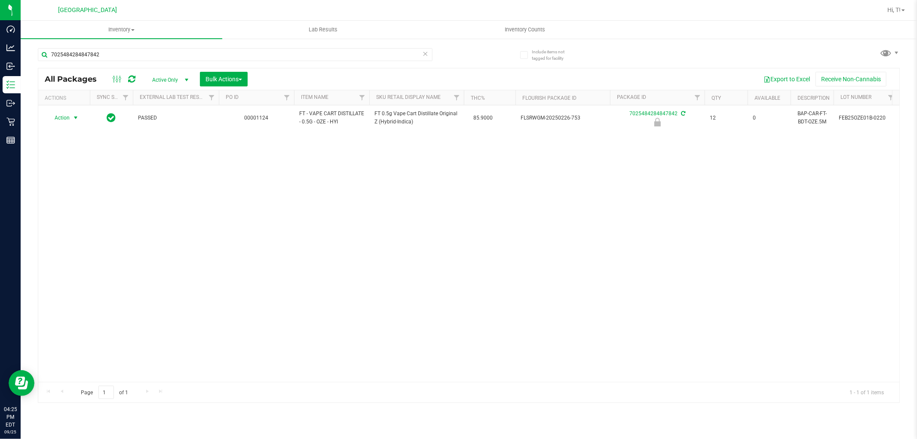
click at [70, 119] on span "select" at bounding box center [75, 118] width 11 height 12
click at [63, 242] on li "Unlock package" at bounding box center [64, 241] width 34 height 24
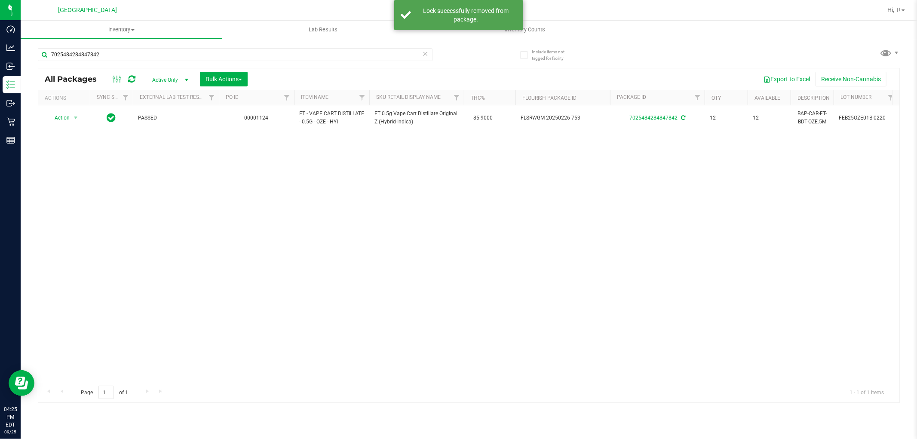
click at [426, 57] on icon at bounding box center [425, 53] width 6 height 10
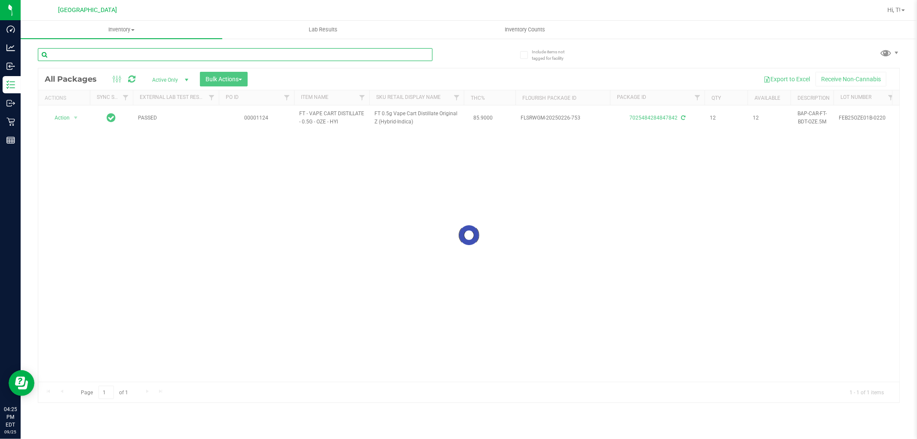
click at [377, 53] on input "text" at bounding box center [235, 54] width 394 height 13
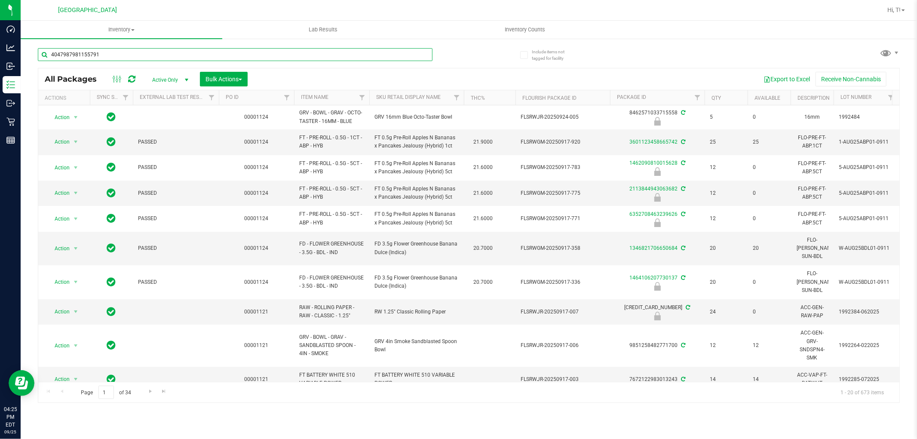
type input "4047987981155791"
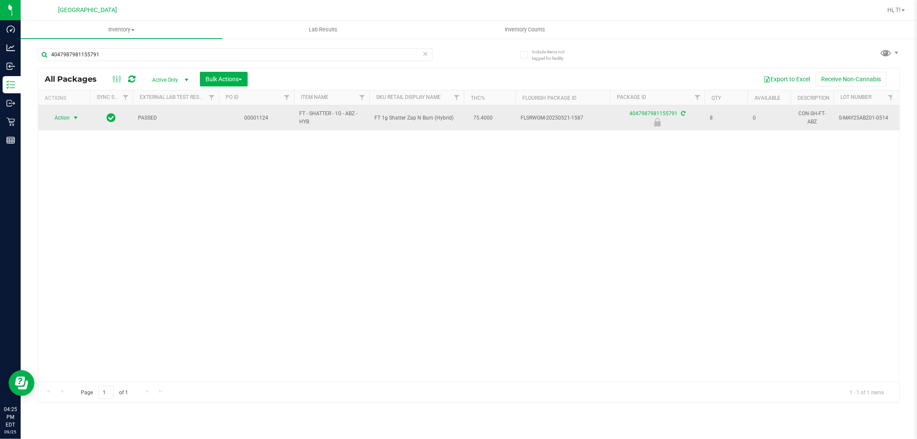
click at [71, 115] on span "select" at bounding box center [75, 118] width 11 height 12
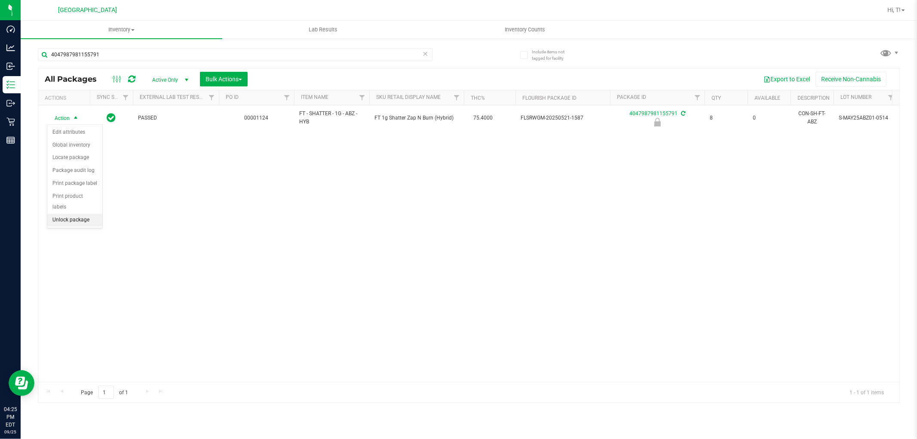
click at [86, 219] on li "Unlock package" at bounding box center [74, 220] width 55 height 13
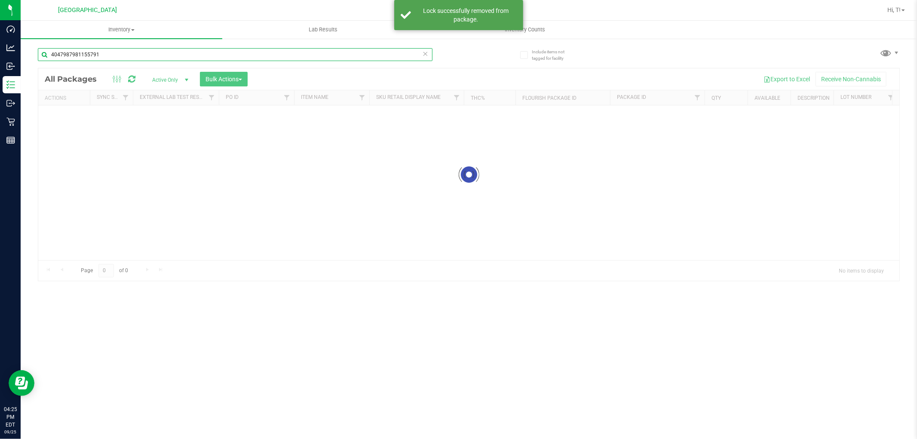
click at [315, 58] on input "4047987981155791" at bounding box center [235, 54] width 394 height 13
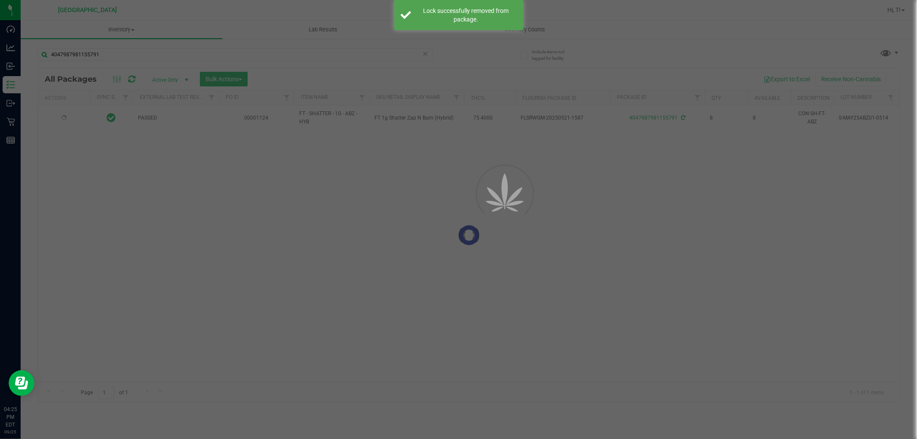
click at [425, 53] on icon at bounding box center [425, 53] width 6 height 10
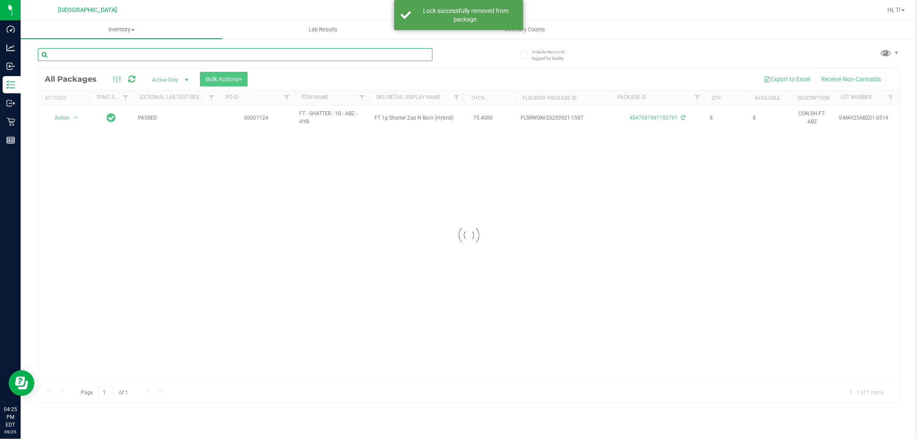
click at [387, 55] on input "text" at bounding box center [235, 54] width 394 height 13
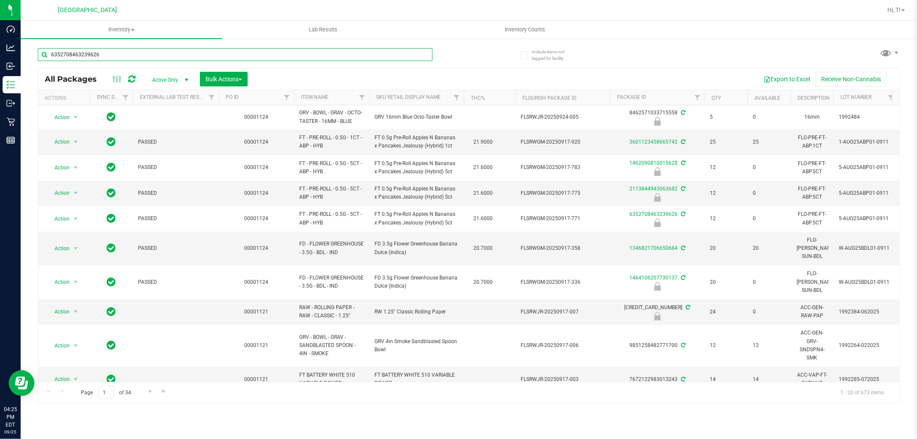
type input "6352708463239626"
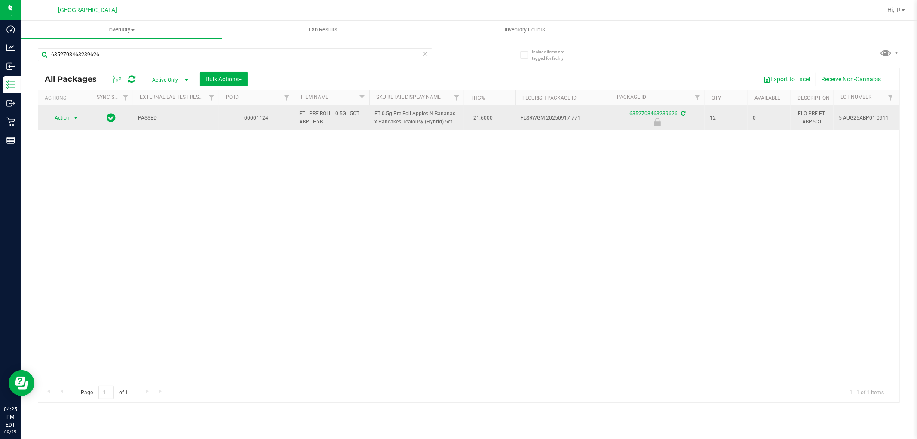
click at [75, 122] on span "select" at bounding box center [75, 118] width 11 height 12
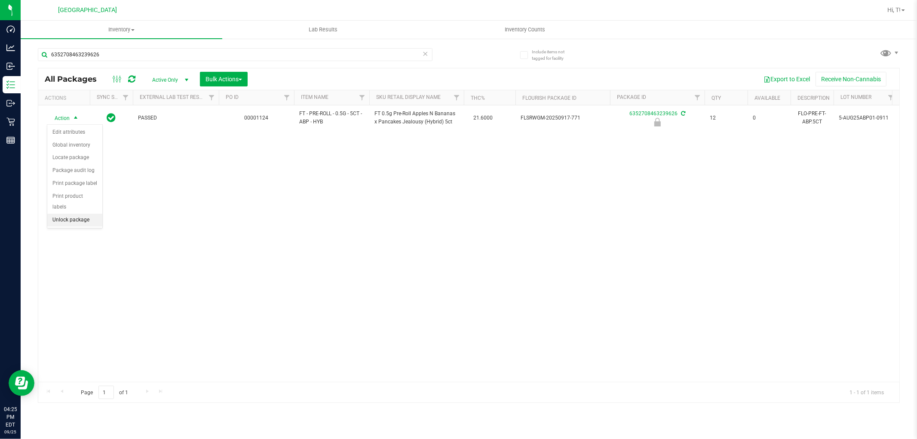
click at [71, 221] on li "Unlock package" at bounding box center [74, 220] width 55 height 13
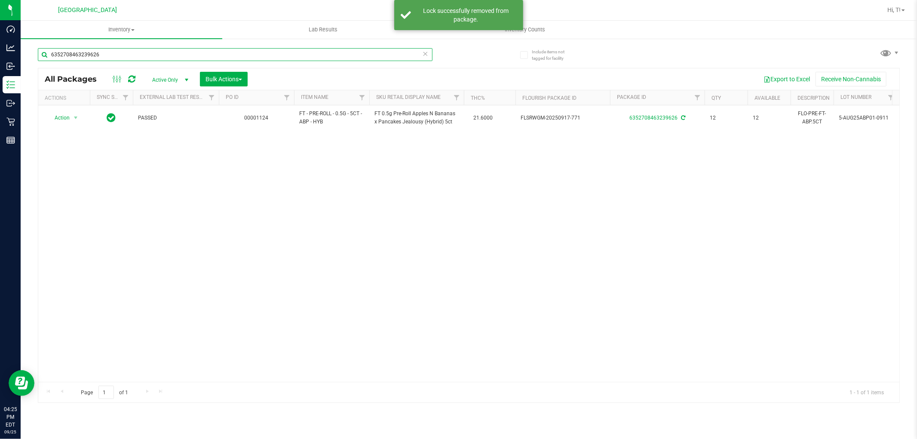
click at [402, 57] on input "6352708463239626" at bounding box center [235, 54] width 394 height 13
click at [425, 52] on icon at bounding box center [425, 53] width 6 height 10
click at [393, 54] on input "text" at bounding box center [235, 54] width 394 height 13
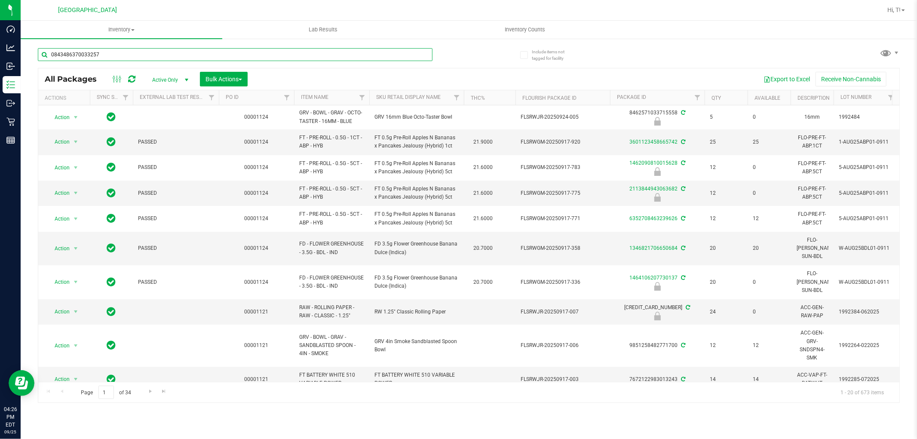
type input "0843486370033257"
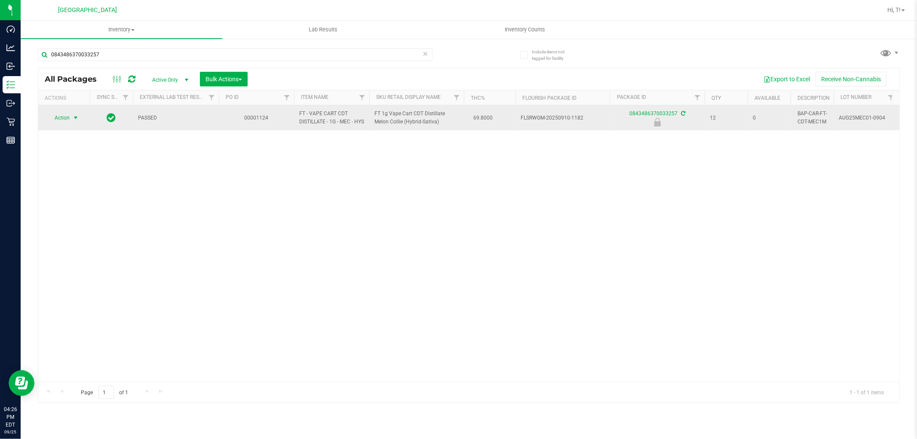
click at [61, 123] on span "Action" at bounding box center [58, 118] width 23 height 12
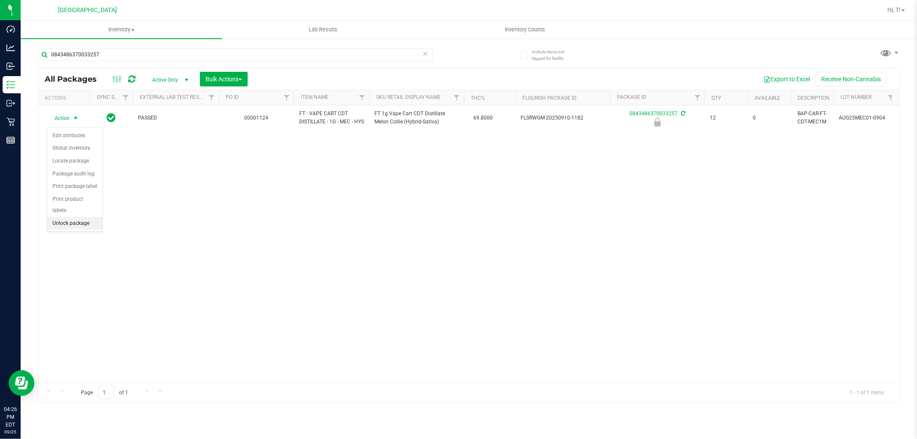
click at [65, 223] on li "Unlock package" at bounding box center [74, 223] width 55 height 13
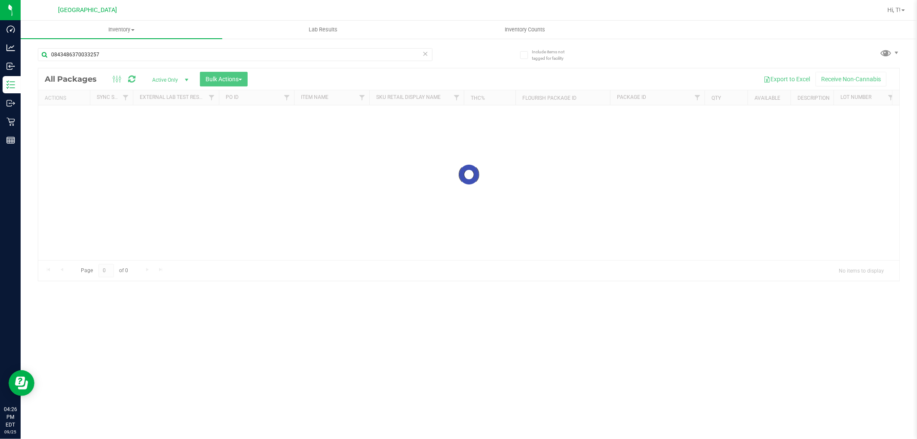
click at [424, 54] on icon at bounding box center [425, 53] width 6 height 10
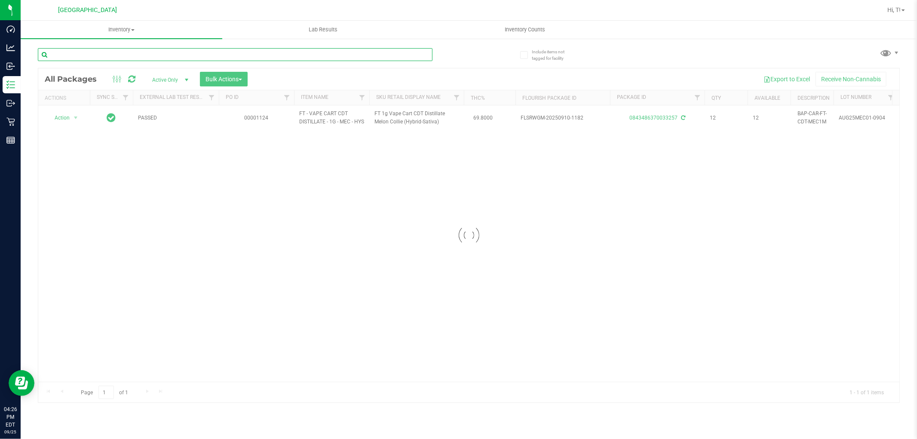
click at [392, 52] on input "text" at bounding box center [235, 54] width 394 height 13
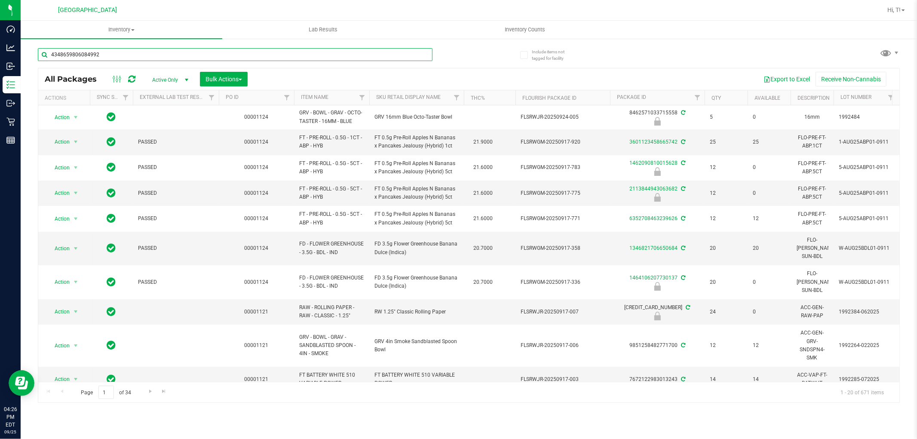
type input "4348659806084992"
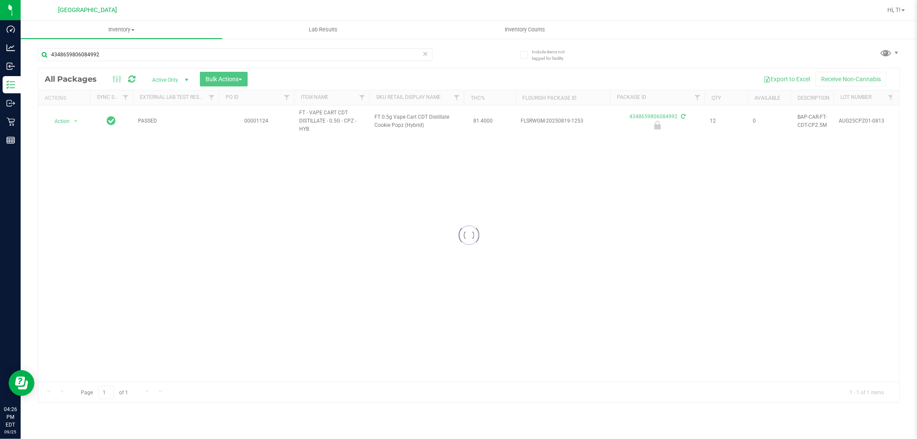
click at [70, 121] on div at bounding box center [468, 235] width 861 height 334
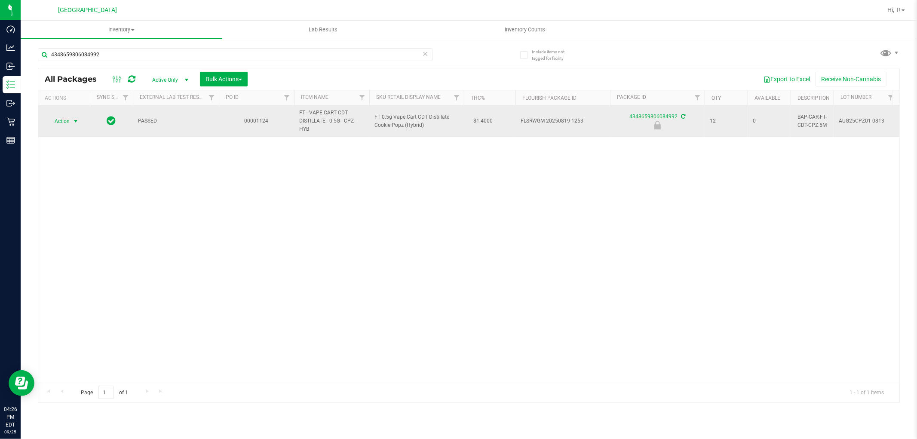
click at [64, 124] on span "Action" at bounding box center [58, 121] width 23 height 12
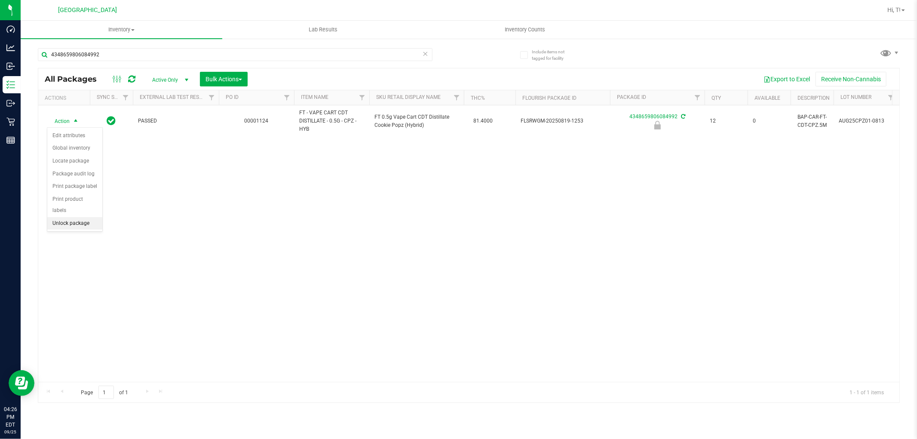
click at [73, 221] on li "Unlock package" at bounding box center [74, 223] width 55 height 13
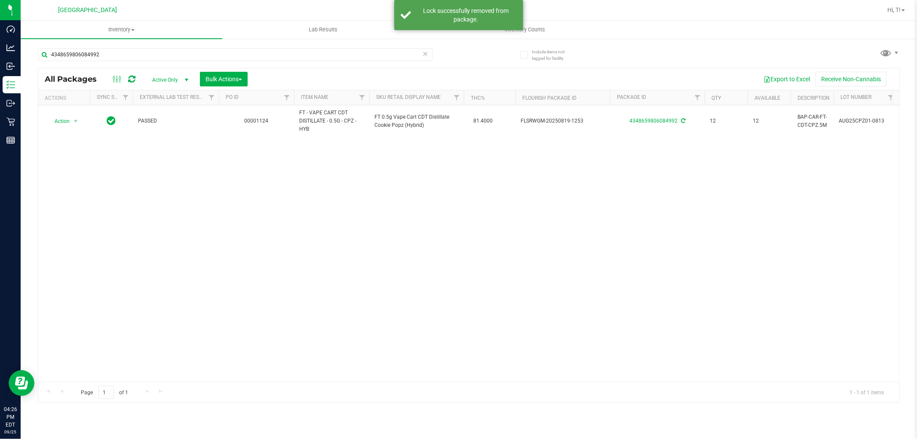
click at [427, 55] on icon at bounding box center [425, 53] width 6 height 10
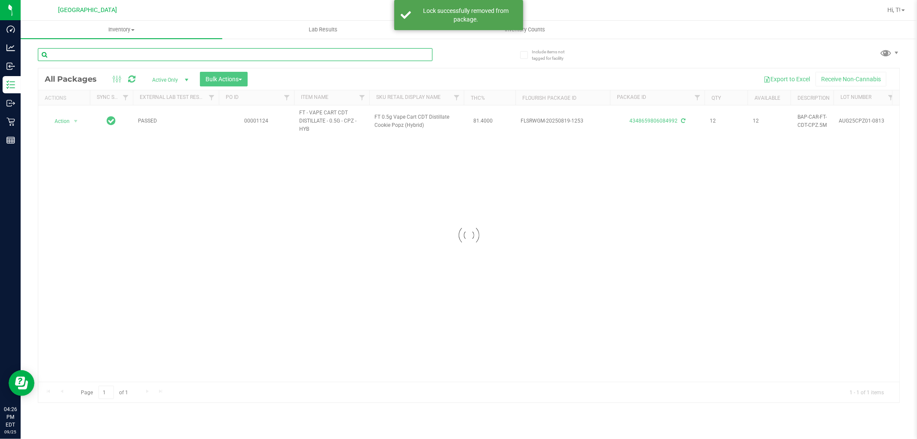
click at [396, 51] on input "text" at bounding box center [235, 54] width 394 height 13
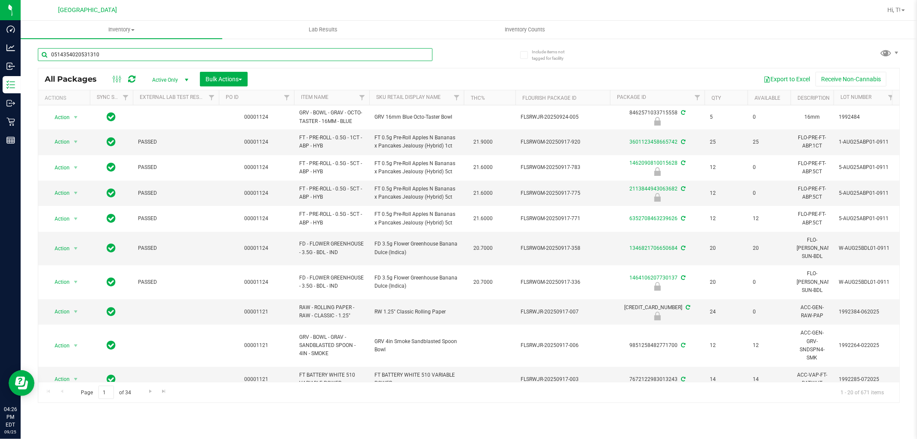
type input "0514354020531310"
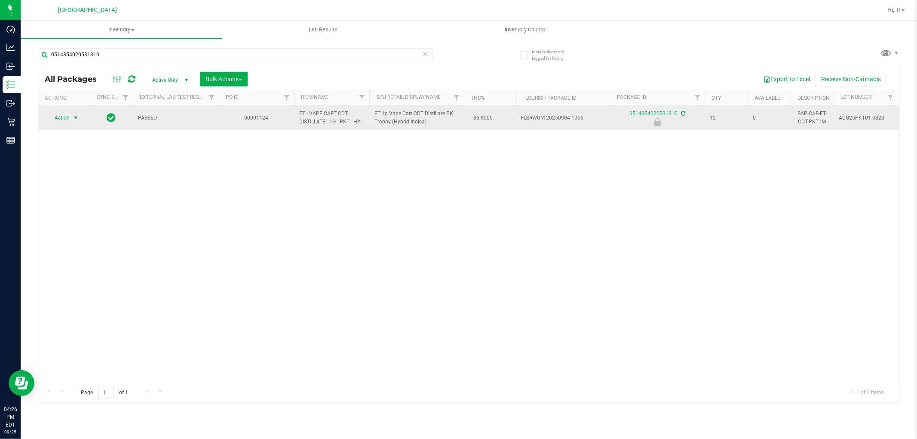
click at [70, 120] on span "select" at bounding box center [75, 118] width 11 height 12
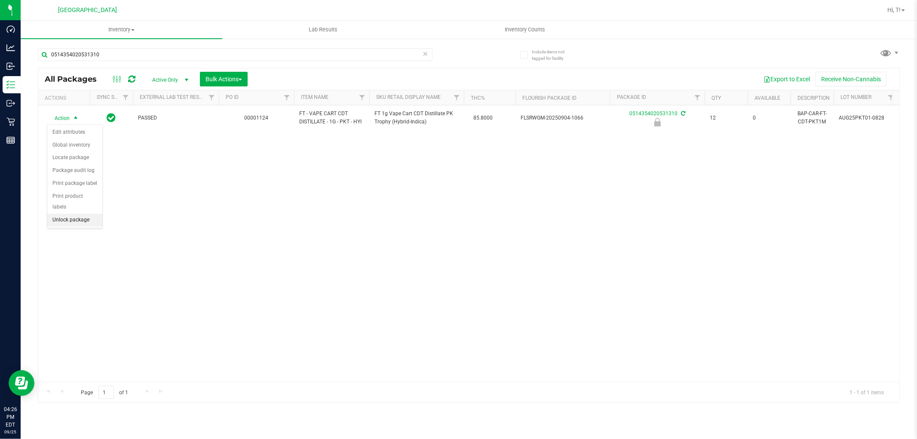
click at [80, 224] on li "Unlock package" at bounding box center [74, 220] width 55 height 13
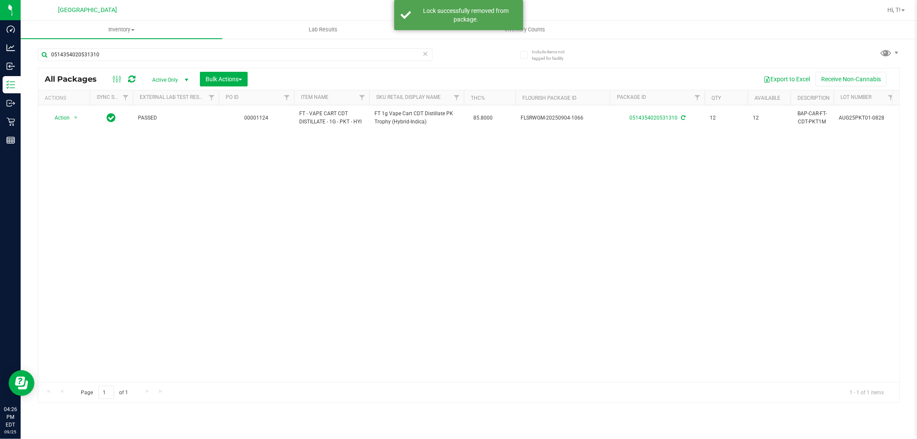
click at [426, 52] on icon at bounding box center [425, 53] width 6 height 10
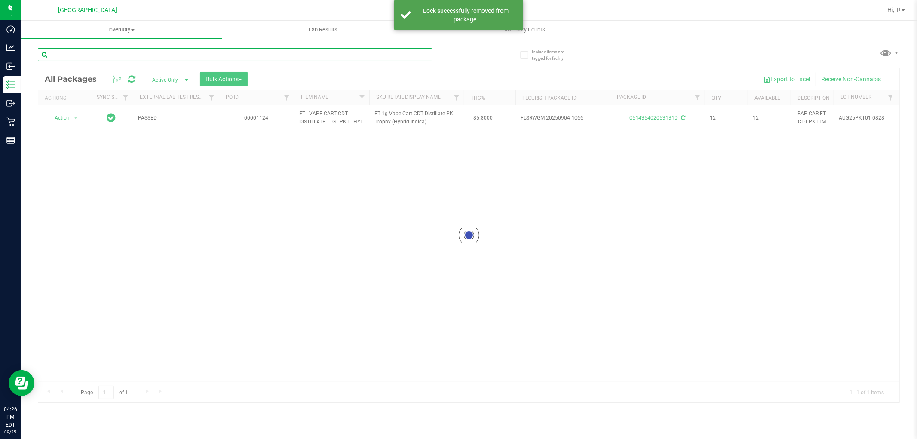
click at [396, 58] on input "text" at bounding box center [235, 54] width 394 height 13
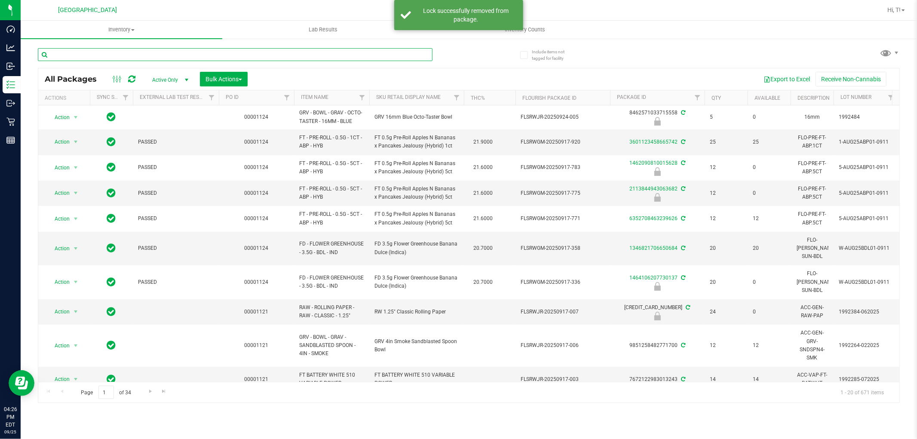
click at [383, 54] on input "text" at bounding box center [235, 54] width 394 height 13
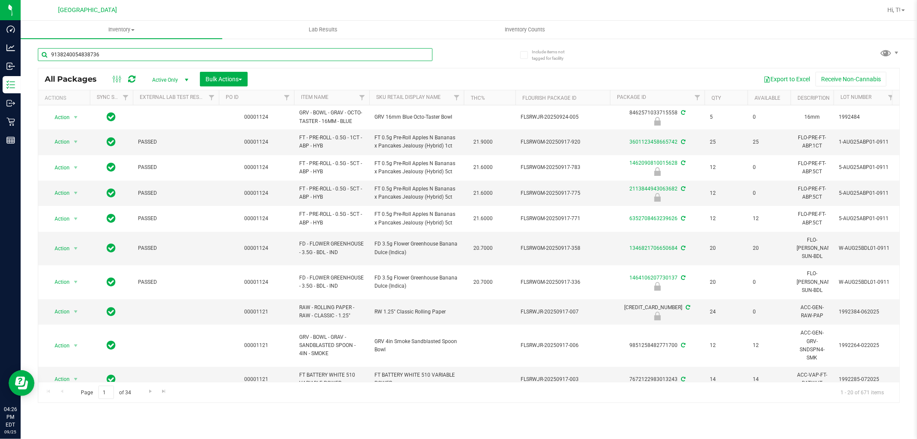
type input "9138240054838736"
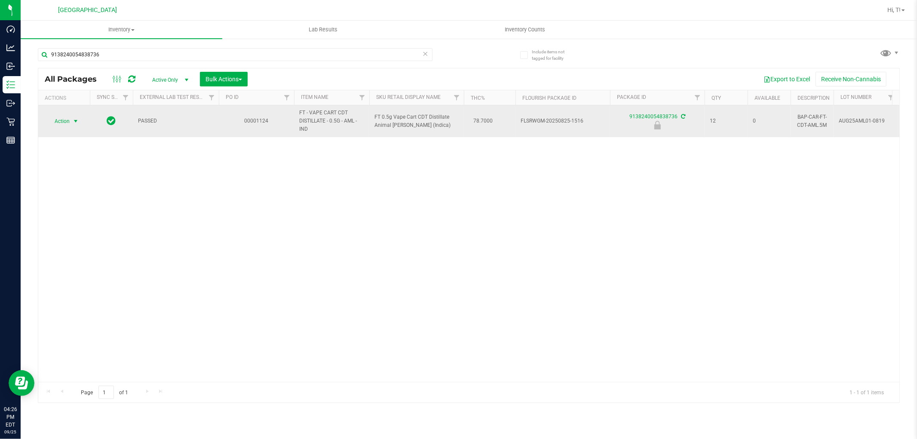
click at [74, 122] on span "select" at bounding box center [75, 121] width 7 height 7
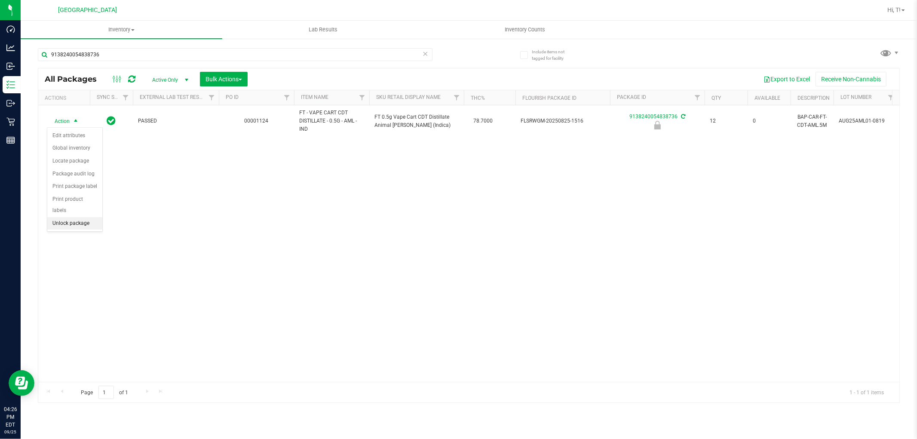
click at [86, 224] on li "Unlock package" at bounding box center [74, 223] width 55 height 13
click at [427, 52] on icon at bounding box center [425, 53] width 6 height 10
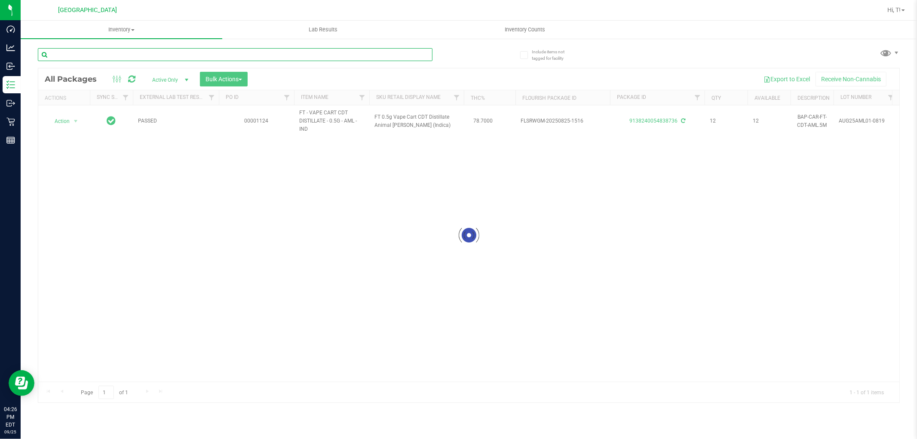
click at [381, 60] on input "text" at bounding box center [235, 54] width 394 height 13
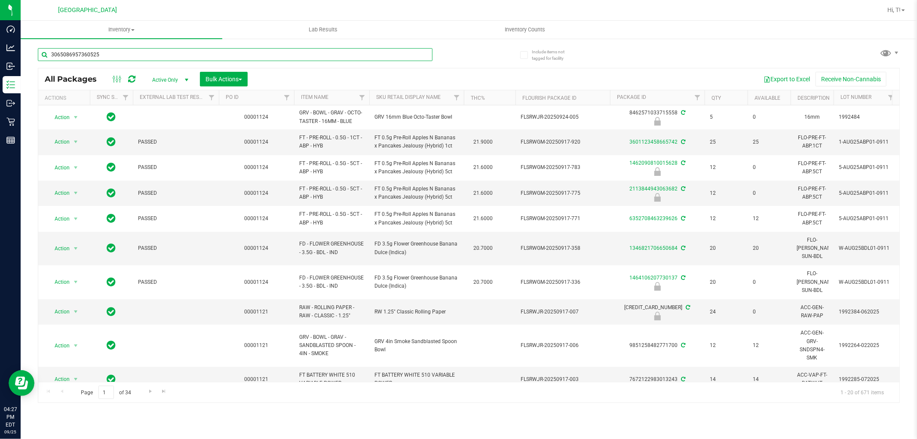
type input "3065086957360525"
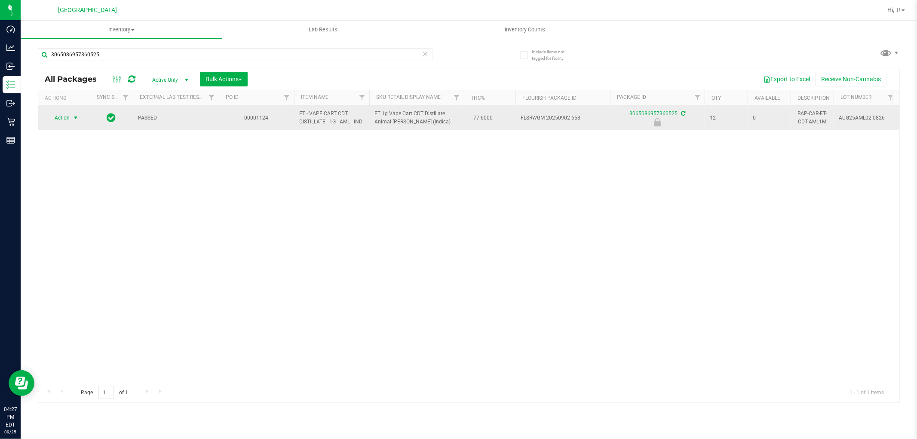
click at [75, 119] on span "select" at bounding box center [75, 117] width 7 height 7
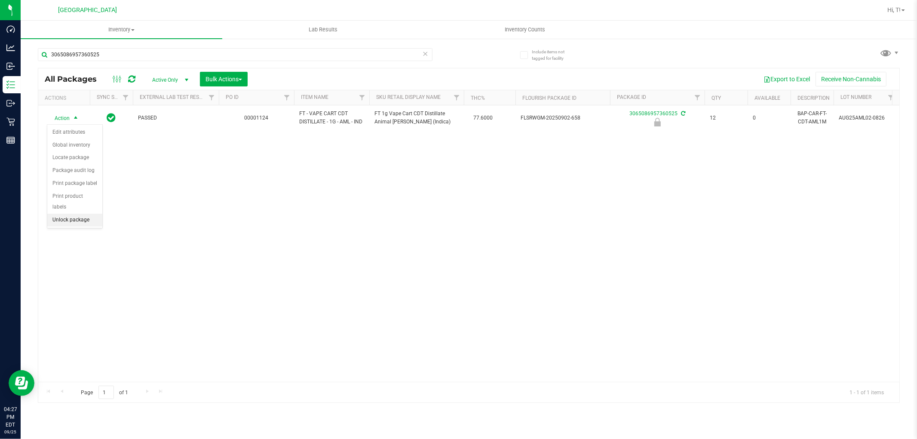
click at [83, 225] on li "Unlock package" at bounding box center [74, 220] width 55 height 13
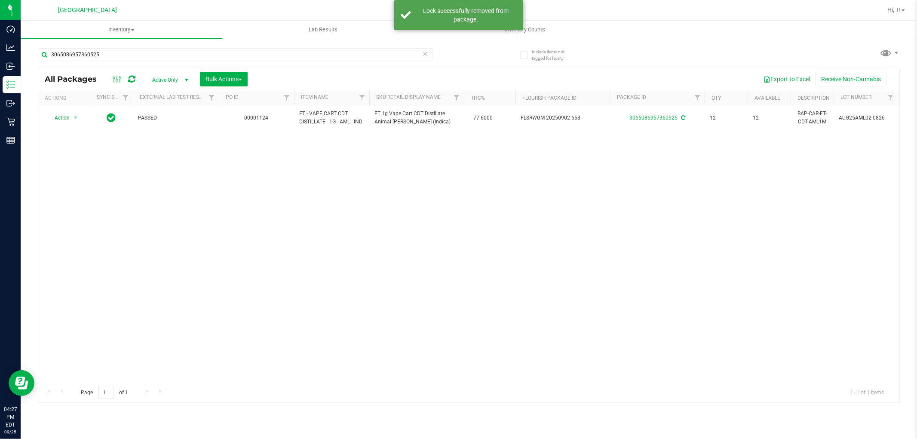
click at [422, 54] on icon at bounding box center [425, 53] width 6 height 10
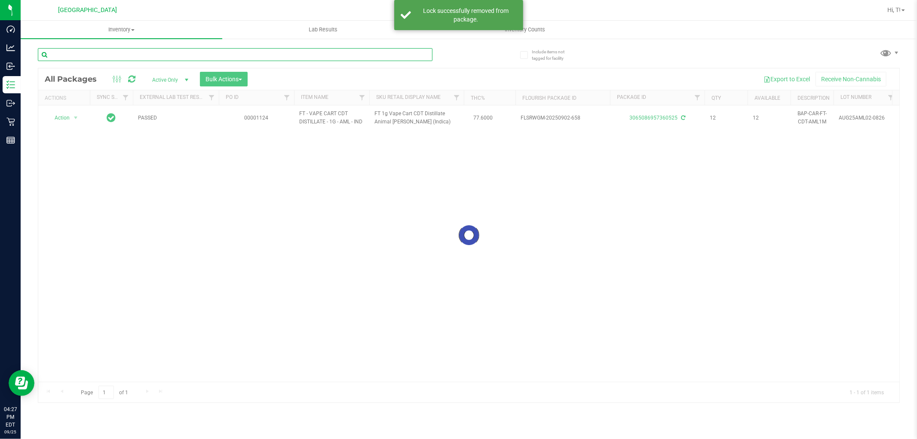
click at [408, 54] on input "text" at bounding box center [235, 54] width 394 height 13
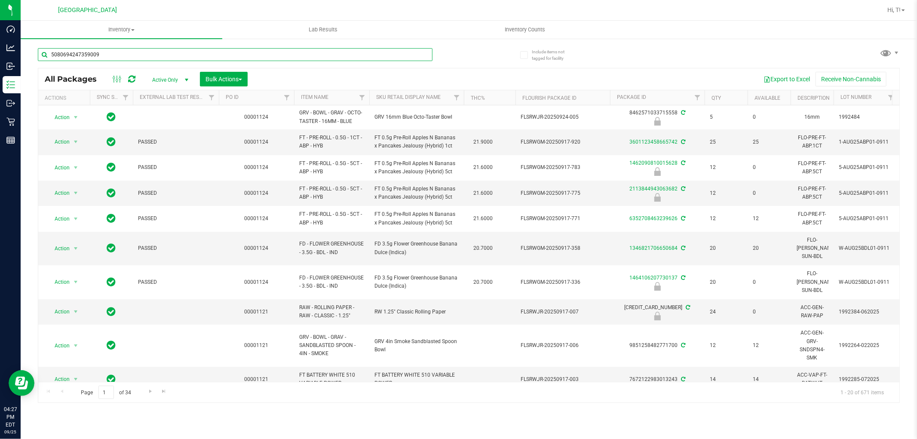
type input "5080694247359009"
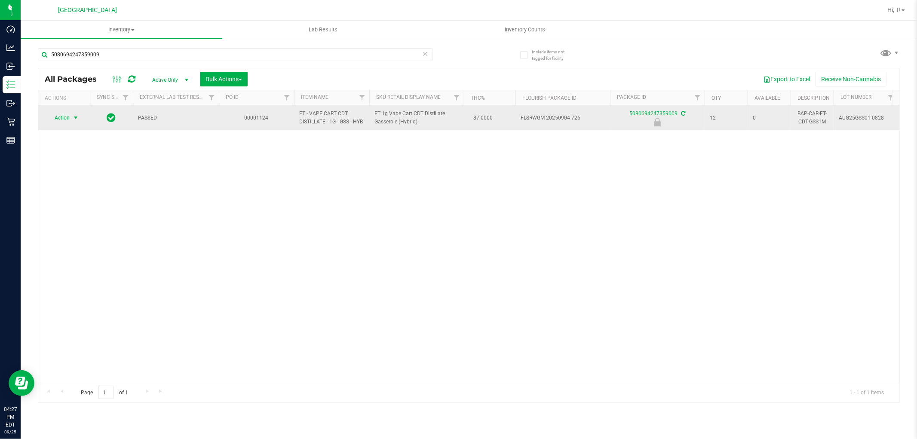
click at [76, 114] on span "select" at bounding box center [75, 117] width 7 height 7
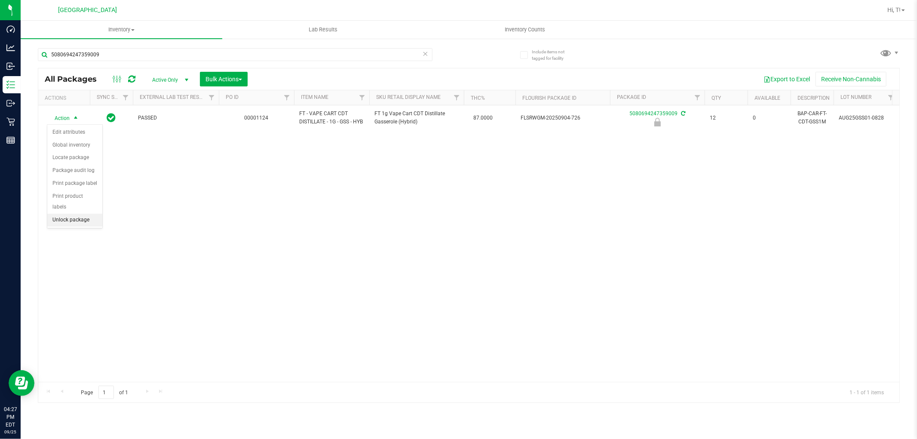
click at [83, 224] on li "Unlock package" at bounding box center [74, 220] width 55 height 13
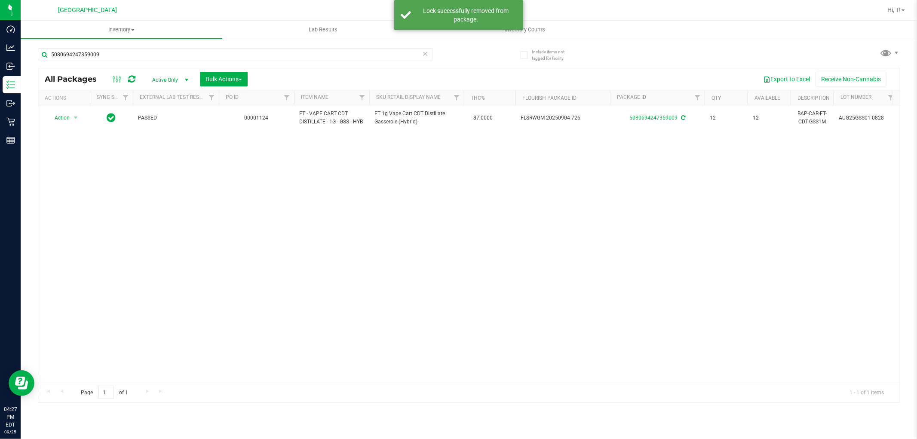
click at [425, 52] on icon at bounding box center [425, 53] width 6 height 10
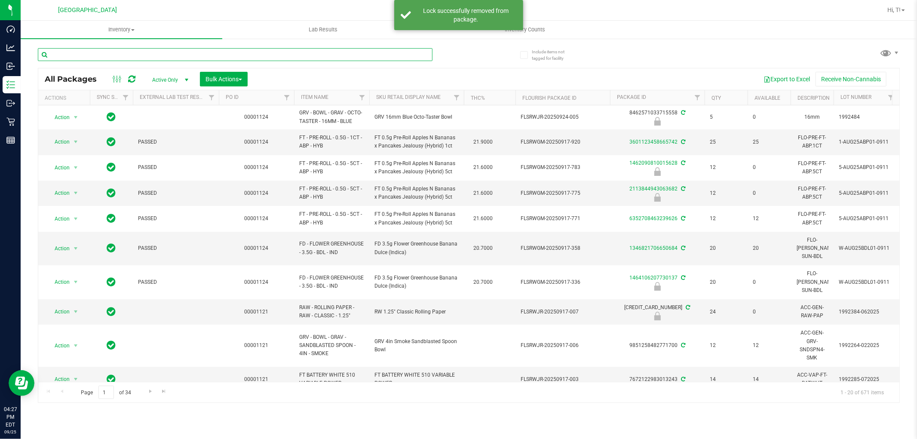
click at [381, 57] on input "text" at bounding box center [235, 54] width 394 height 13
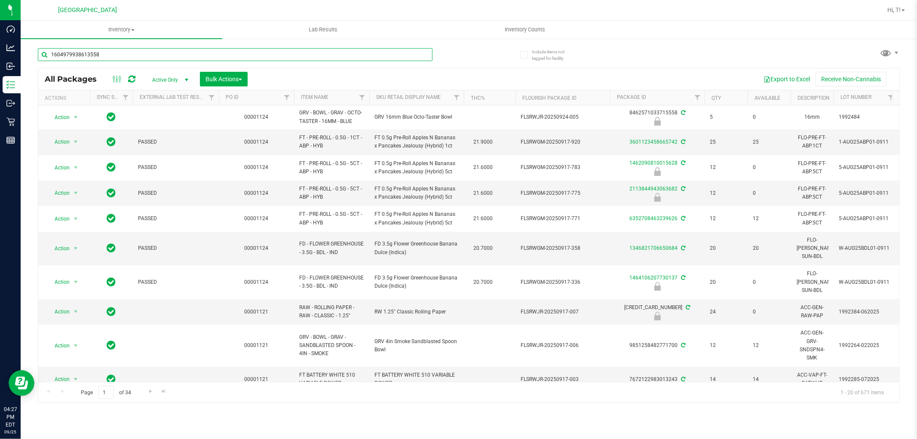
type input "1604979938613558"
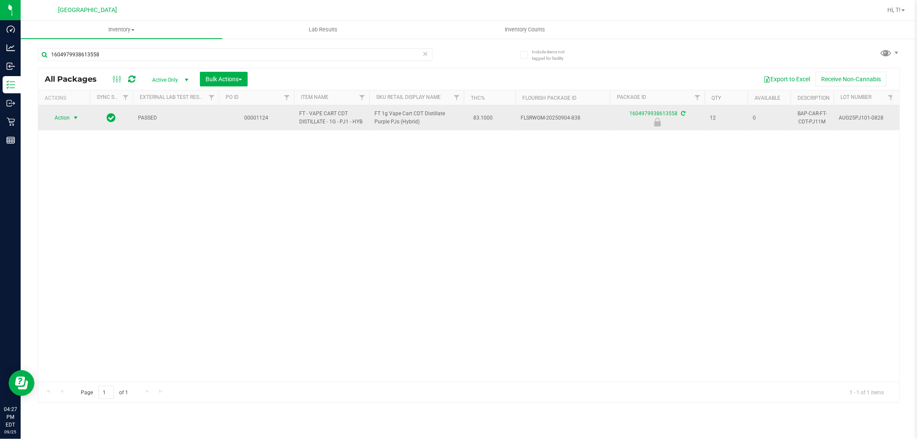
click at [67, 119] on span "Action" at bounding box center [58, 118] width 23 height 12
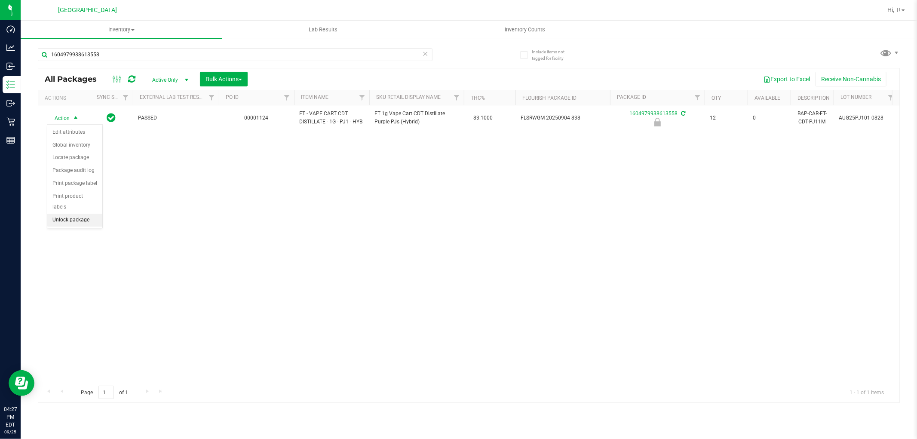
click at [87, 221] on li "Unlock package" at bounding box center [74, 220] width 55 height 13
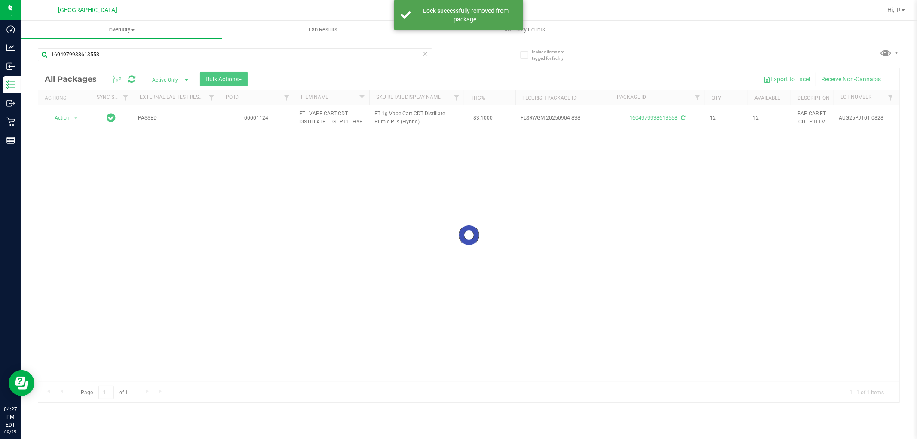
click at [424, 52] on icon at bounding box center [425, 53] width 6 height 10
click at [352, 53] on input "text" at bounding box center [235, 54] width 394 height 13
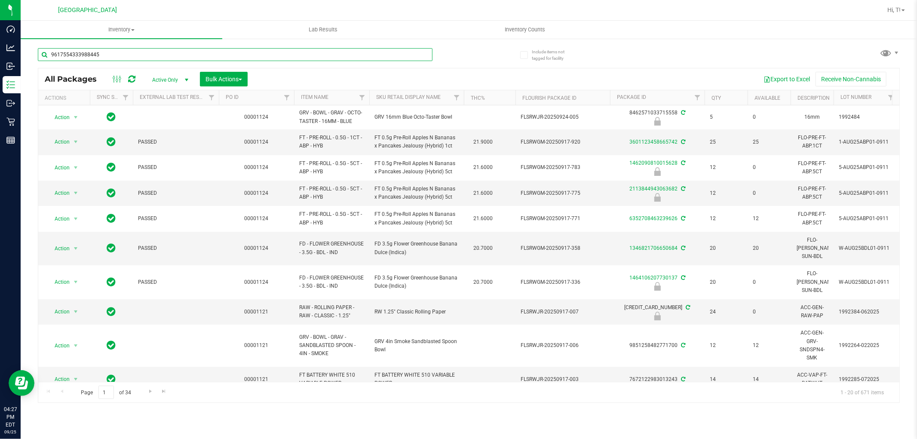
type input "9617554333988445"
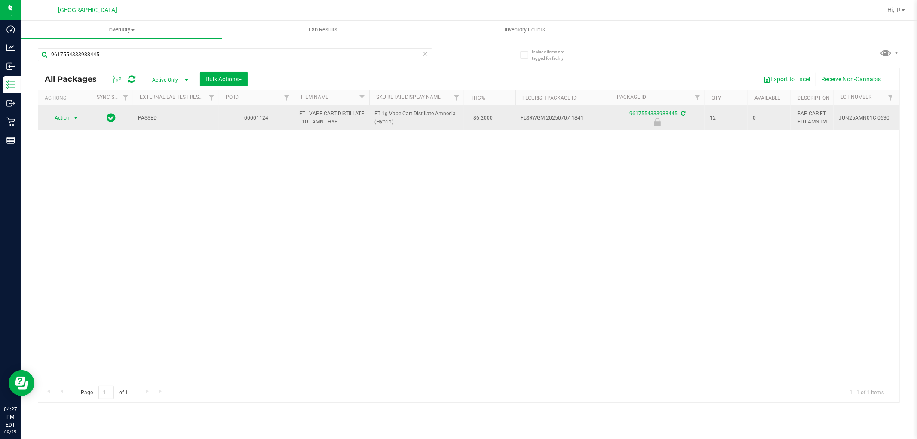
click at [74, 118] on span "select" at bounding box center [75, 117] width 7 height 7
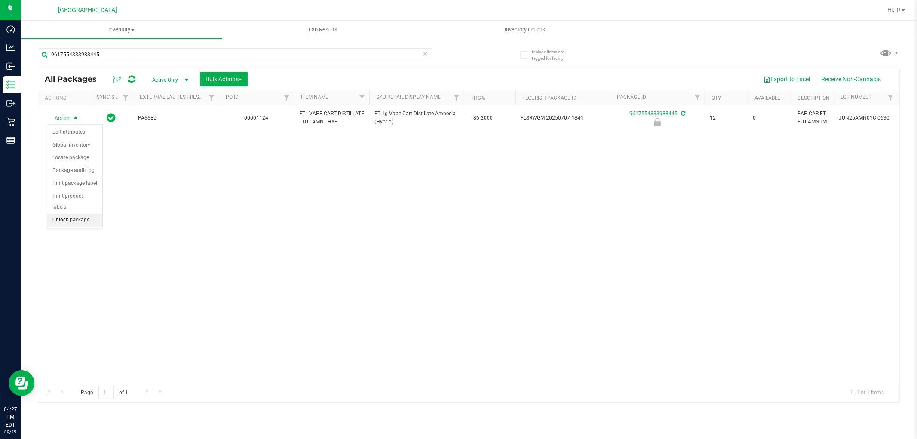
click at [69, 223] on li "Unlock package" at bounding box center [74, 220] width 55 height 13
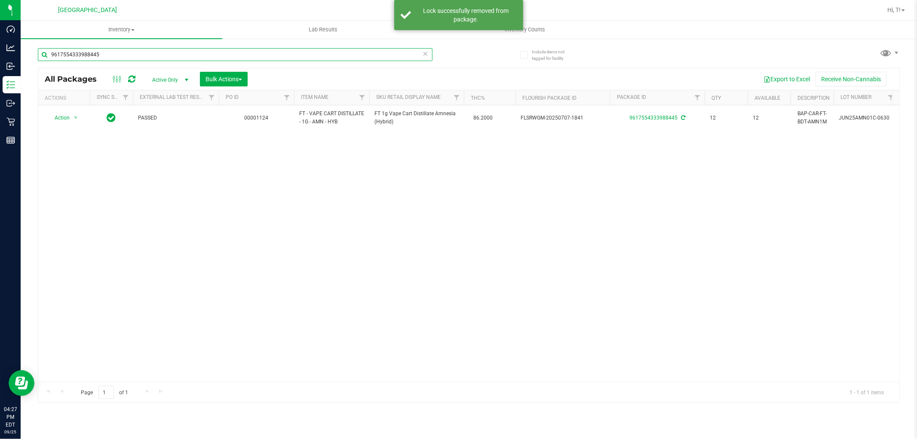
click at [374, 59] on input "9617554333988445" at bounding box center [235, 54] width 394 height 13
click at [425, 55] on icon at bounding box center [425, 53] width 6 height 10
click at [362, 58] on input "text" at bounding box center [235, 54] width 394 height 13
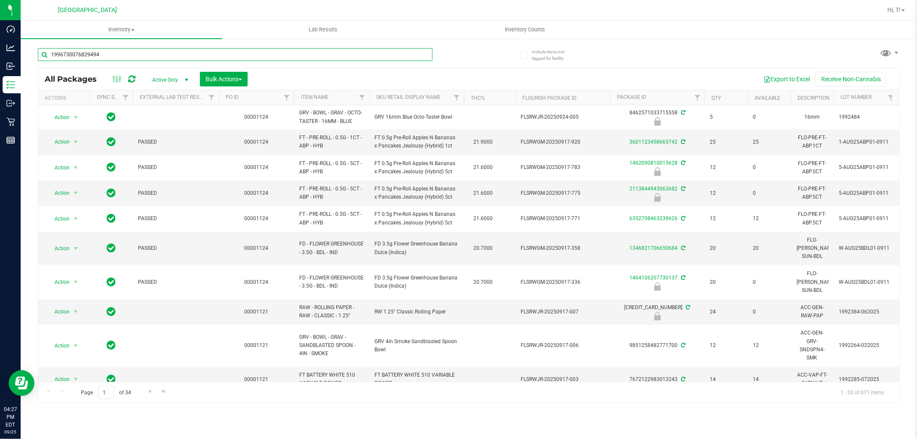
type input "1996730076829494"
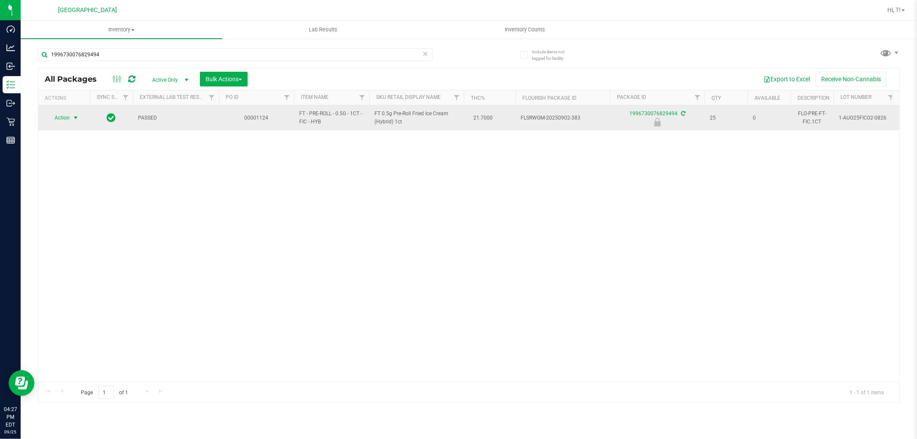
click at [78, 121] on span "select" at bounding box center [75, 117] width 7 height 7
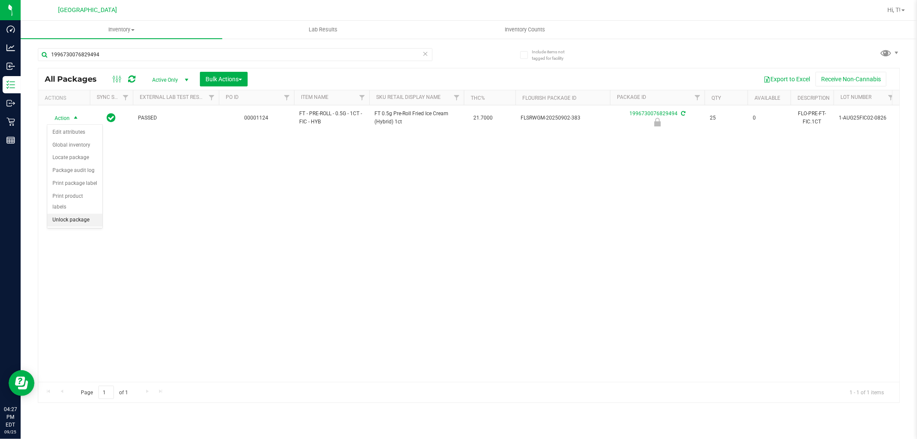
click at [79, 224] on li "Unlock package" at bounding box center [74, 220] width 55 height 13
click at [425, 53] on icon at bounding box center [425, 53] width 6 height 10
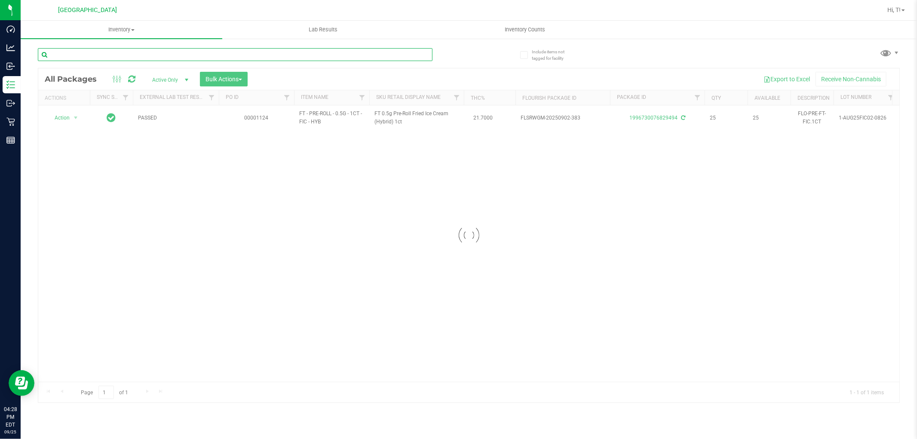
click at [230, 56] on input "text" at bounding box center [235, 54] width 394 height 13
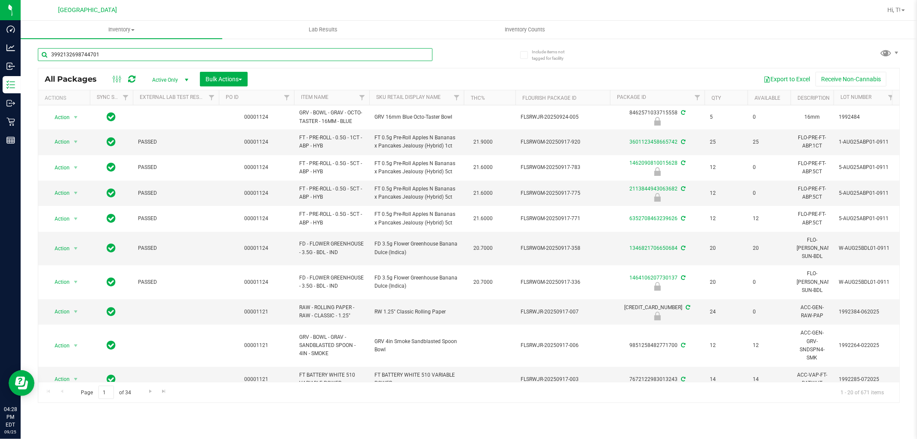
type input "3992132698744701"
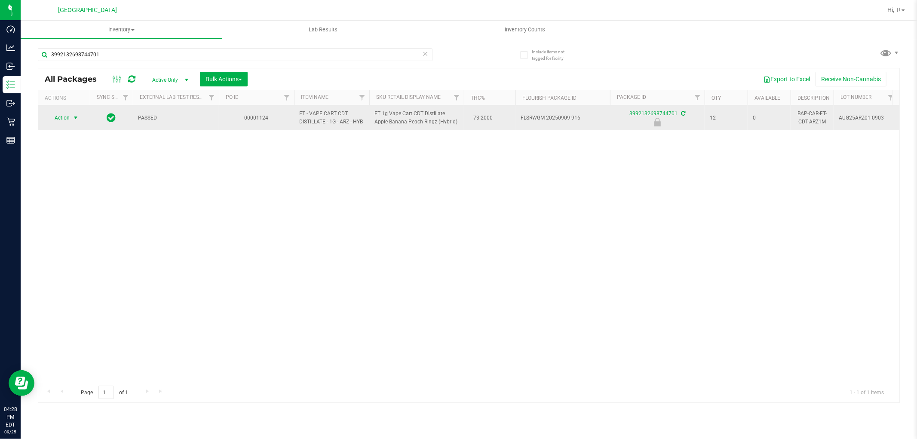
click at [72, 115] on span "select" at bounding box center [75, 117] width 7 height 7
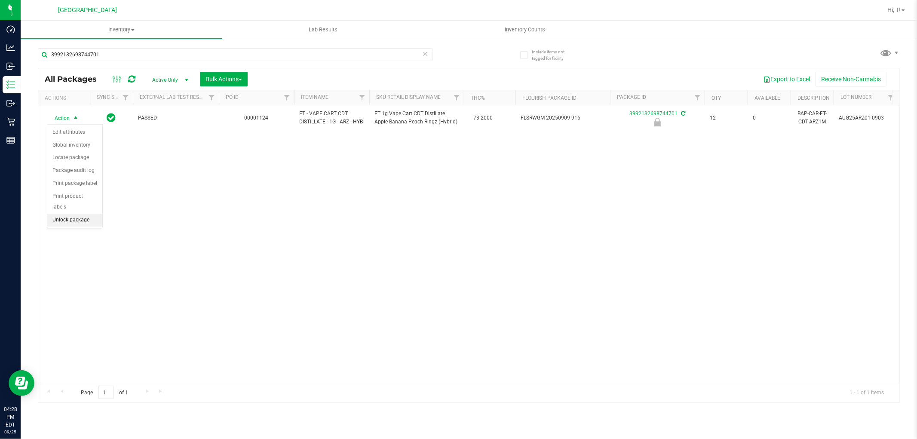
click at [85, 224] on li "Unlock package" at bounding box center [74, 220] width 55 height 13
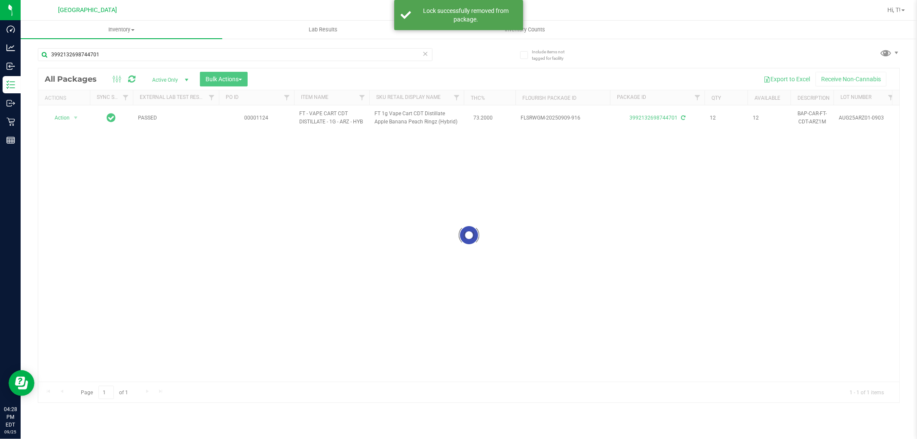
click at [289, 230] on div at bounding box center [468, 235] width 861 height 334
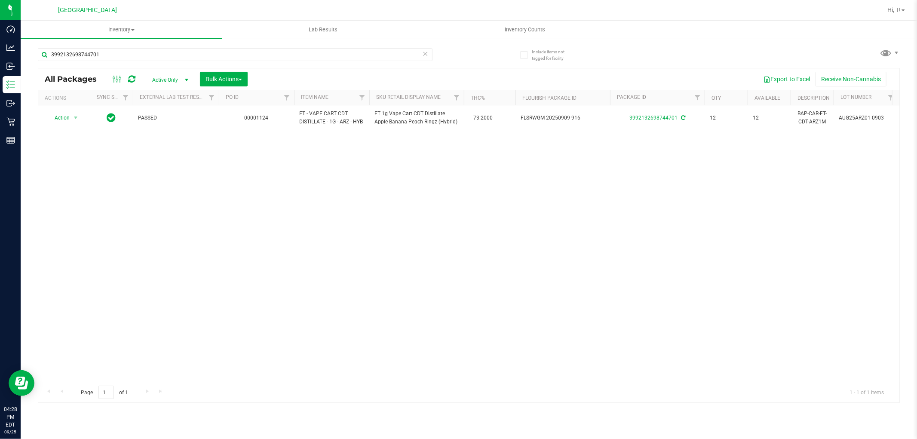
click at [289, 230] on div "Action Action Adjust qty Create package Edit attributes Global inventory Locate…" at bounding box center [468, 243] width 861 height 276
